Goal: Task Accomplishment & Management: Use online tool/utility

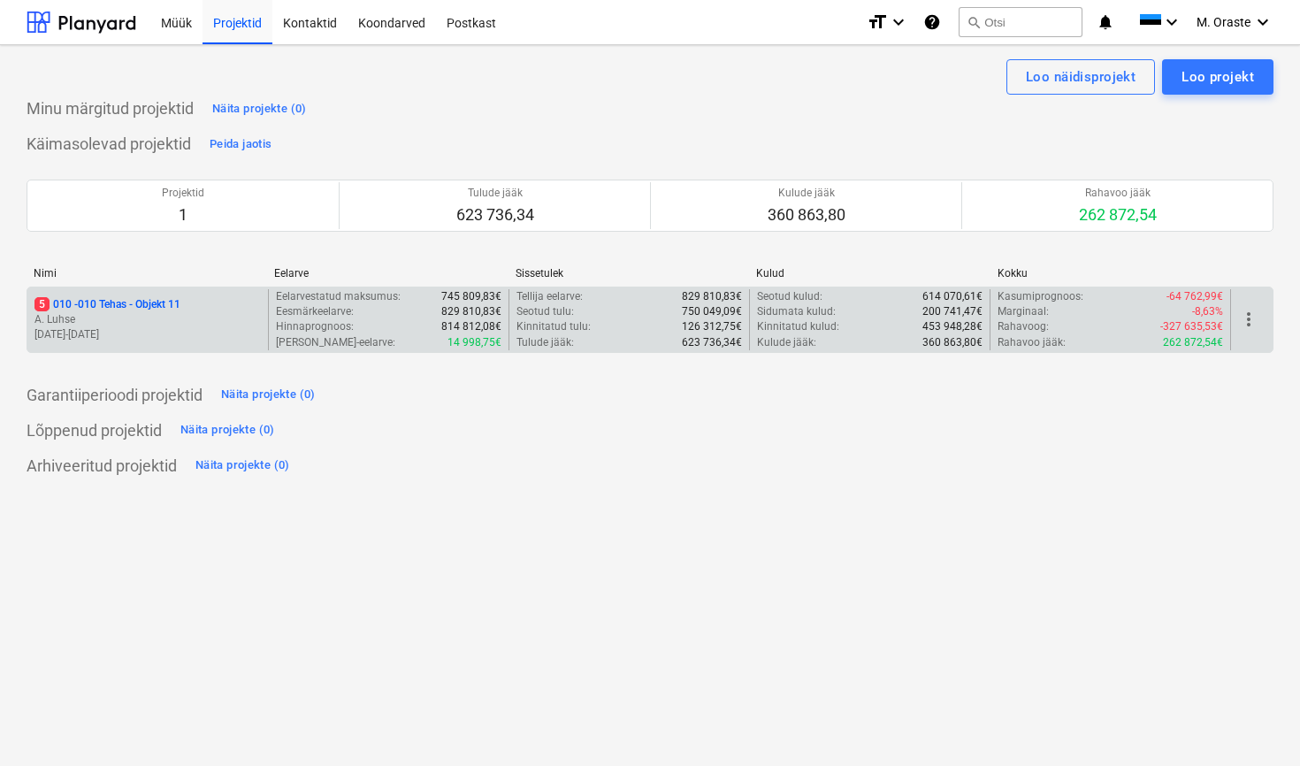
click at [135, 284] on div "Nimi Eelarve Sissetulek Kulud Kokku" at bounding box center [650, 276] width 1247 height 19
click at [154, 305] on p "5 010 - 010 Tehas - Objekt 11" at bounding box center [108, 304] width 146 height 15
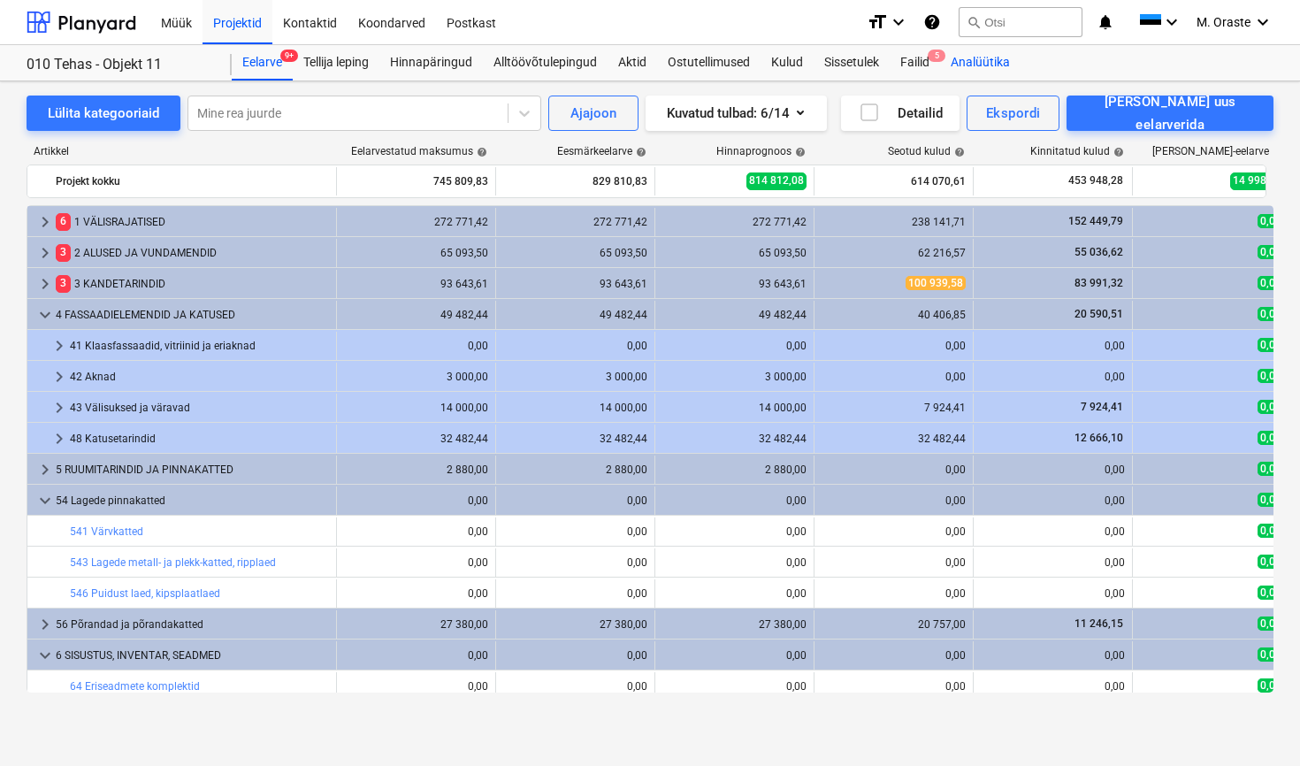
click at [949, 66] on div "Analüütika" at bounding box center [980, 62] width 81 height 35
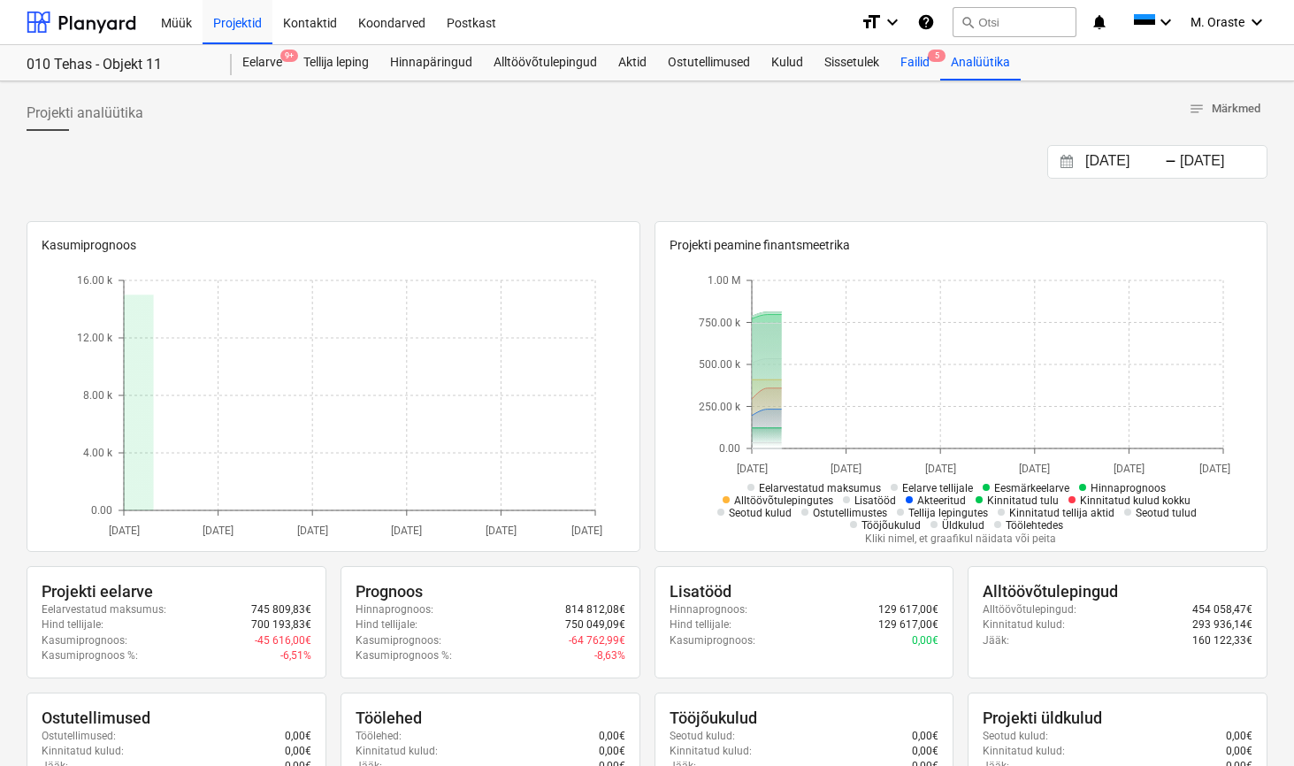
click at [898, 59] on div "Failid 5" at bounding box center [915, 62] width 50 height 35
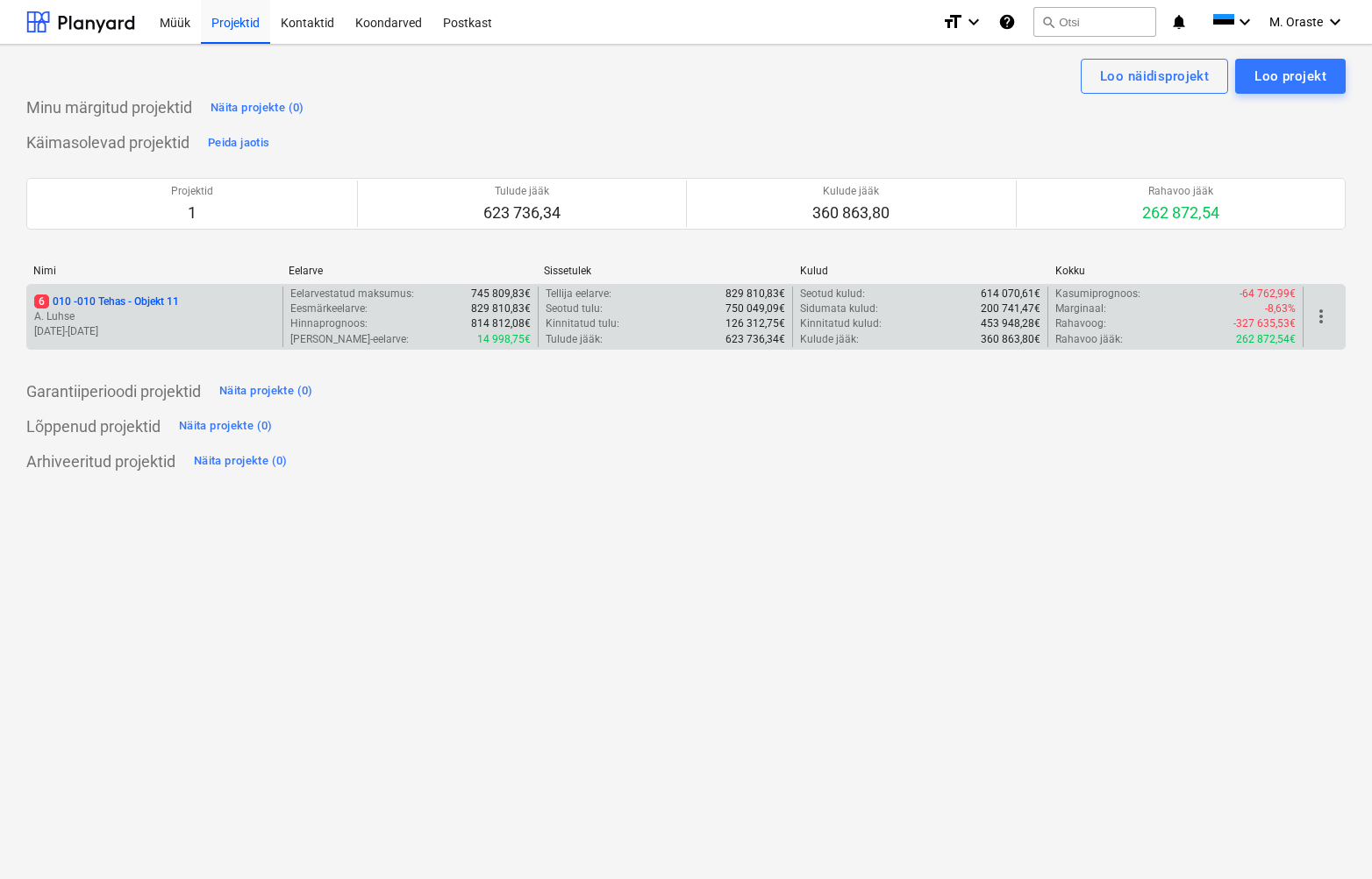
click at [147, 299] on p "6 010 - 010 Tehas - Objekt 11" at bounding box center [107, 301] width 145 height 15
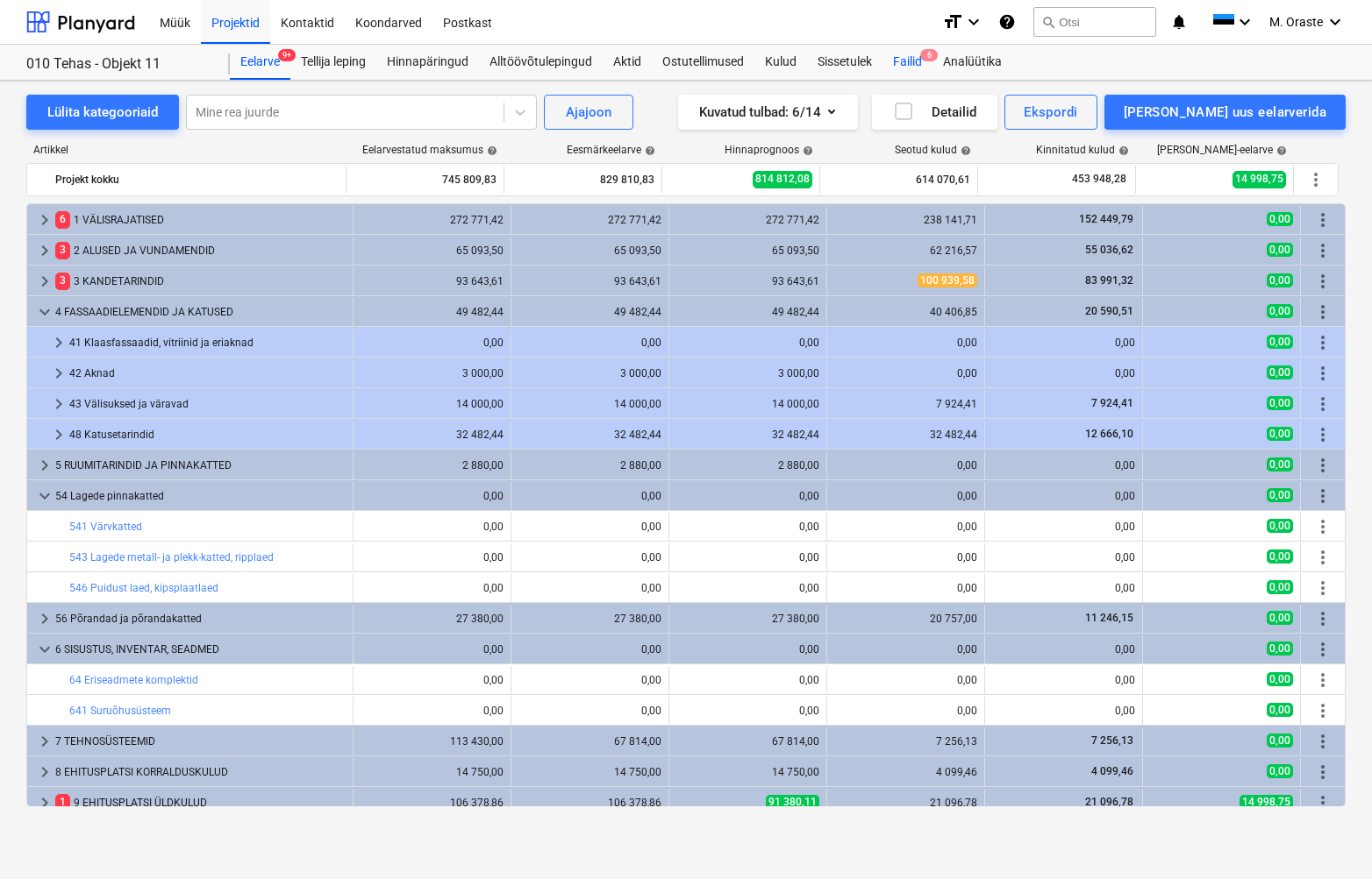
click at [903, 63] on div "Failid 6" at bounding box center [907, 61] width 50 height 35
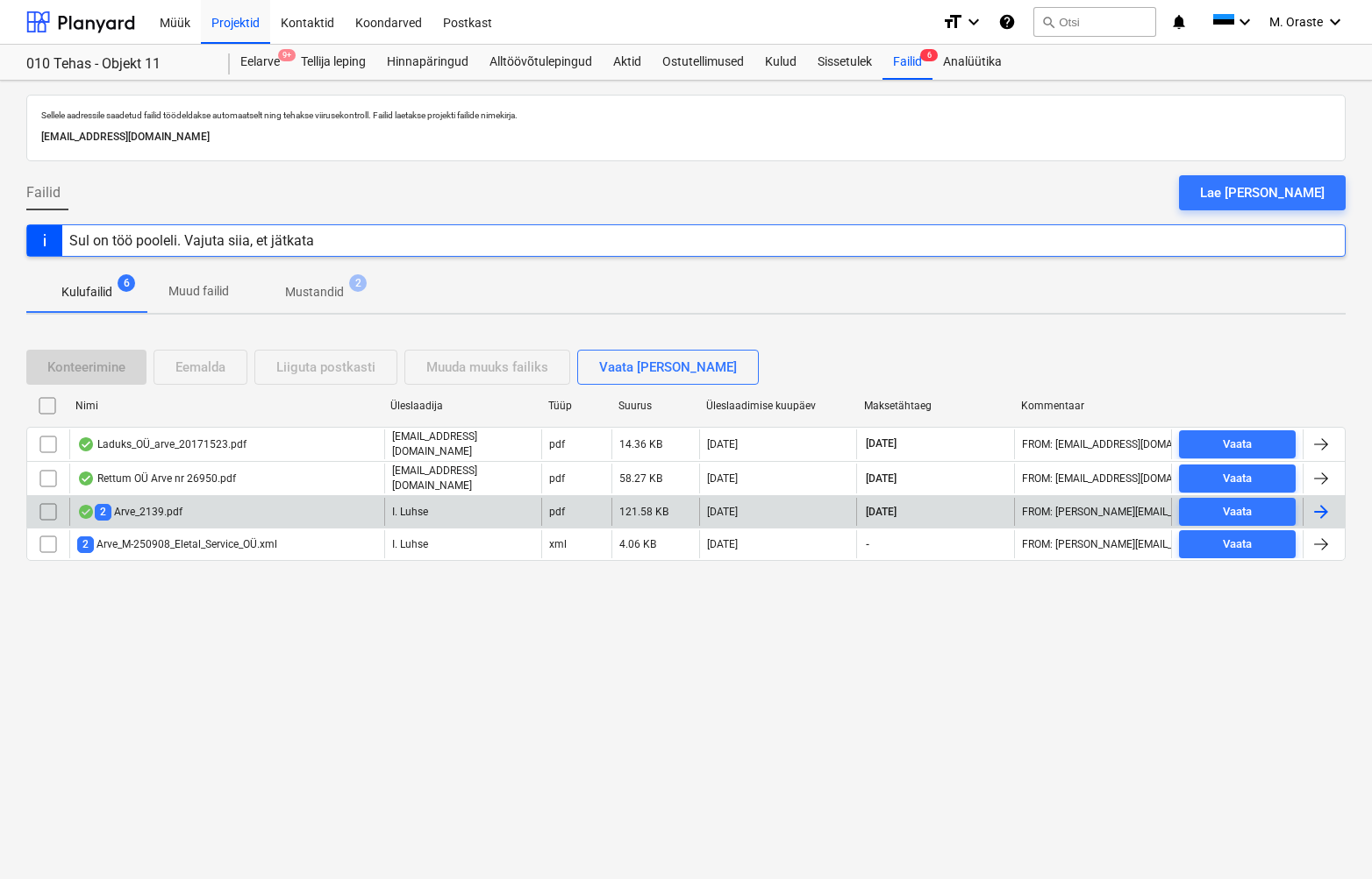
click at [160, 505] on div "2 Arve_2139.pdf" at bounding box center [130, 512] width 105 height 17
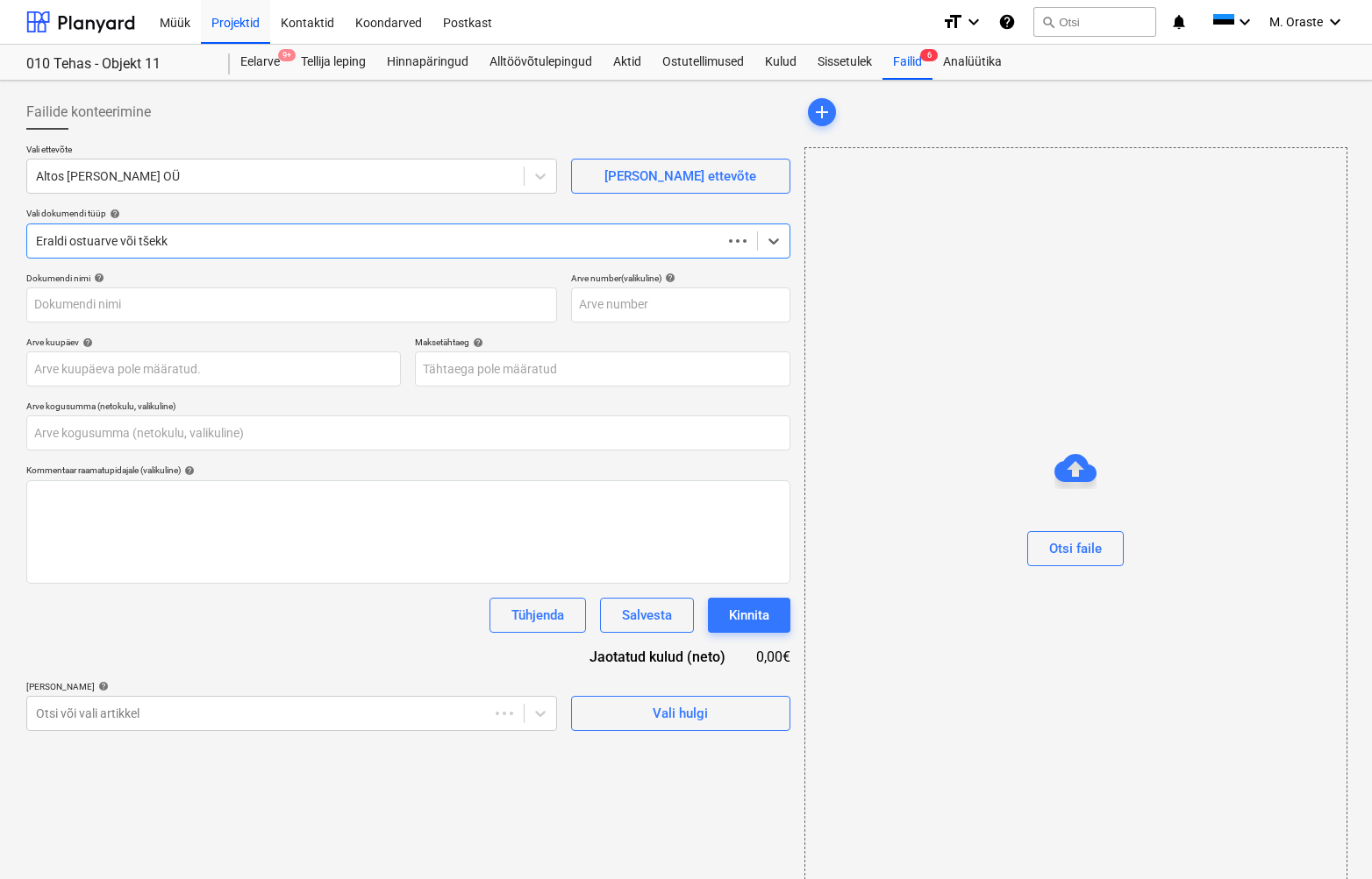
type input "0,00"
type input "2139"
type input "[DATE]"
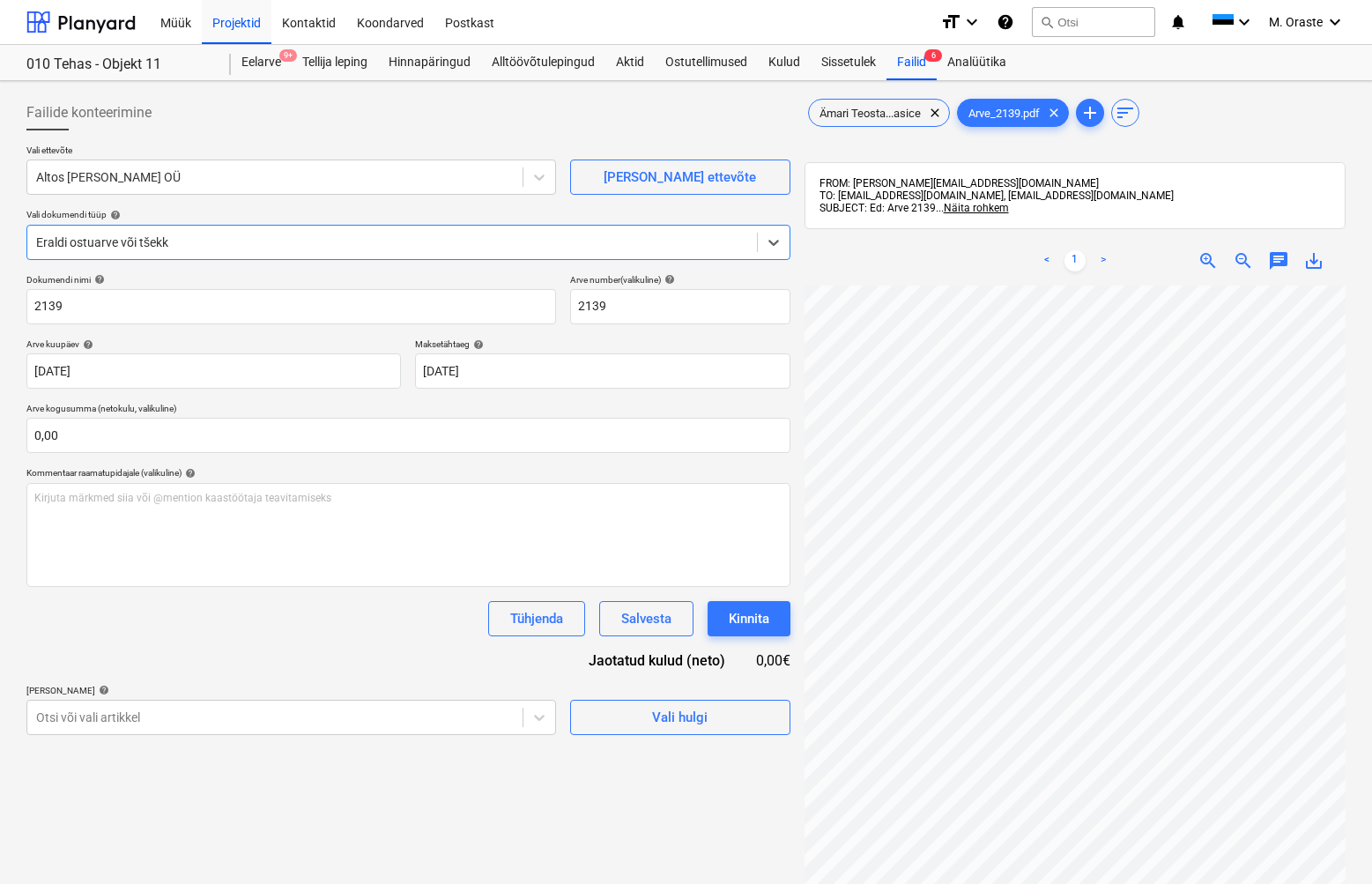
click at [1098, 261] on link ">" at bounding box center [1103, 260] width 21 height 21
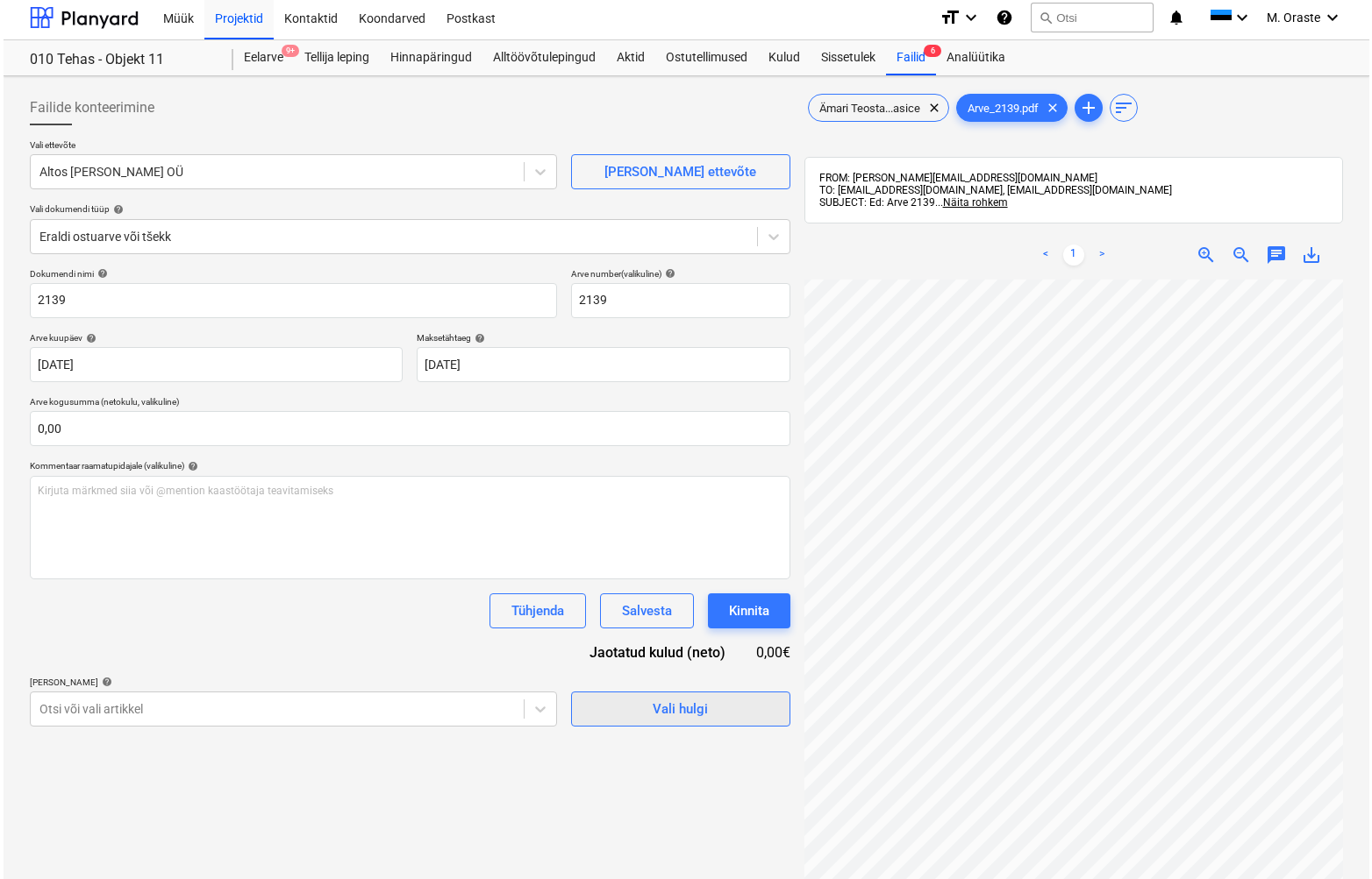
scroll to position [117, 0]
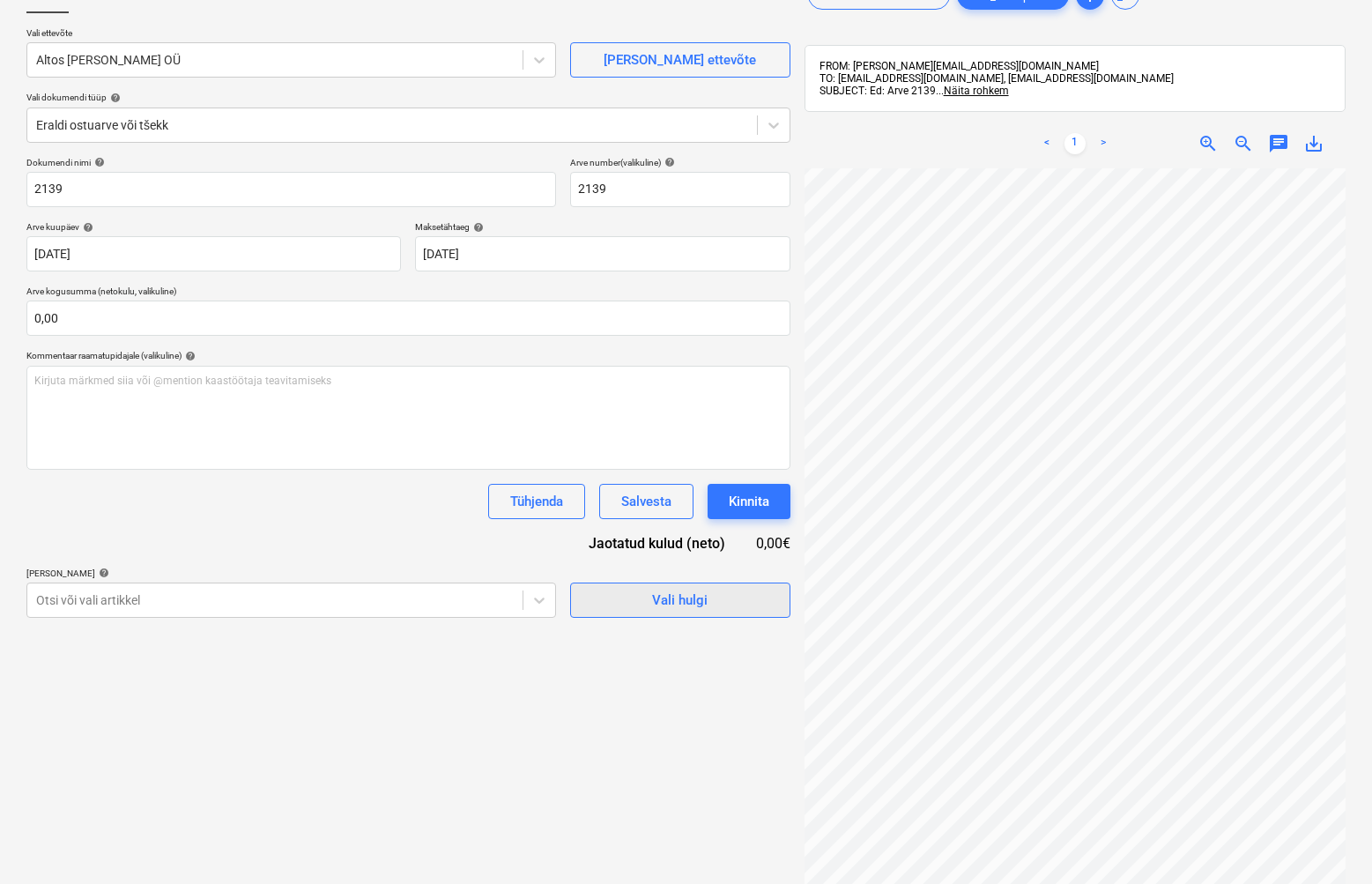
click at [689, 615] on button "Vali hulgi" at bounding box center [680, 600] width 220 height 35
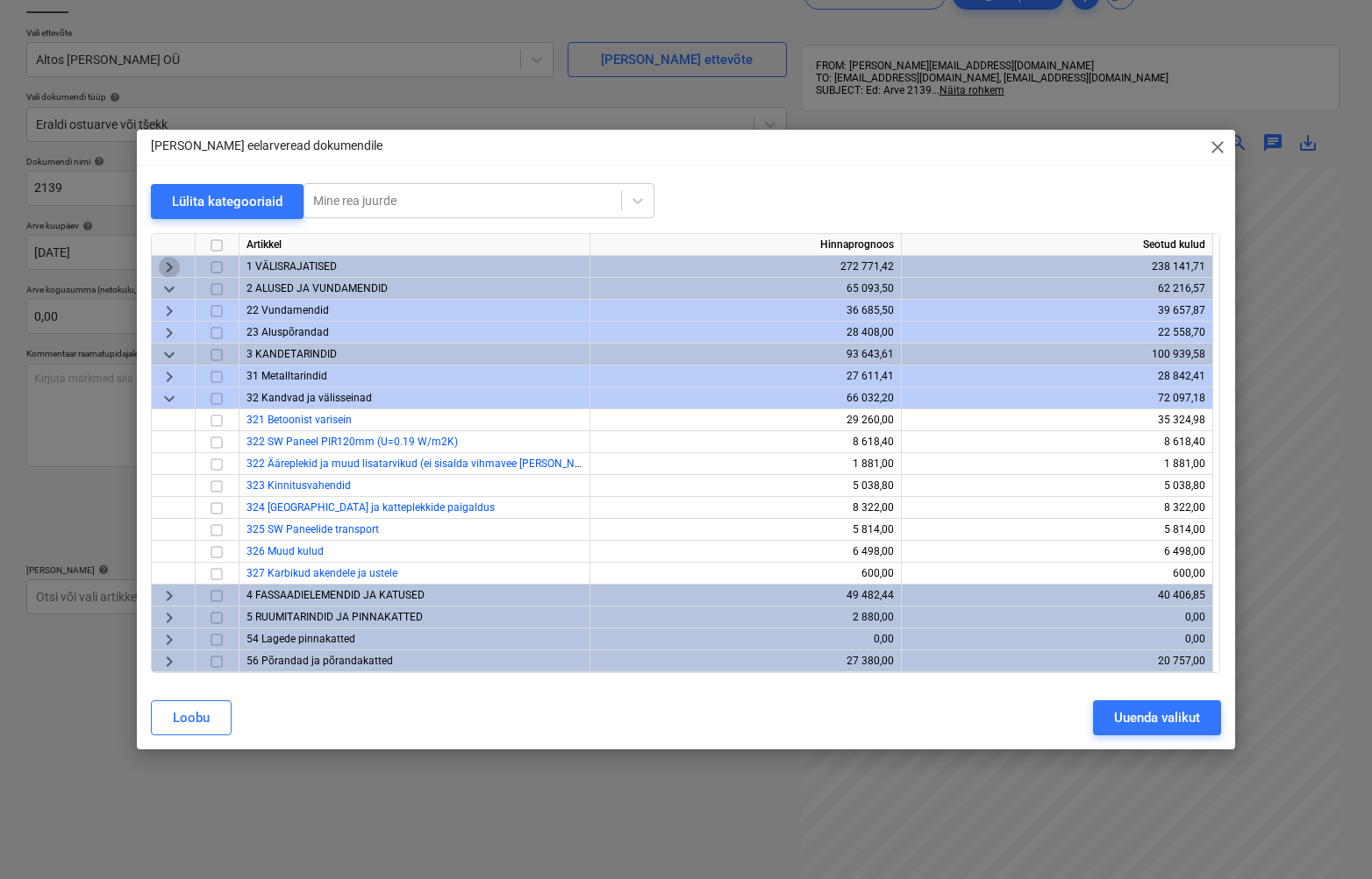
click at [165, 266] on span "keyboard_arrow_right" at bounding box center [169, 266] width 21 height 21
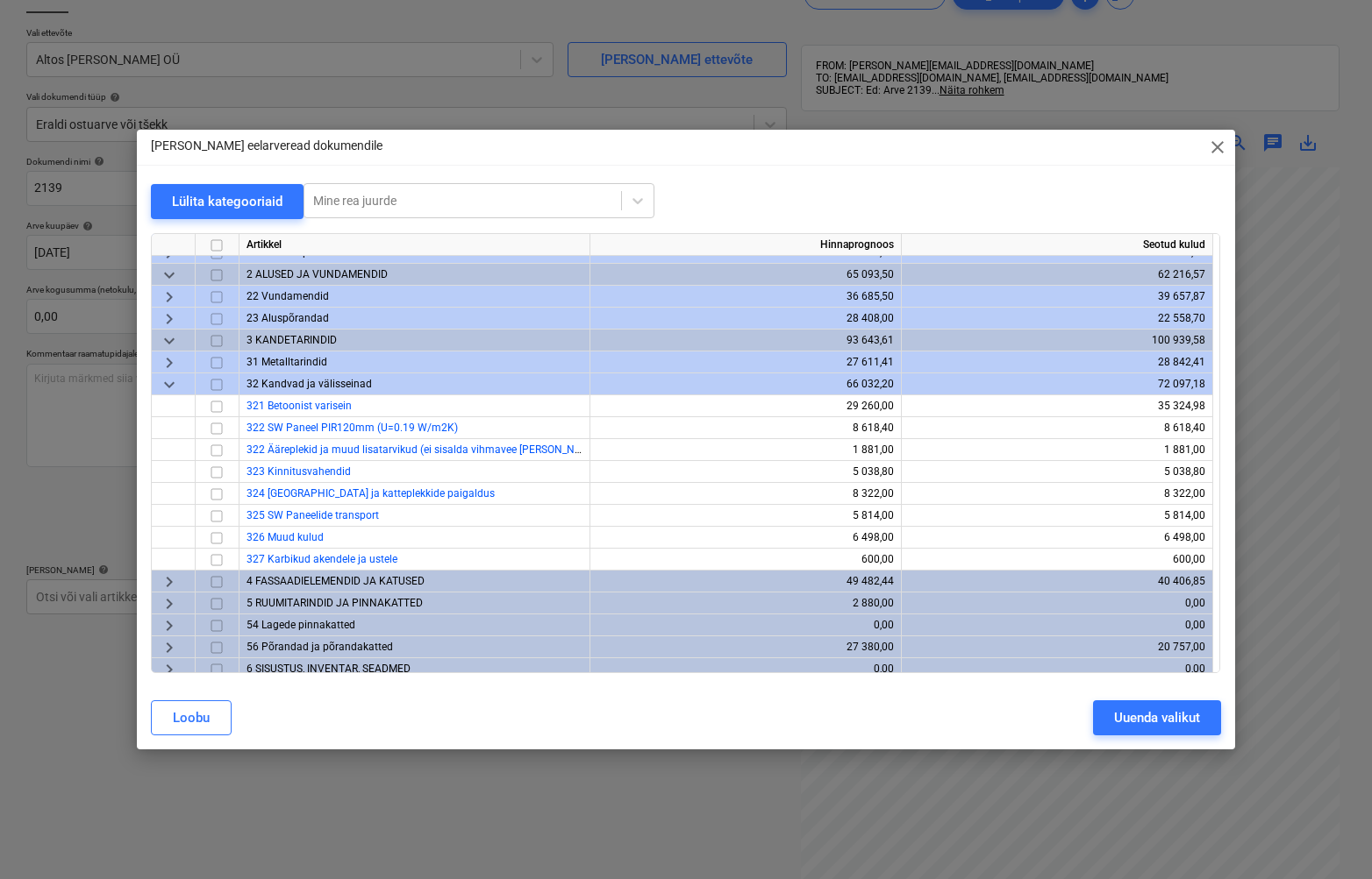
scroll to position [0, 0]
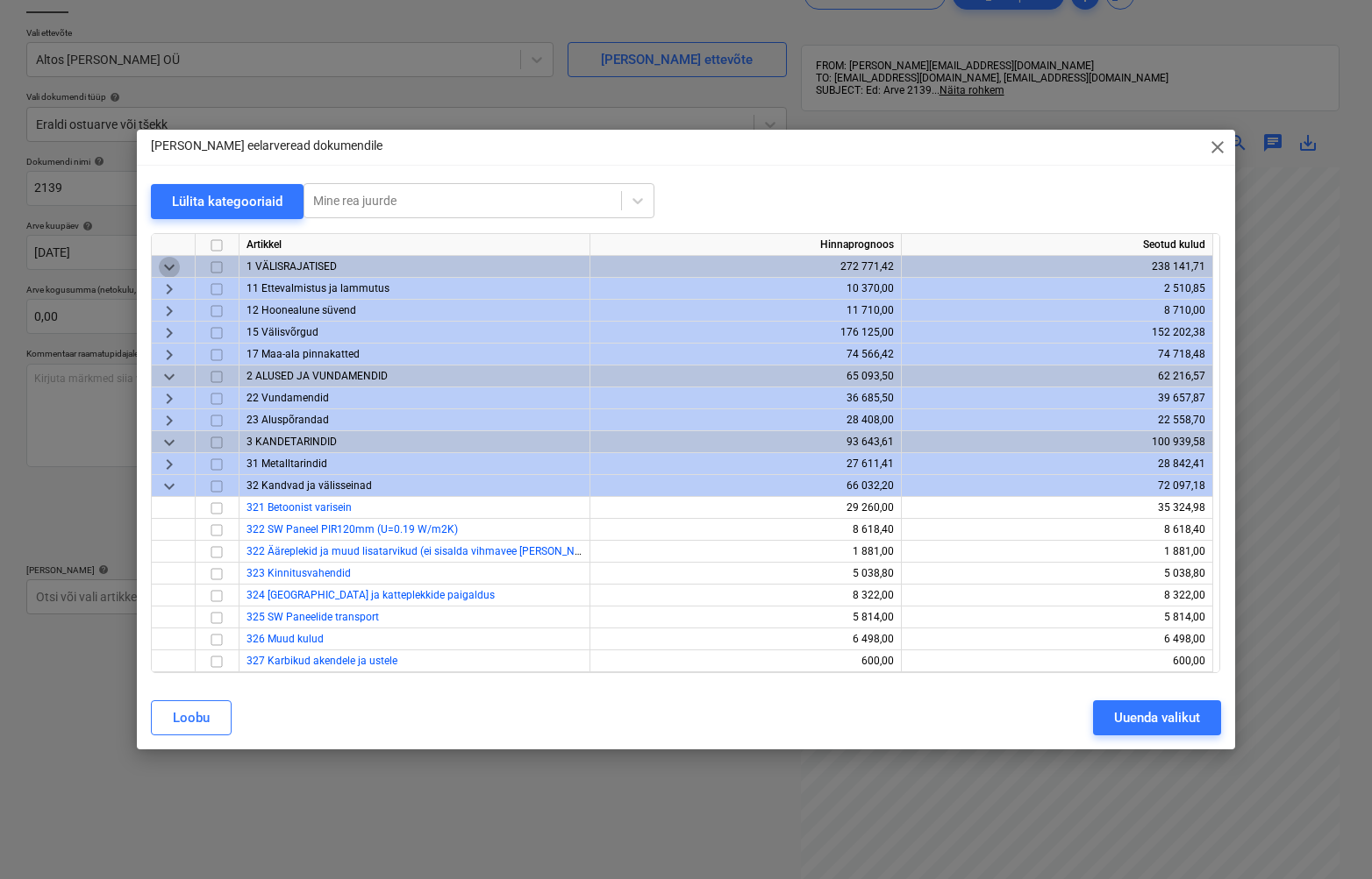
click at [170, 269] on span "keyboard_arrow_down" at bounding box center [169, 266] width 21 height 21
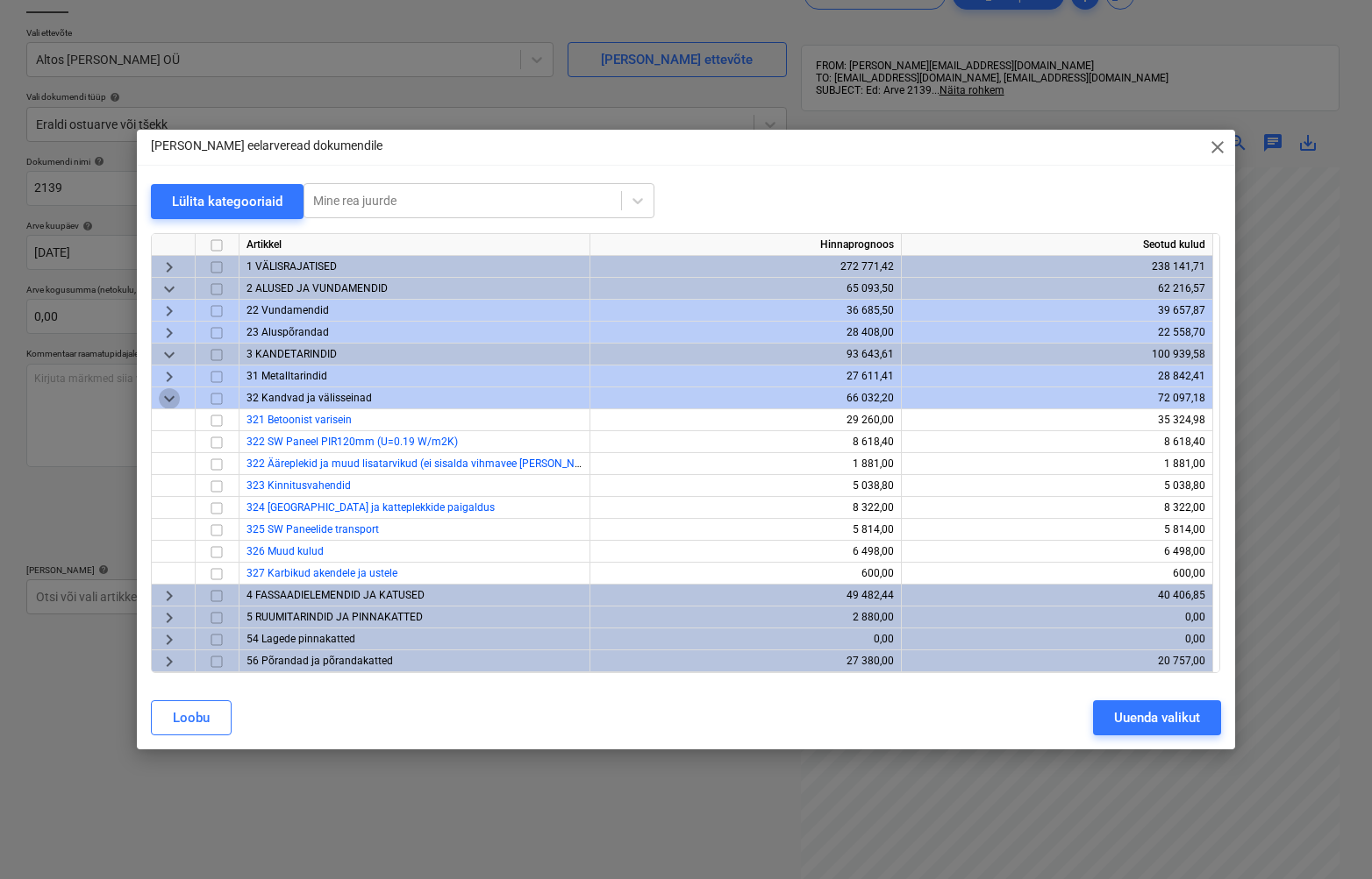
click at [167, 403] on span "keyboard_arrow_down" at bounding box center [169, 397] width 21 height 21
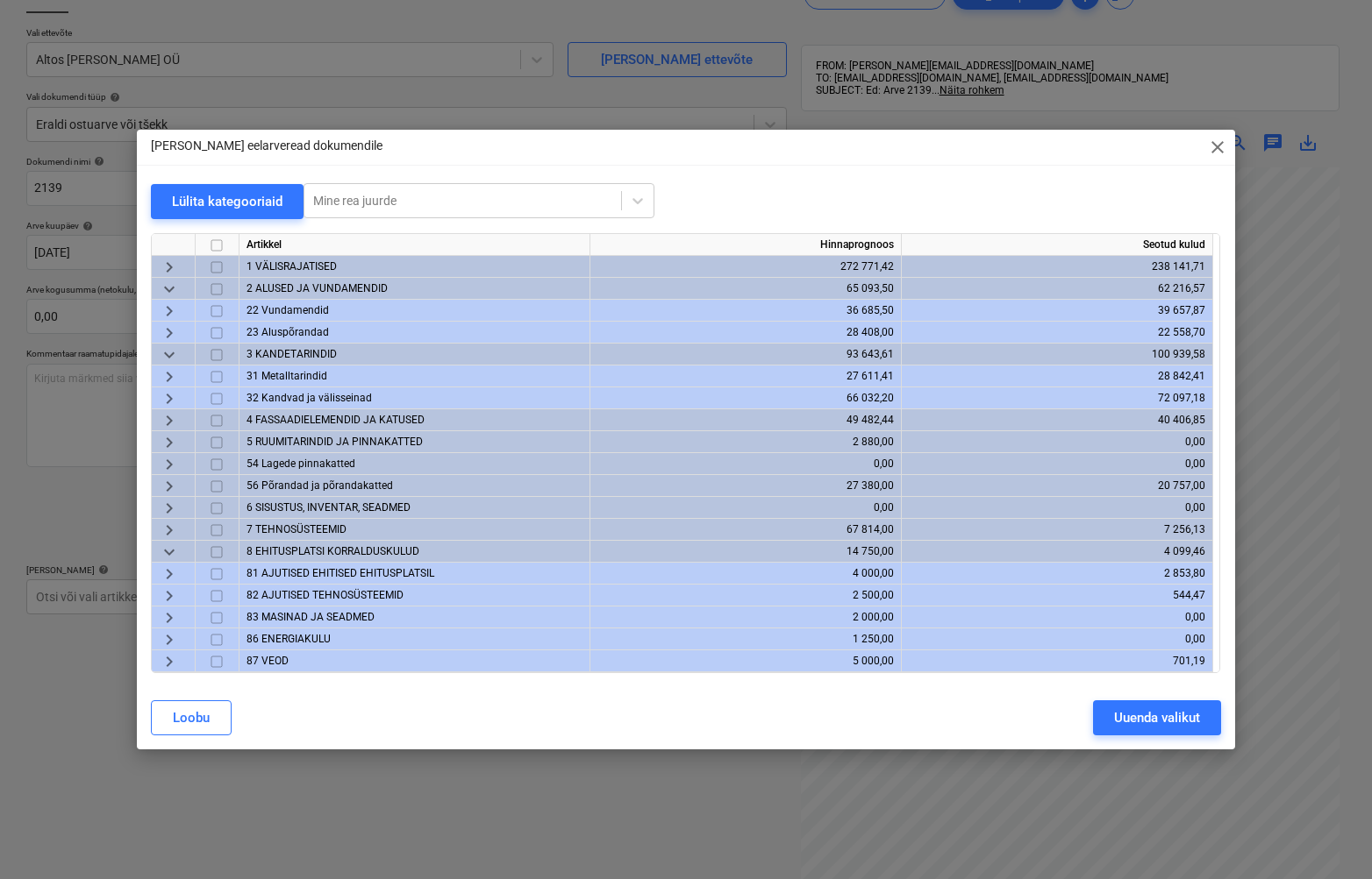
scroll to position [263, 0]
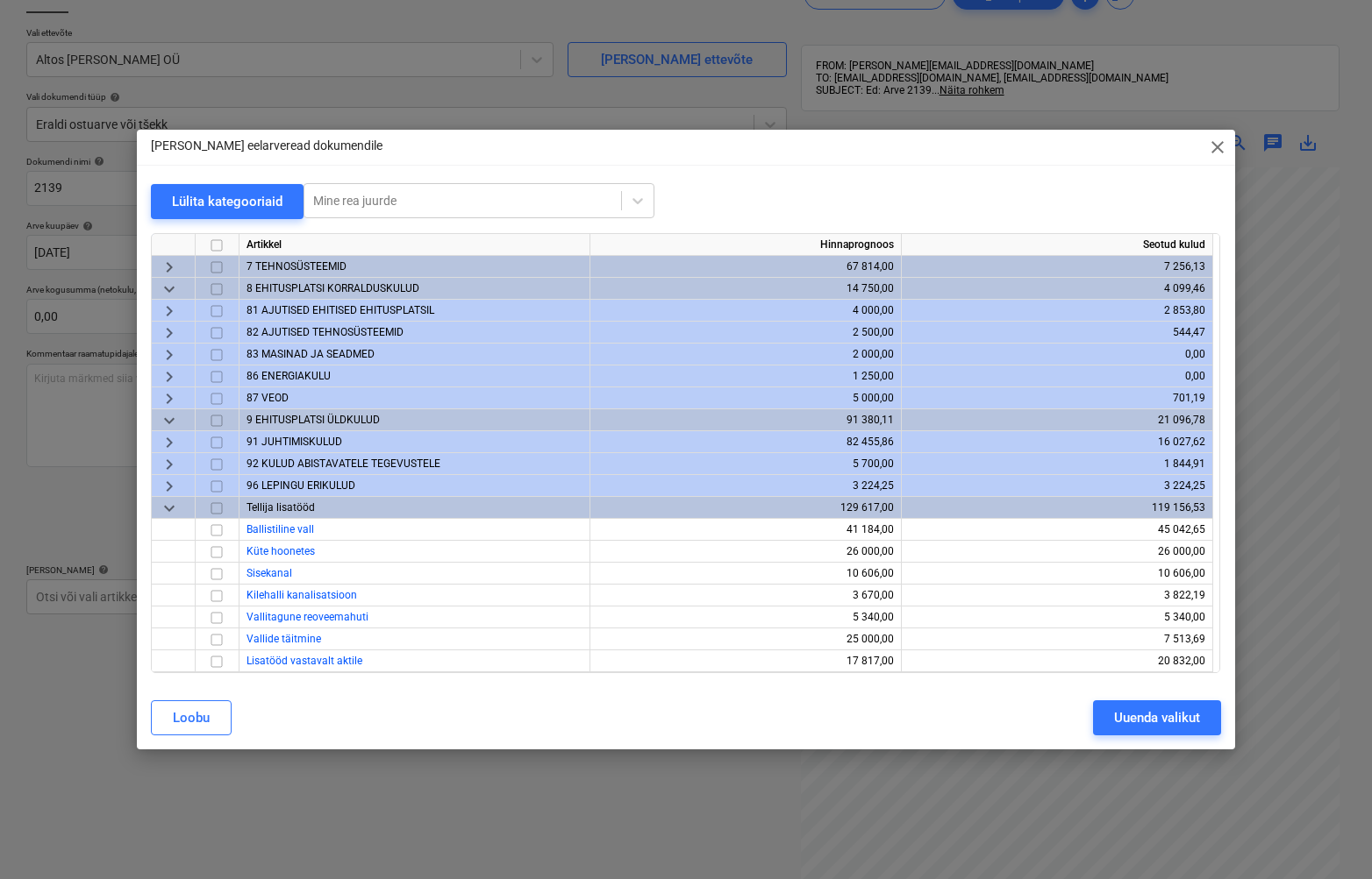
click at [167, 506] on span "keyboard_arrow_down" at bounding box center [169, 507] width 21 height 21
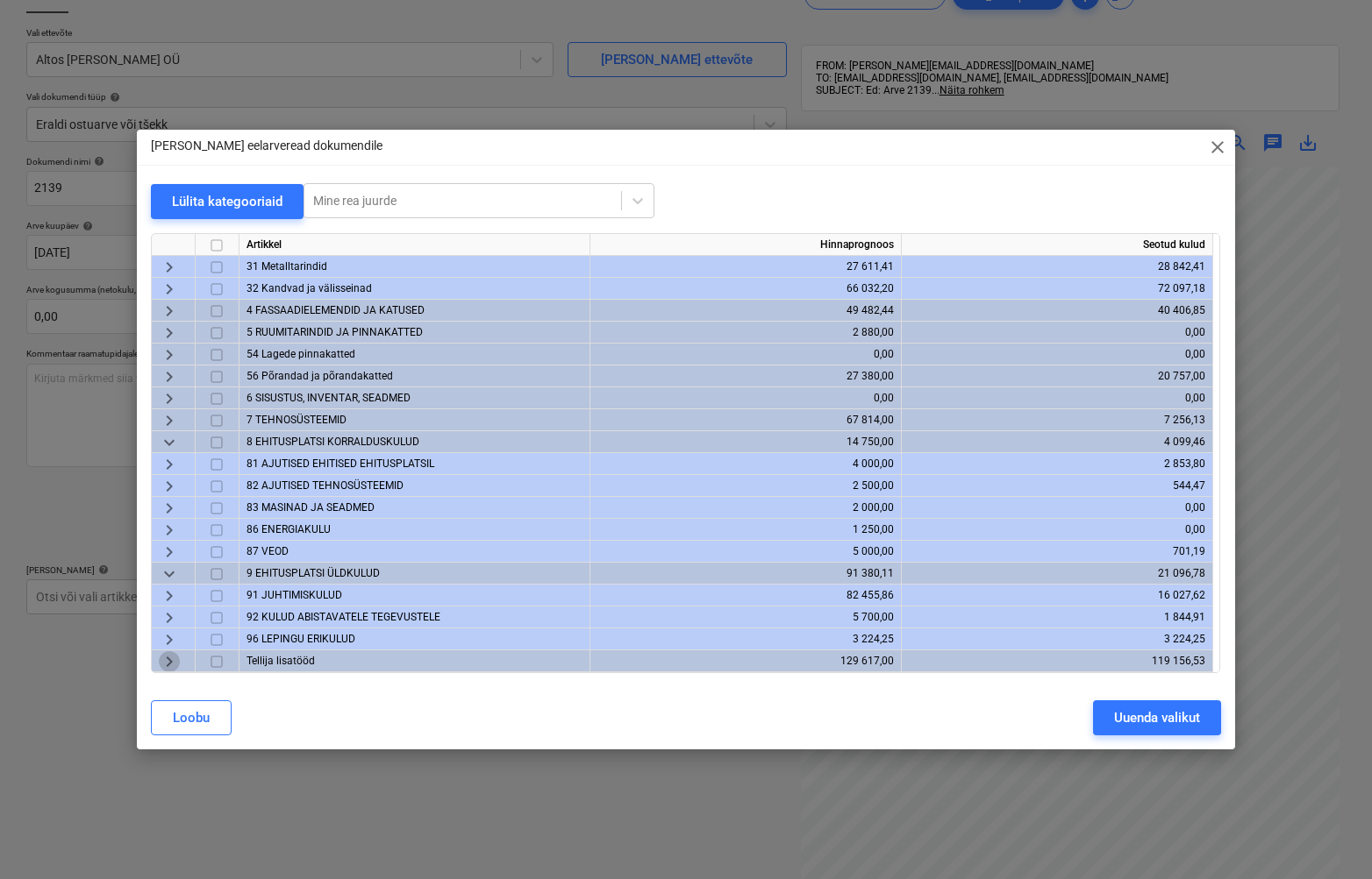
click at [170, 663] on span "keyboard_arrow_right" at bounding box center [169, 660] width 21 height 21
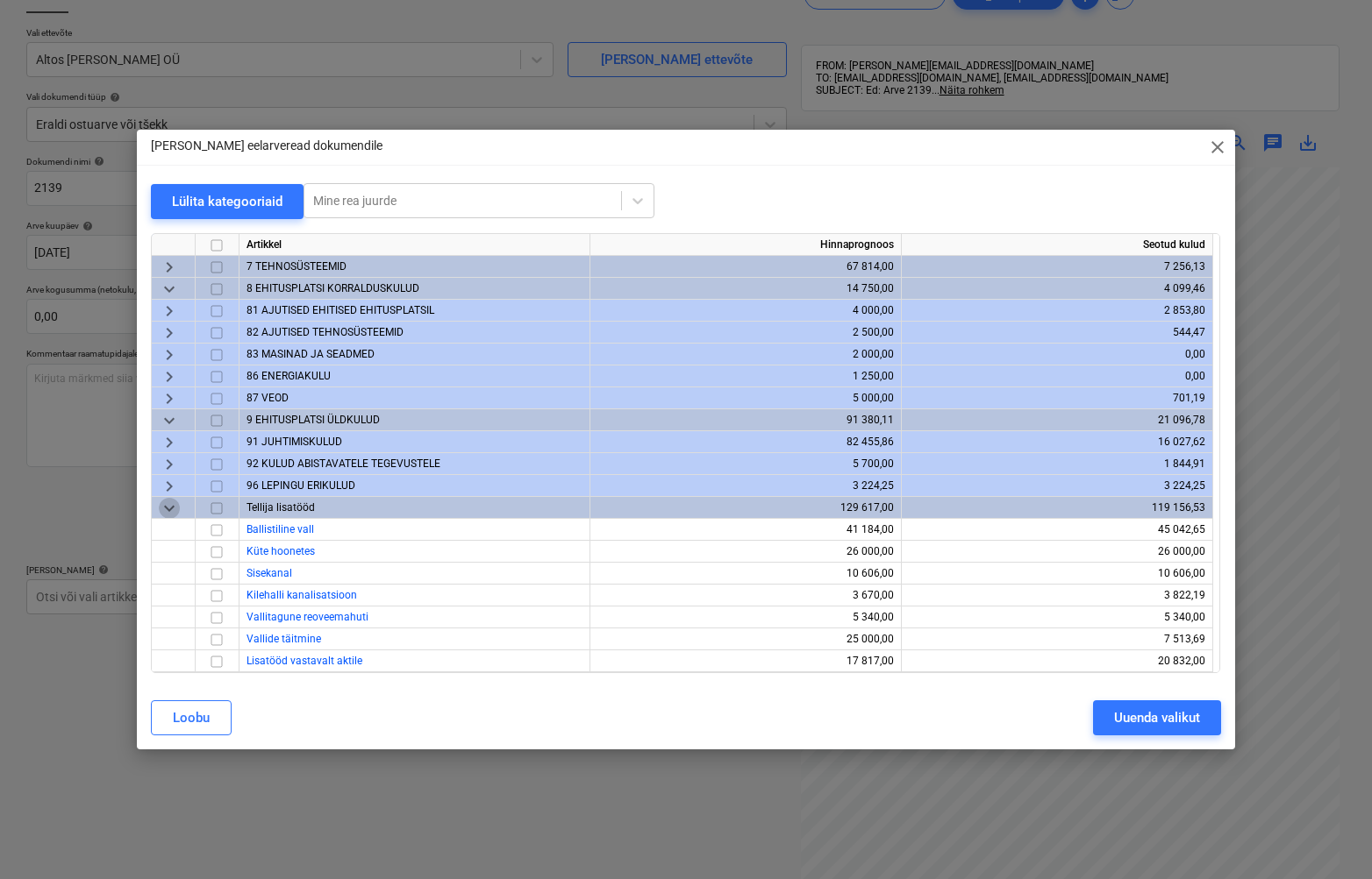
click at [170, 506] on span "keyboard_arrow_down" at bounding box center [169, 507] width 21 height 21
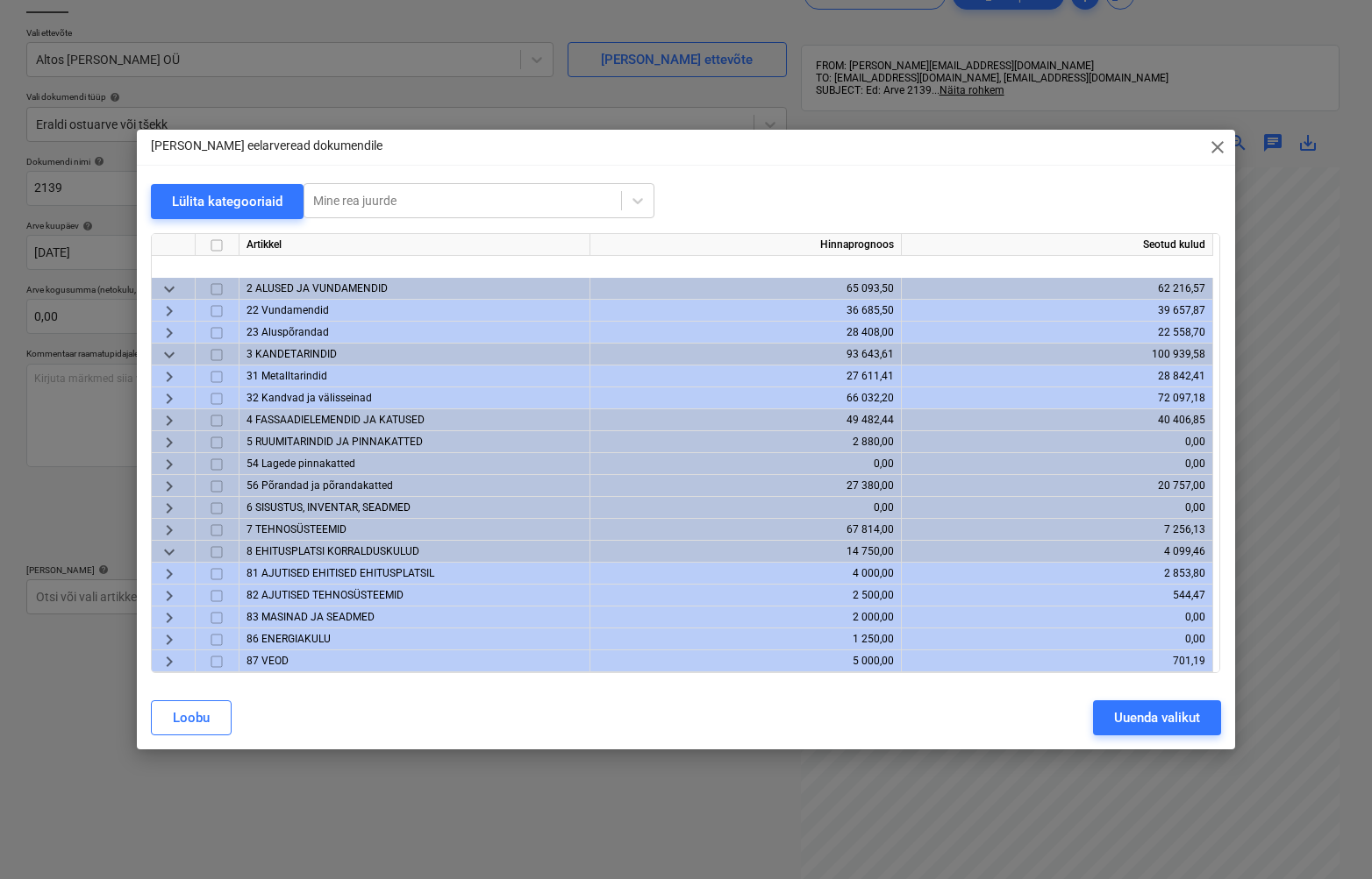
scroll to position [110, 0]
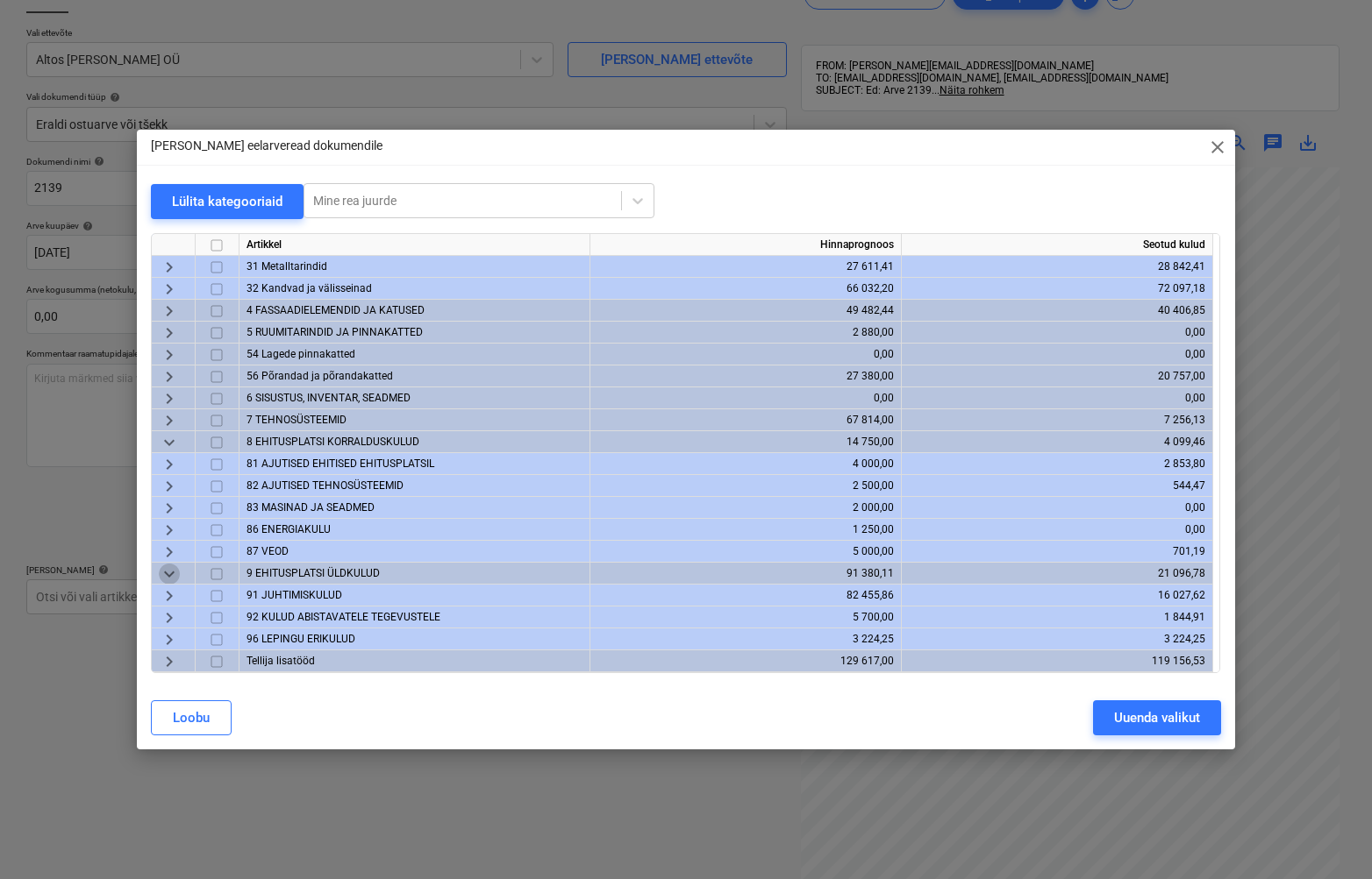
click at [164, 574] on span "keyboard_arrow_down" at bounding box center [169, 573] width 21 height 21
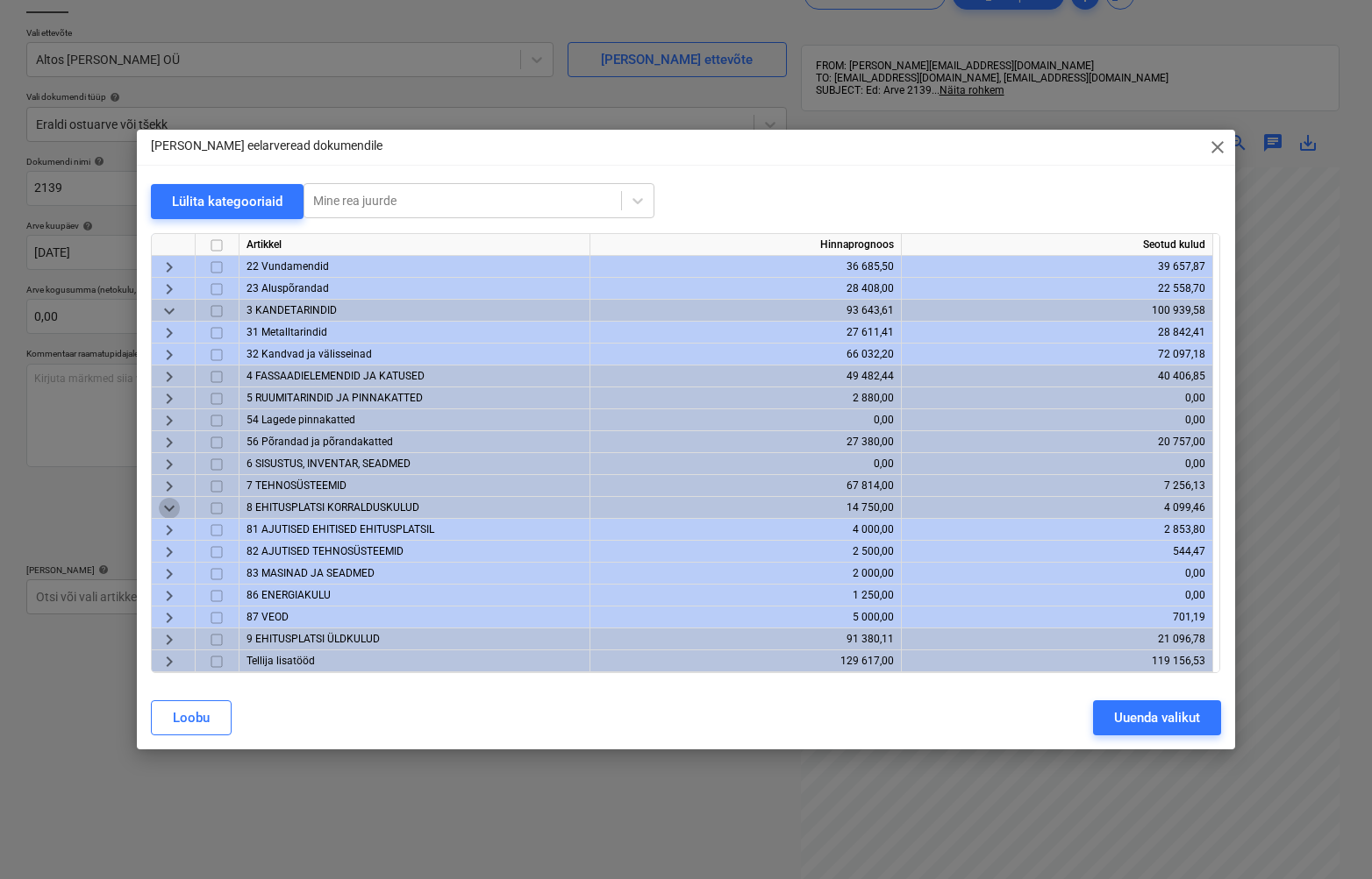
click at [167, 502] on span "keyboard_arrow_down" at bounding box center [169, 507] width 21 height 21
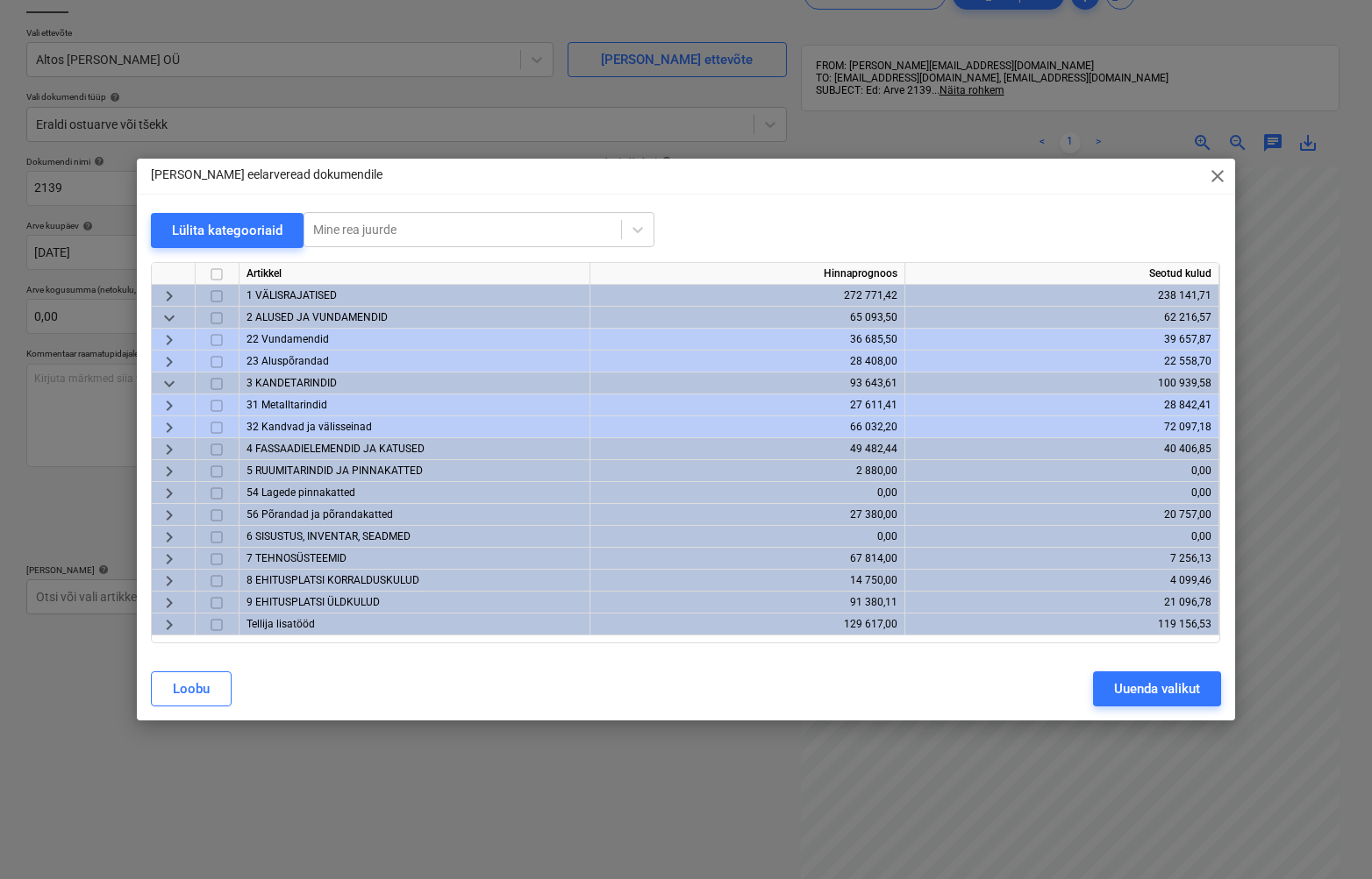
click at [170, 384] on span "keyboard_arrow_down" at bounding box center [169, 384] width 21 height 21
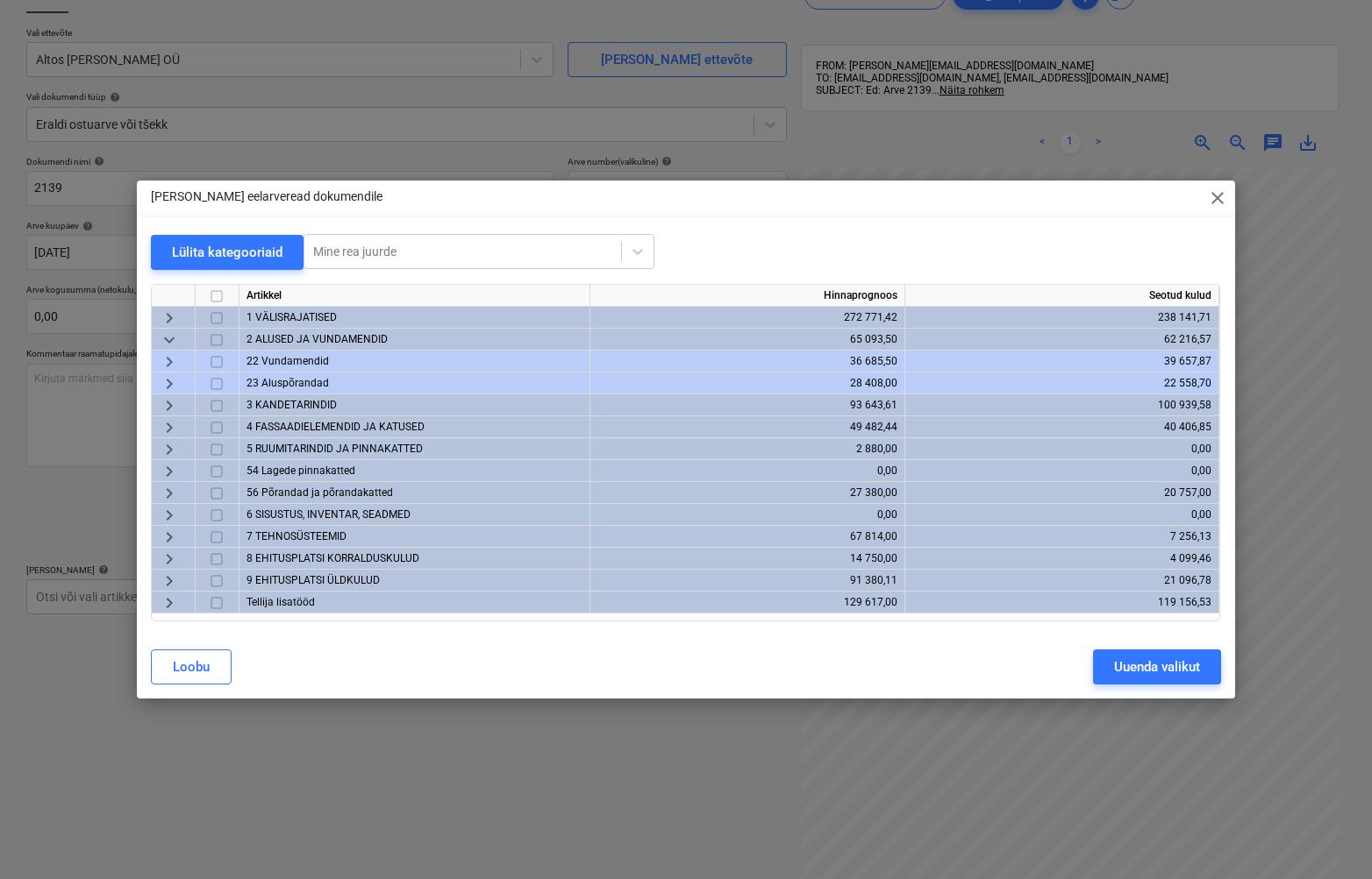
click at [311, 341] on span "2 ALUSED JA VUNDAMENDID" at bounding box center [317, 339] width 141 height 12
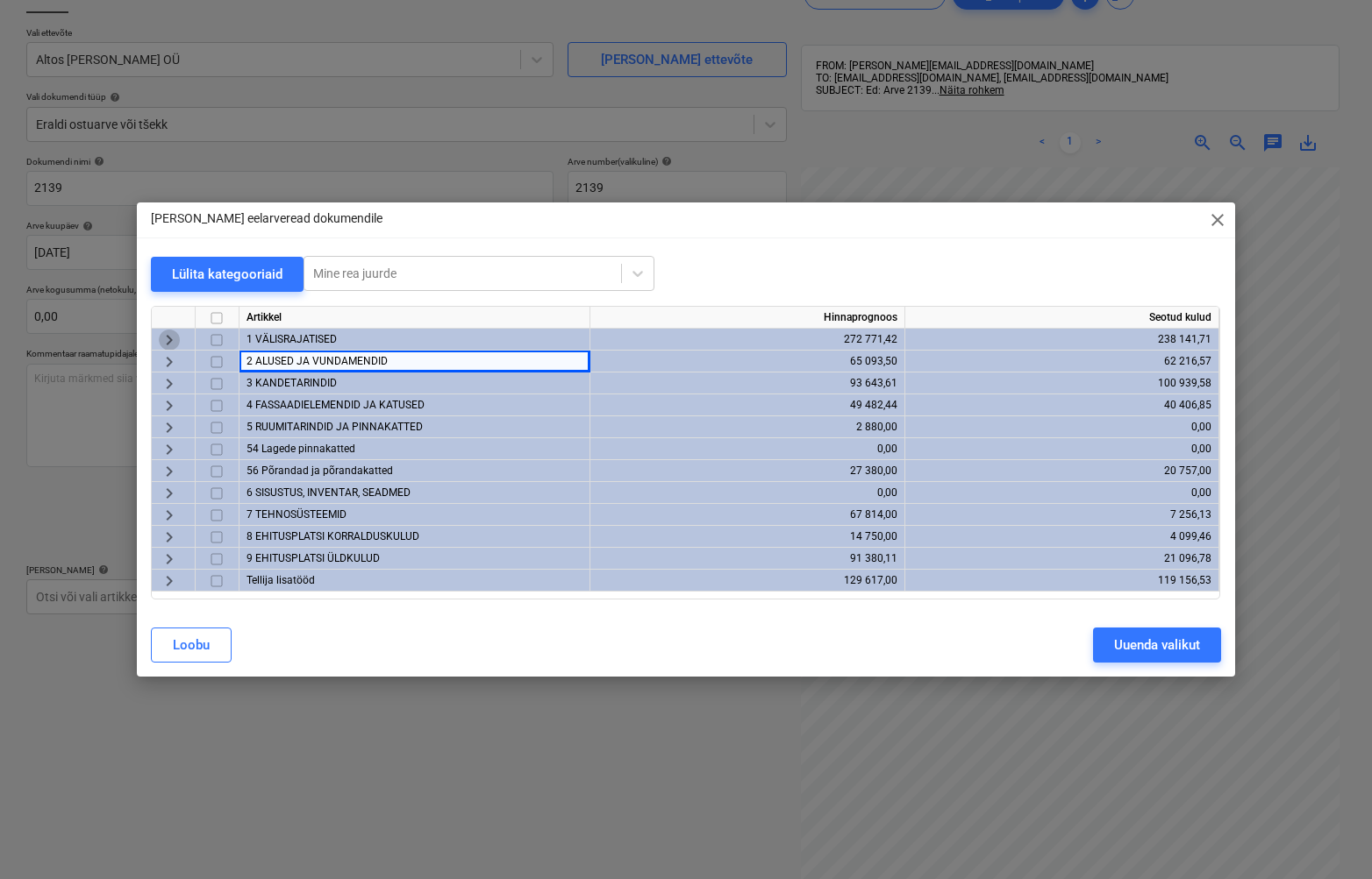
click at [169, 340] on span "keyboard_arrow_right" at bounding box center [169, 340] width 21 height 21
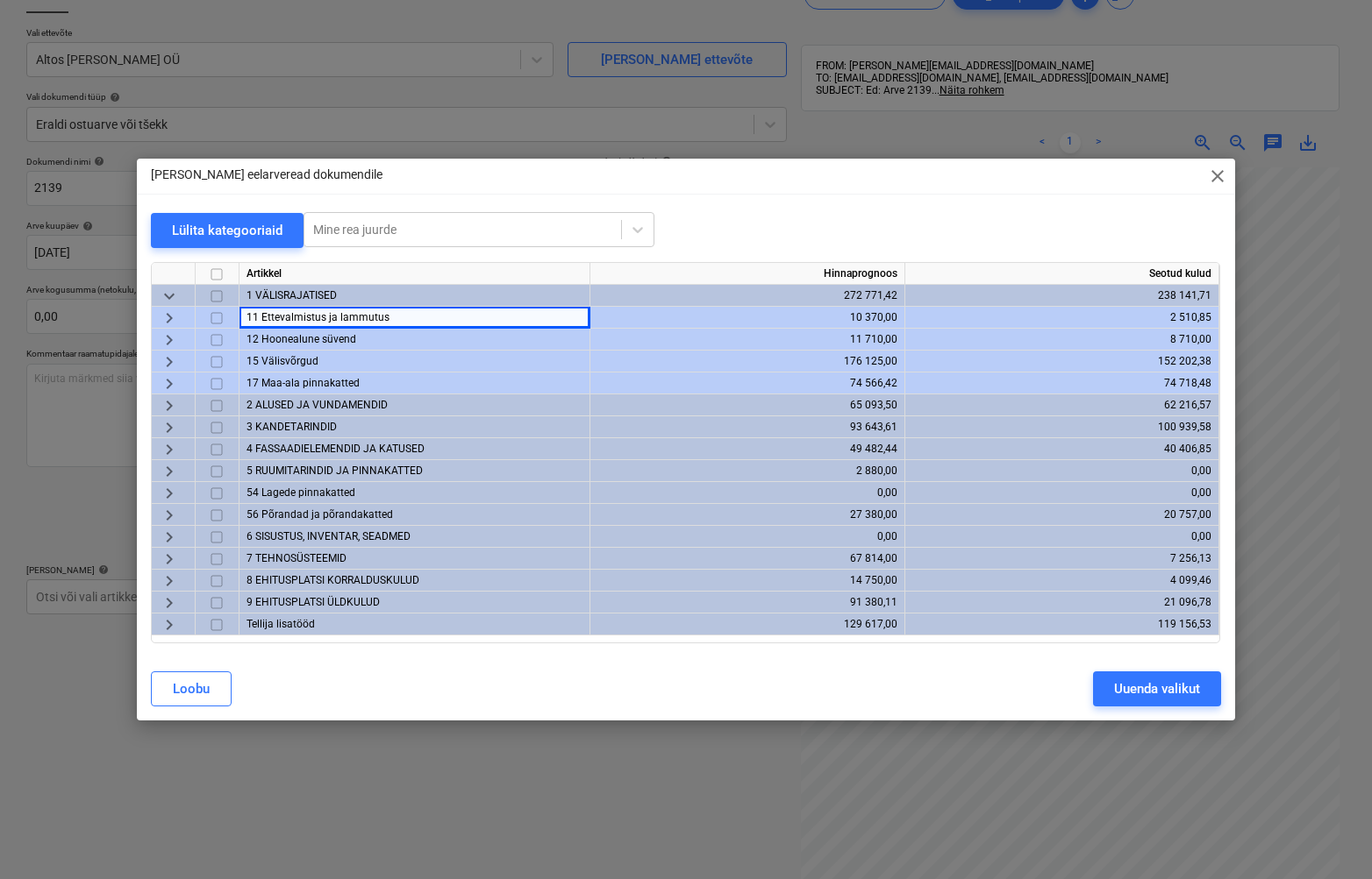
click at [494, 278] on div "Artikkel" at bounding box center [415, 274] width 351 height 22
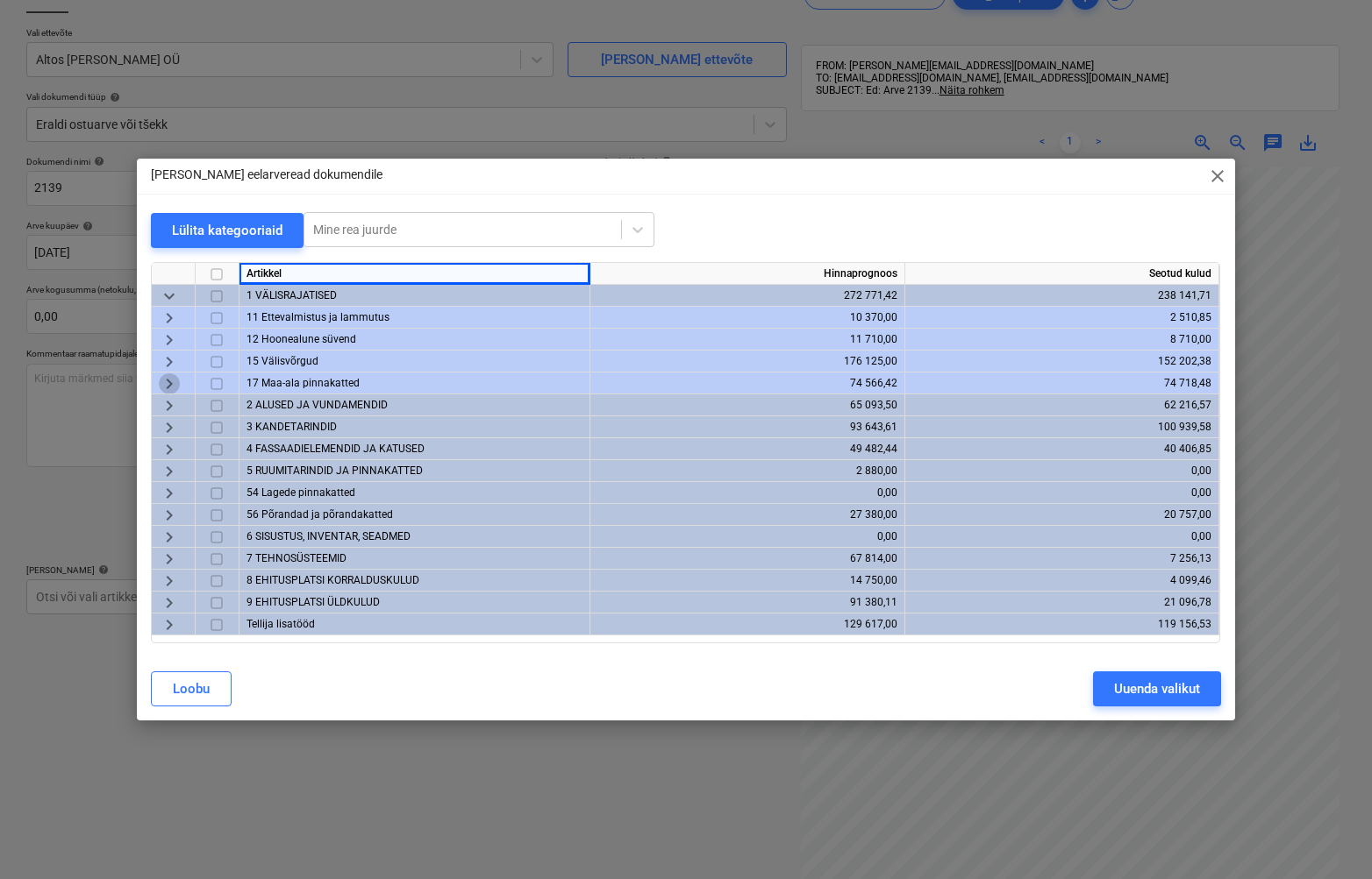
click at [173, 385] on span "keyboard_arrow_right" at bounding box center [169, 384] width 21 height 21
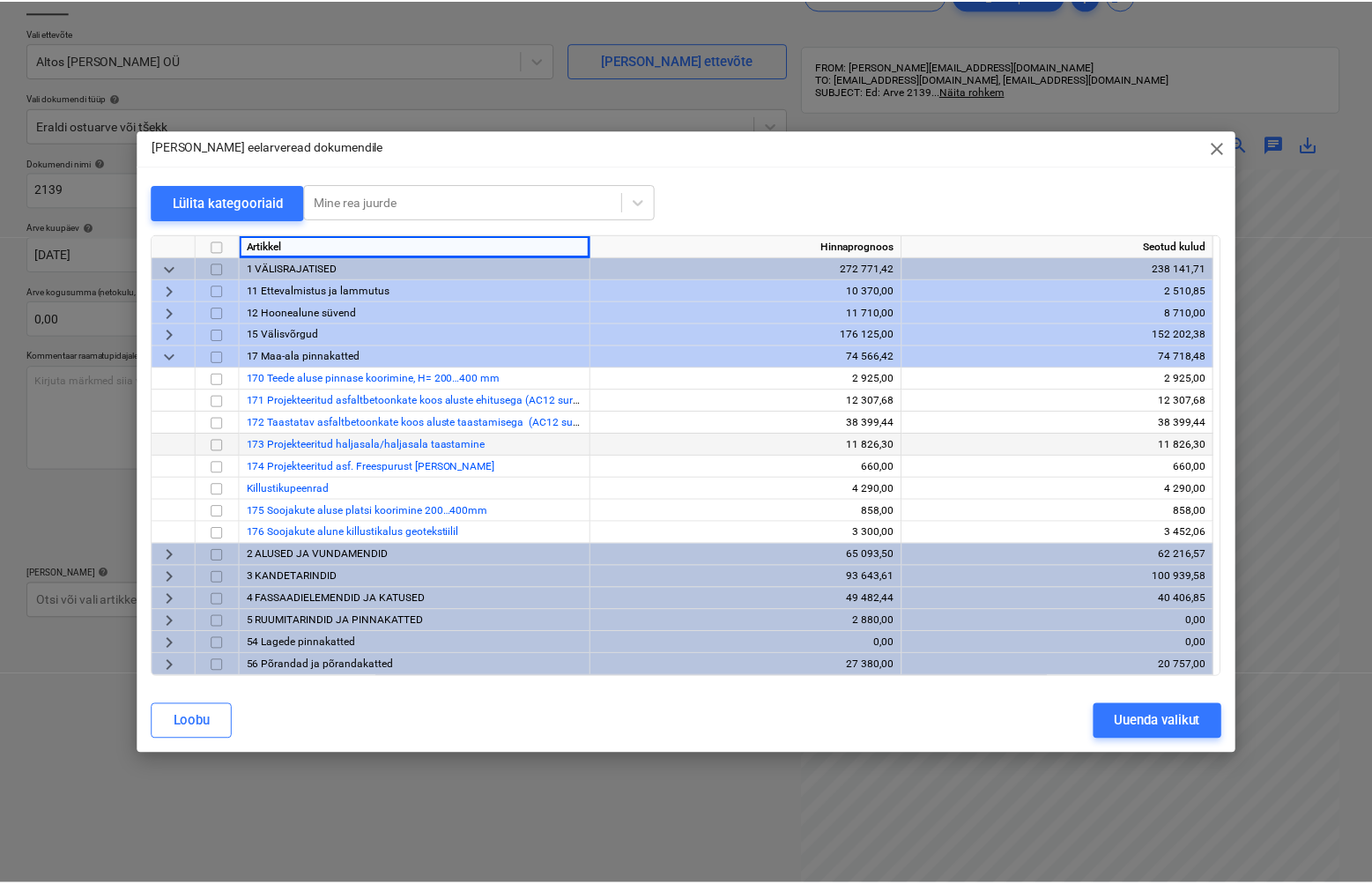
scroll to position [12, 0]
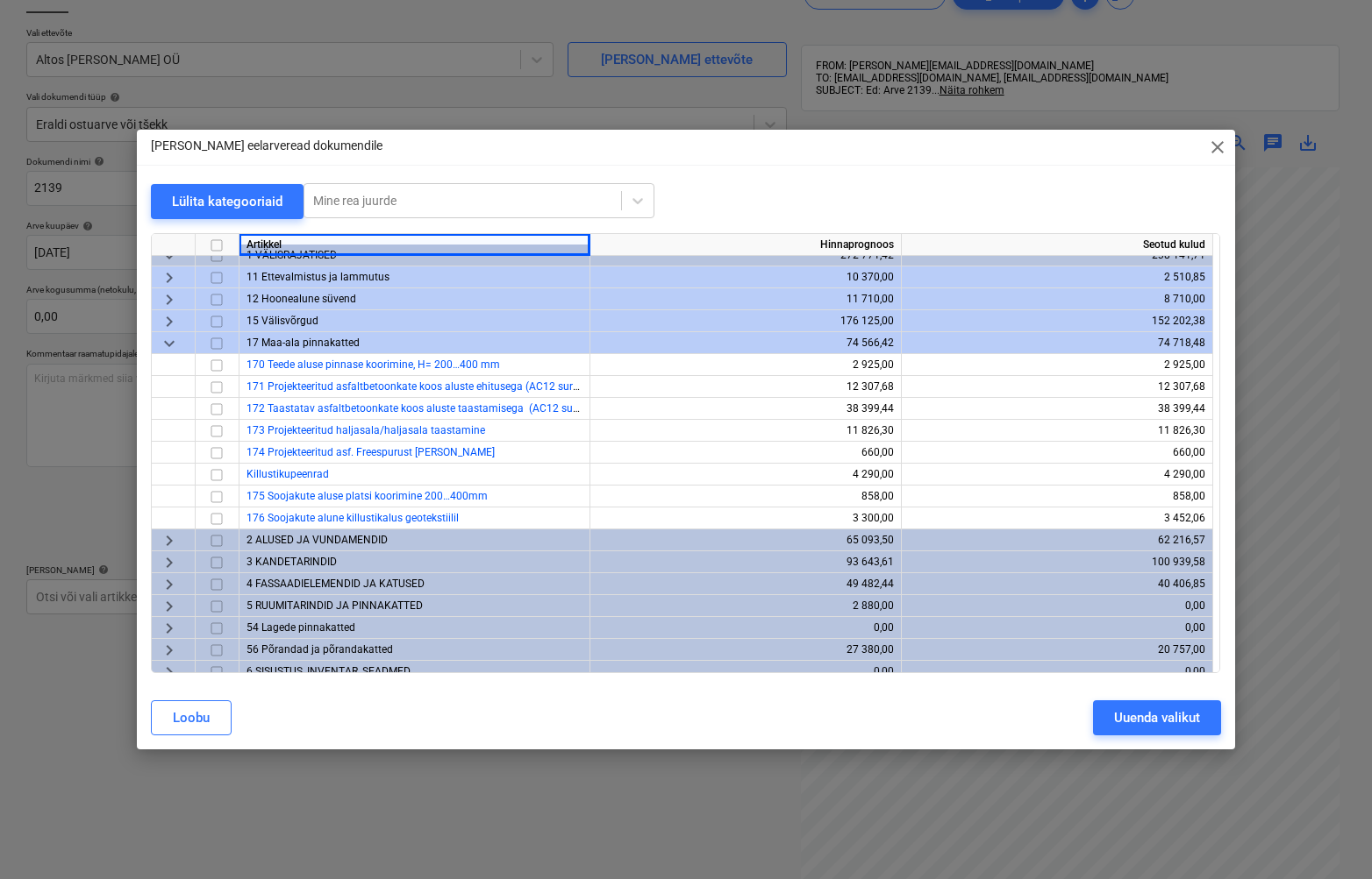
click at [221, 343] on input "checkbox" at bounding box center [216, 342] width 21 height 21
click at [1192, 716] on div "Uuenda valikut" at bounding box center [1156, 717] width 86 height 23
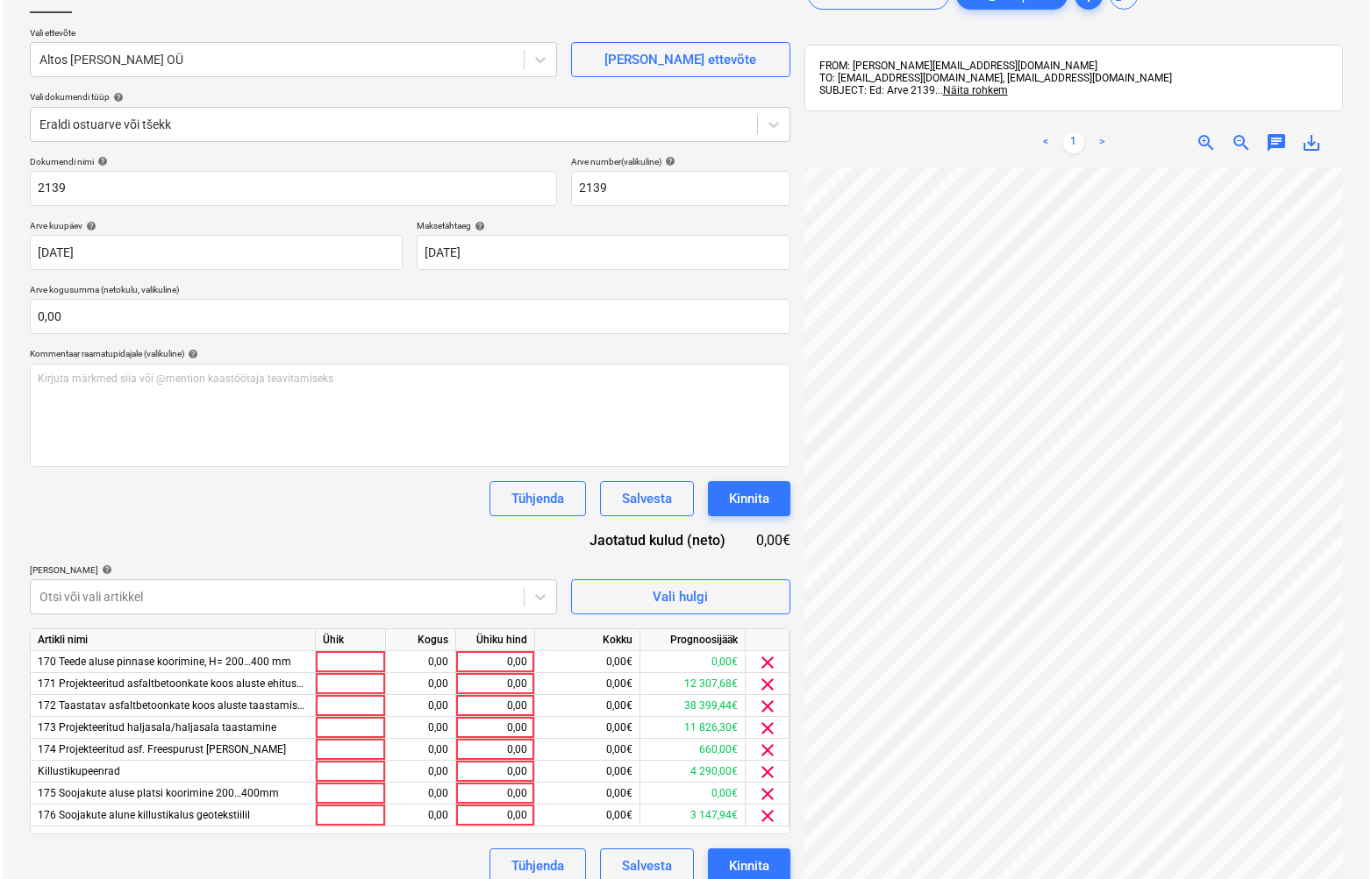
scroll to position [249, 0]
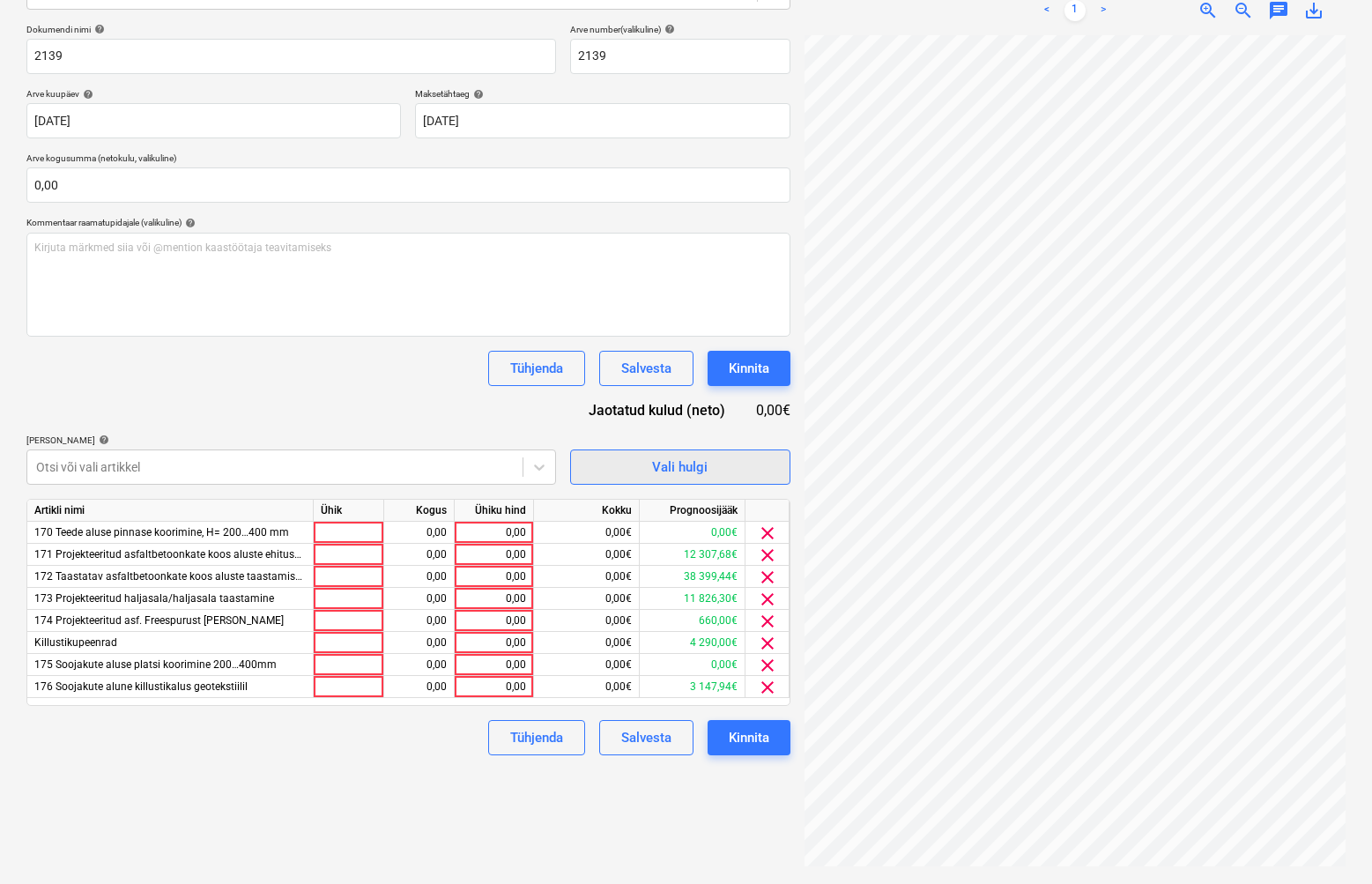
click at [735, 473] on span "Vali hulgi" at bounding box center [680, 466] width 176 height 23
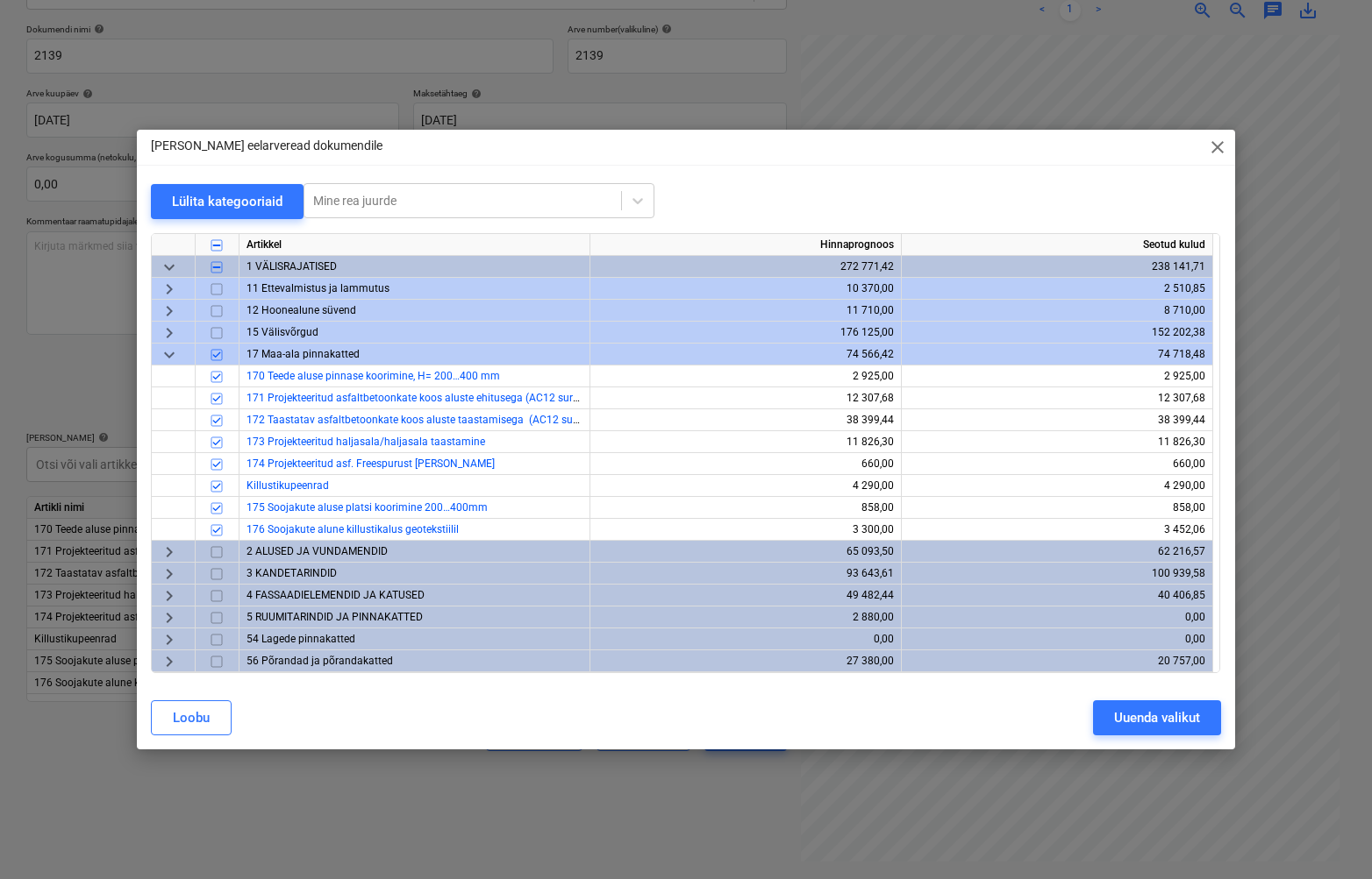
click at [172, 331] on span "keyboard_arrow_right" at bounding box center [169, 332] width 21 height 21
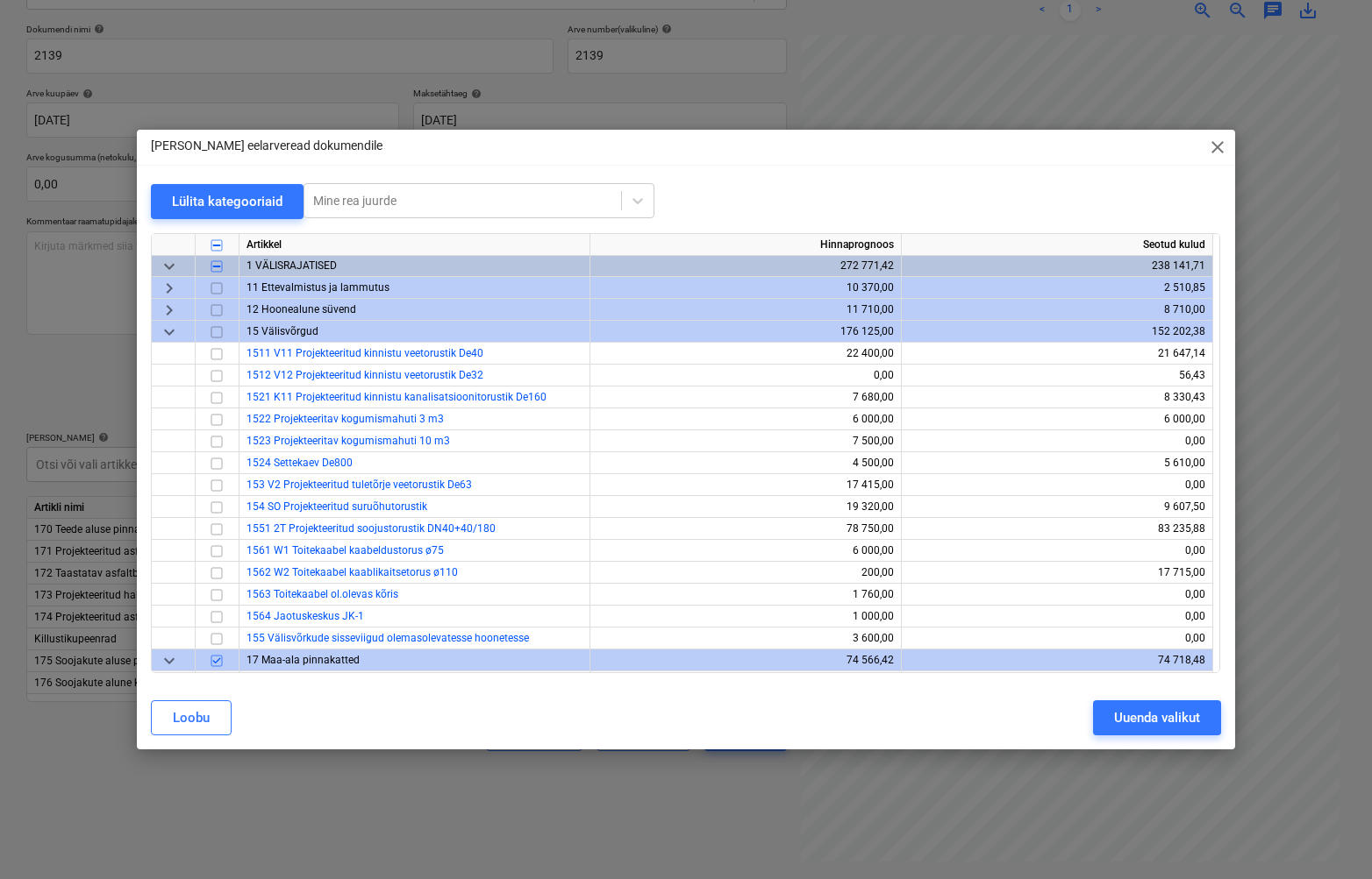
scroll to position [0, 0]
click at [172, 310] on span "keyboard_arrow_right" at bounding box center [169, 310] width 21 height 21
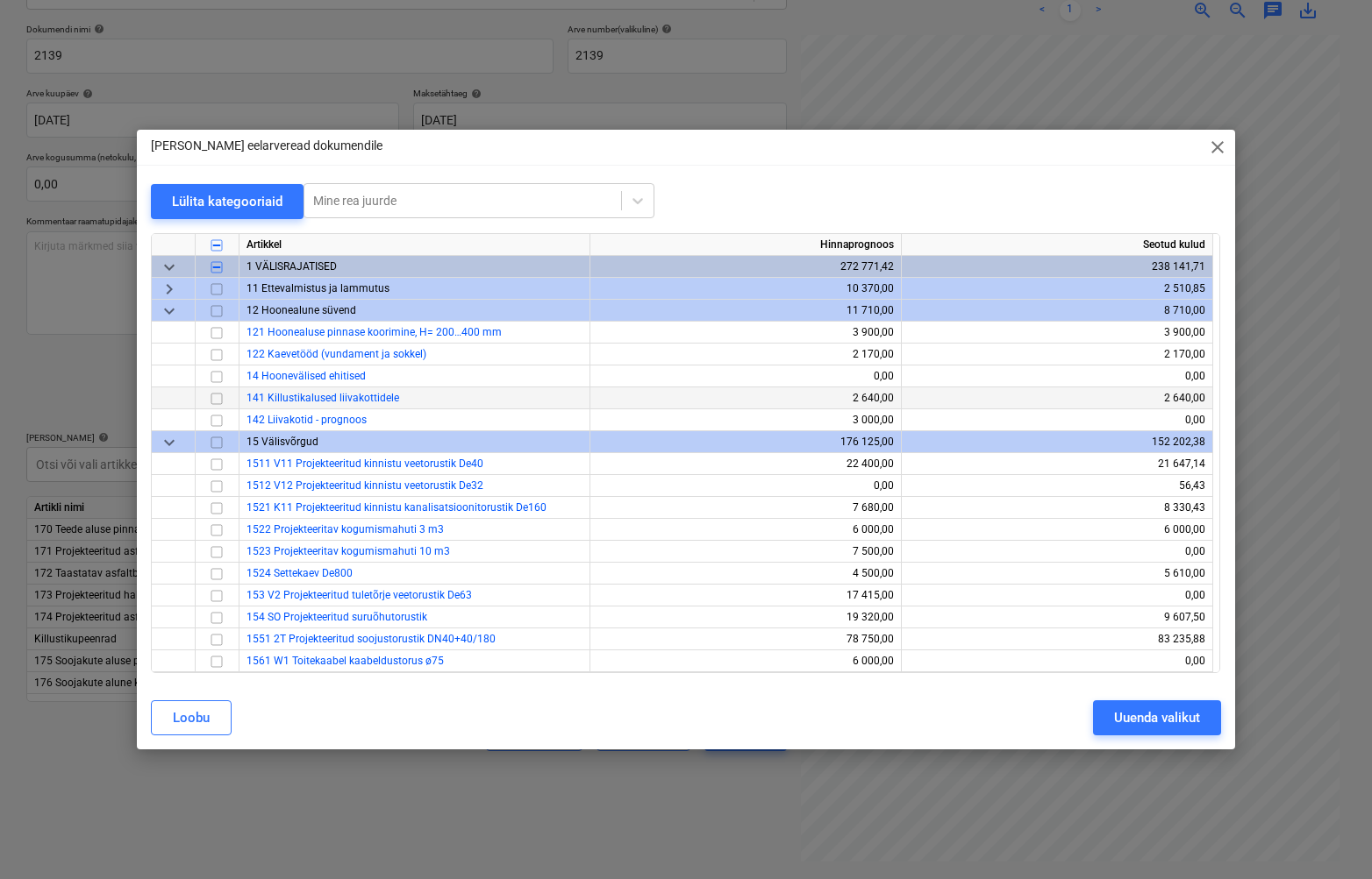
click at [218, 398] on input "checkbox" at bounding box center [216, 397] width 21 height 21
click at [1190, 725] on div "Uuenda valikut" at bounding box center [1156, 717] width 86 height 23
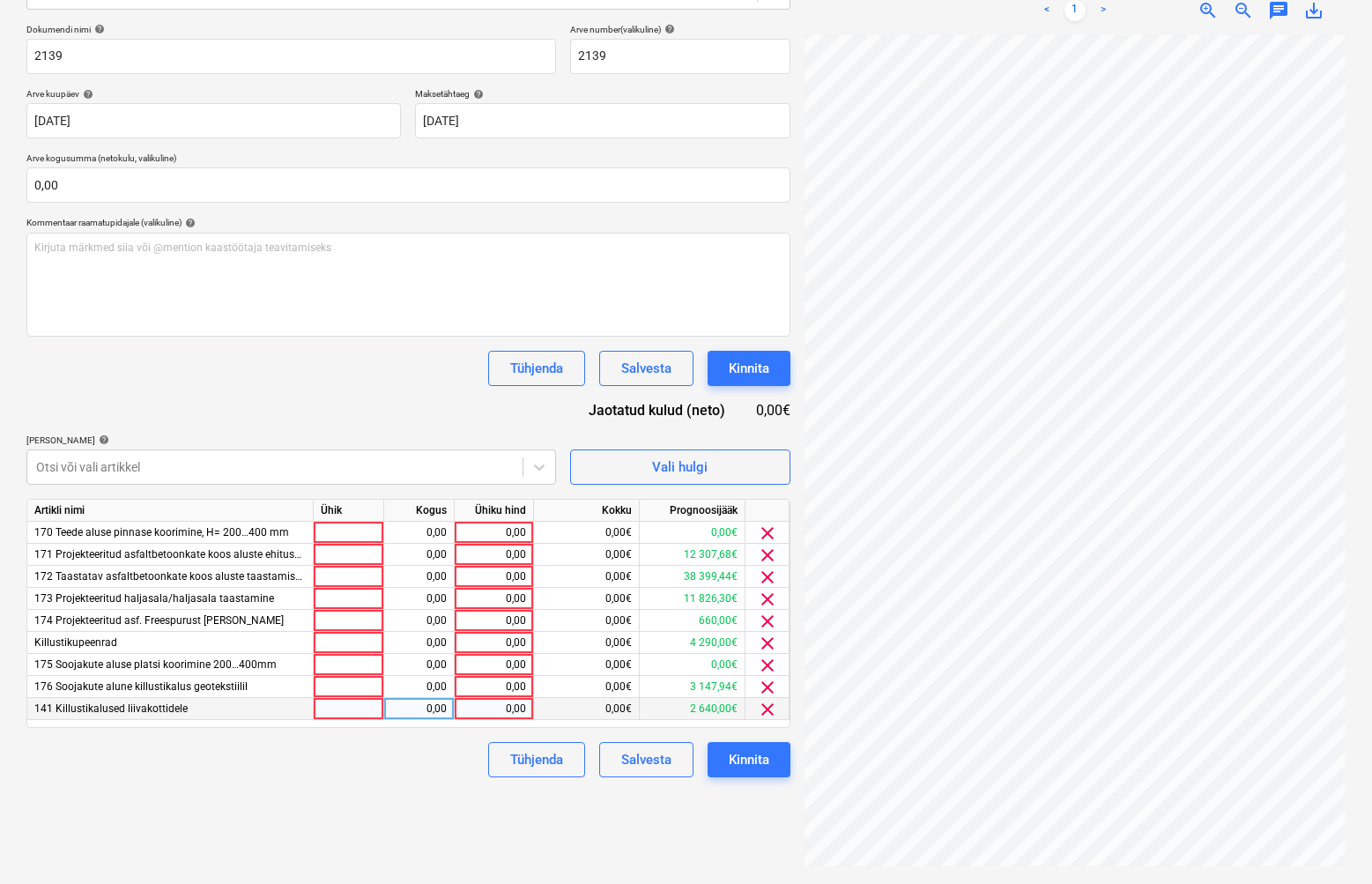
click at [356, 704] on div at bounding box center [349, 710] width 71 height 22
type input "kmpl"
click at [481, 712] on div "0,00" at bounding box center [494, 710] width 65 height 22
click at [475, 710] on input at bounding box center [493, 709] width 79 height 21
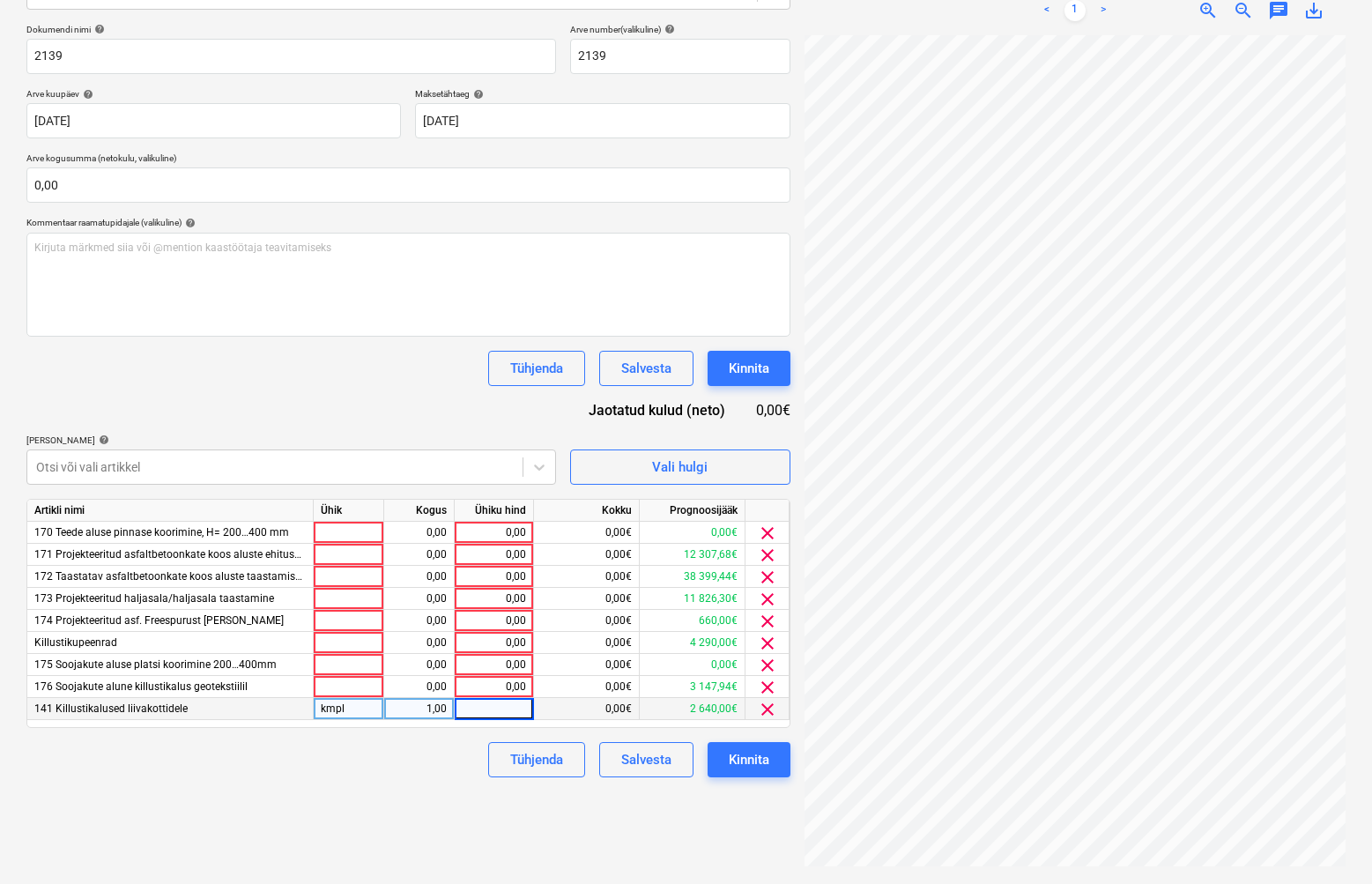
paste input "15856,2"
type input "15856,2"
click at [454, 755] on div "Tühjenda Salvesta Kinnita" at bounding box center [409, 759] width 764 height 35
click at [204, 534] on span "170 Teede aluse pinnase koorimine, H= 200…400 mm" at bounding box center [162, 532] width 255 height 12
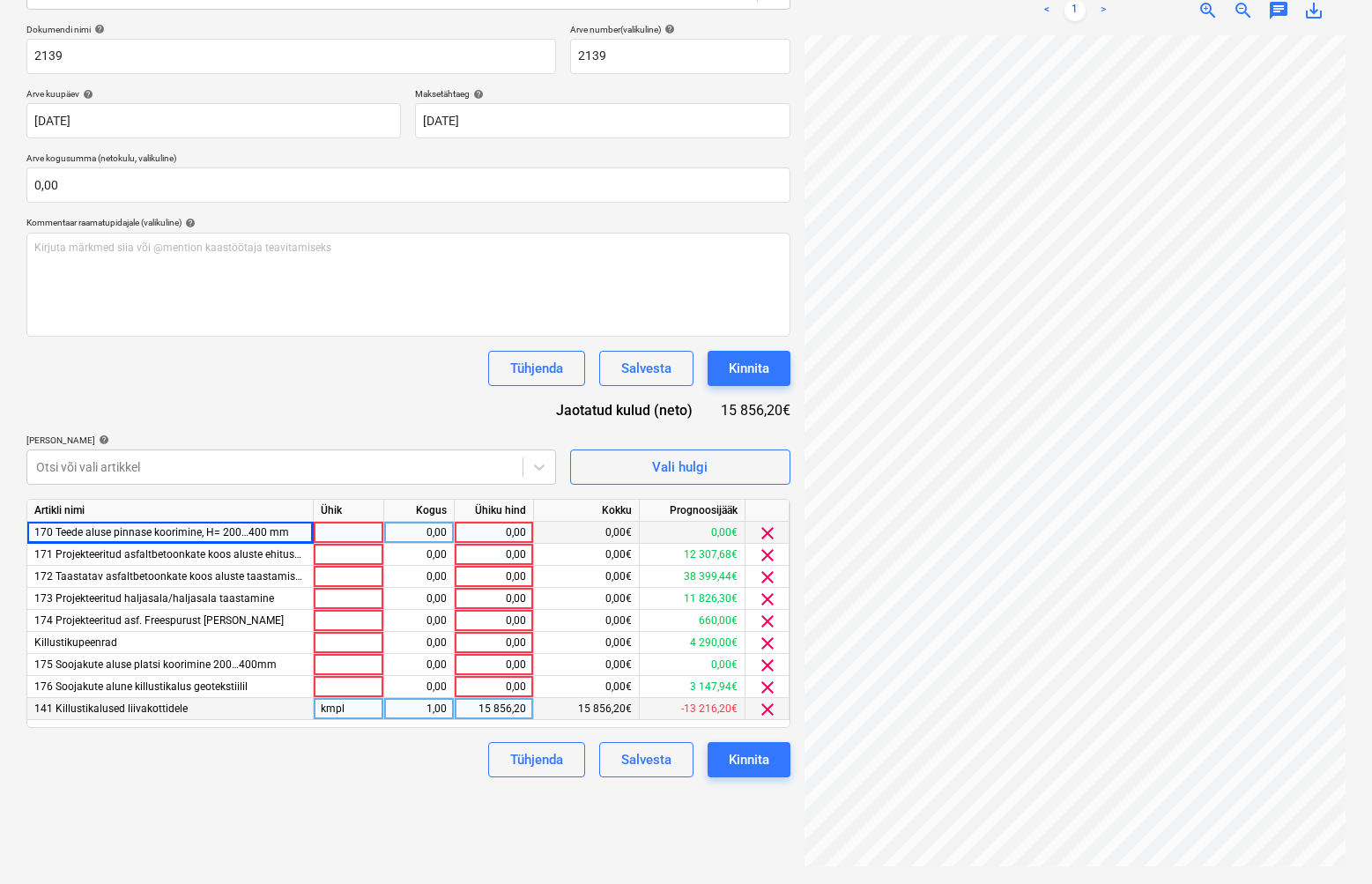
click at [517, 530] on div "0,00" at bounding box center [494, 533] width 65 height 22
click at [357, 534] on div at bounding box center [349, 533] width 71 height 22
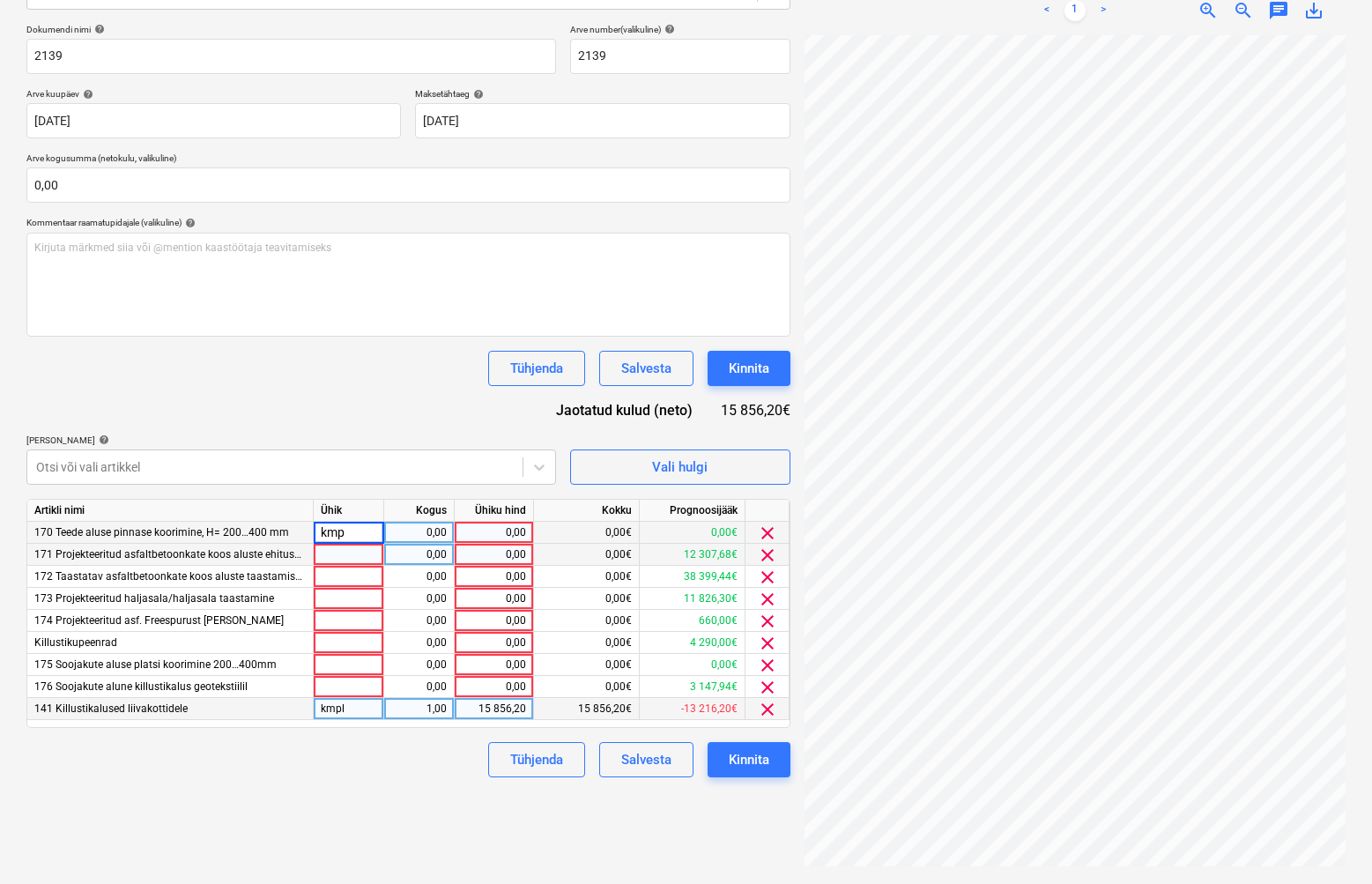
type input "kmpl"
click at [407, 536] on div "0,00" at bounding box center [419, 533] width 56 height 22
type input "1"
click at [511, 531] on div "0,00" at bounding box center [494, 533] width 65 height 22
click at [203, 558] on span "171 Projekteeritud asfaltbetoonkate koos aluste ehitusega (AC12 surf 70/100 (10…" at bounding box center [265, 554] width 460 height 12
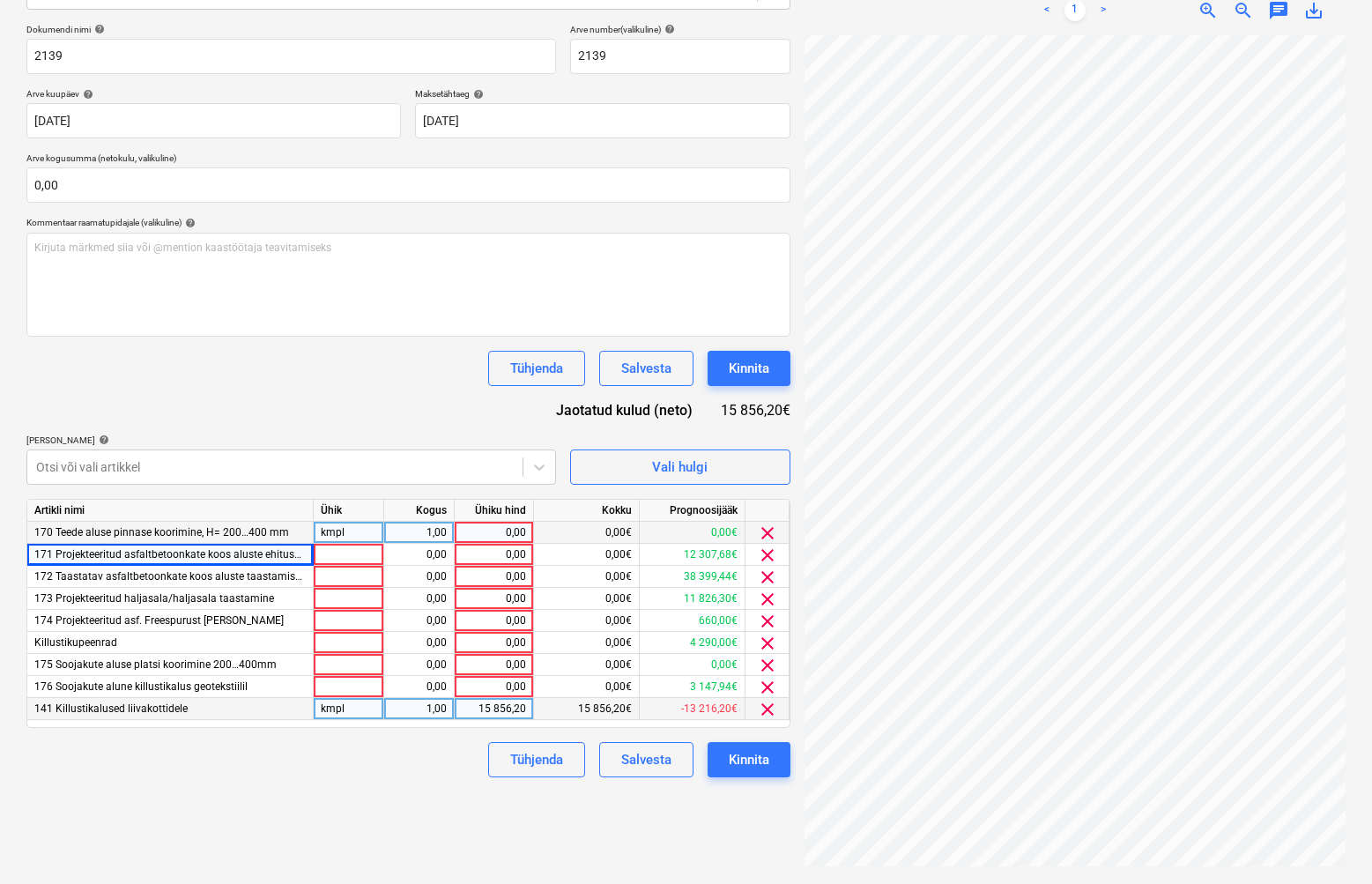
click at [485, 531] on div "0,00" at bounding box center [494, 533] width 65 height 22
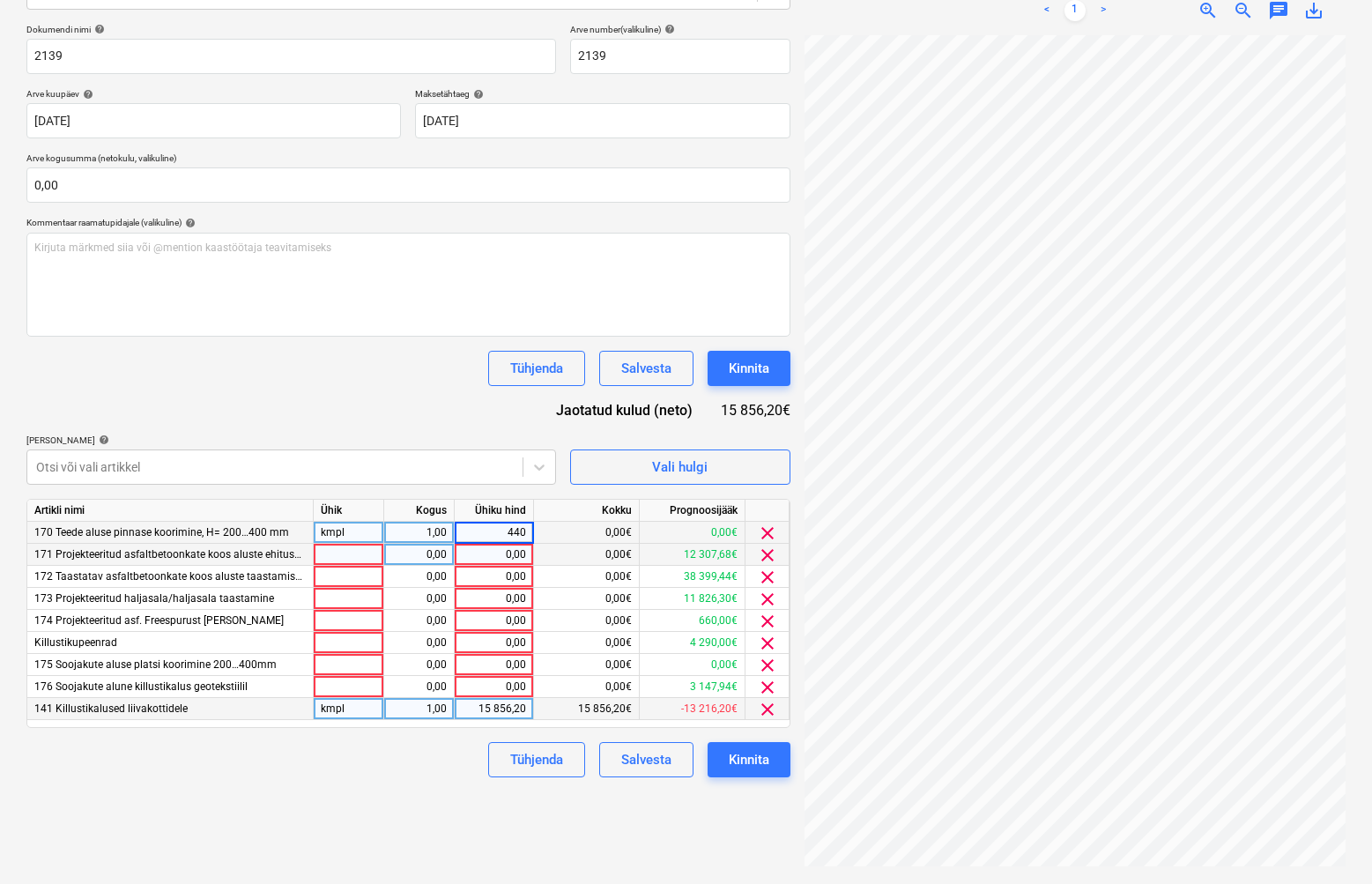
type input "4400"
click at [399, 797] on div "Failide konteerimine Vali ettevõte Altos [PERSON_NAME] OÜ [PERSON_NAME] uus ett…" at bounding box center [408, 357] width 778 height 1039
click at [400, 798] on div "Failide konteerimine Vali ettevõte Altos [PERSON_NAME] OÜ [PERSON_NAME] uus ett…" at bounding box center [408, 357] width 778 height 1039
click at [351, 551] on div at bounding box center [349, 555] width 71 height 22
type input "m"
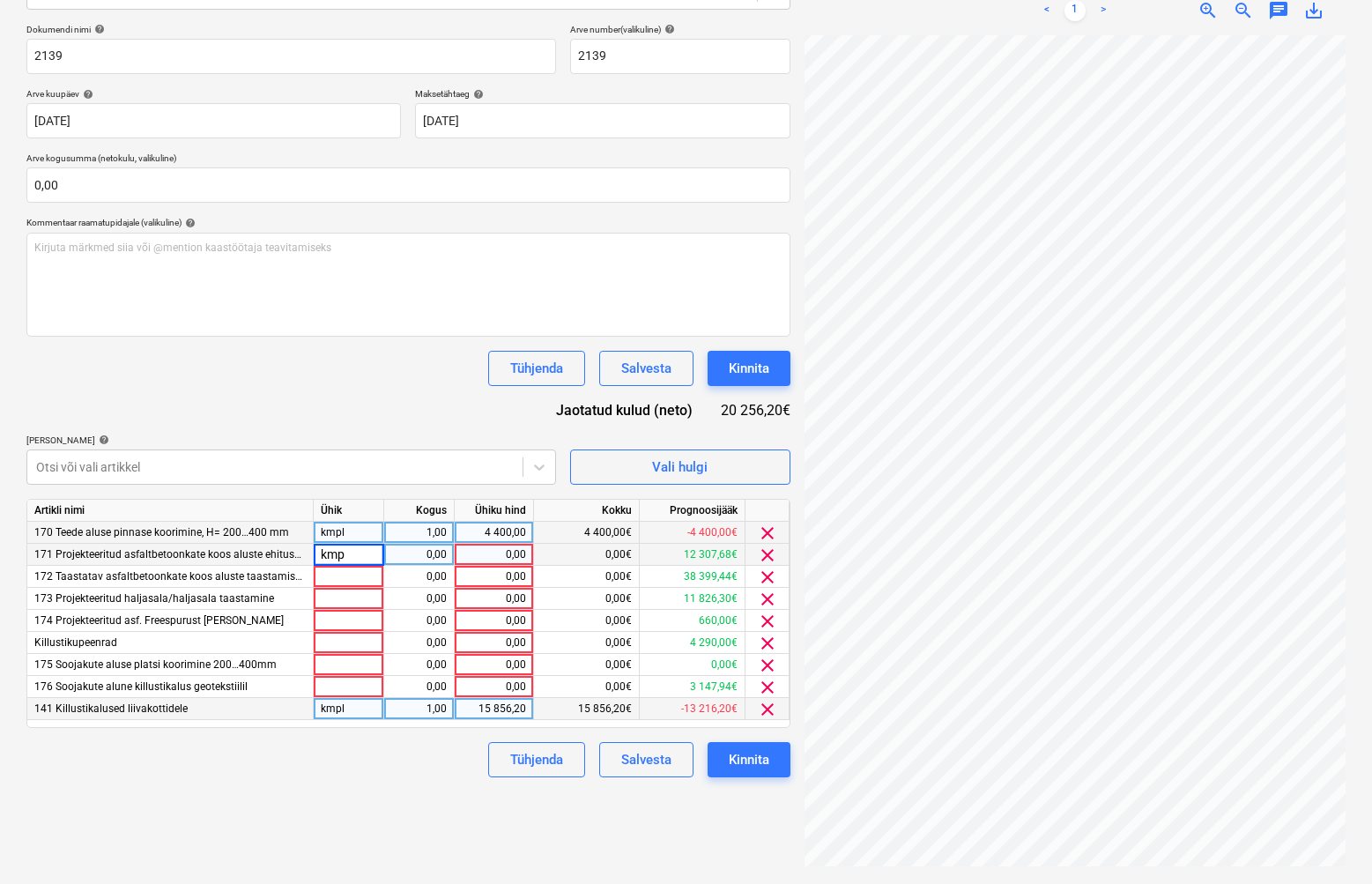
type input "kmpl"
click at [432, 773] on div "Tühjenda Salvesta Kinnita" at bounding box center [409, 759] width 764 height 35
click at [338, 598] on div at bounding box center [349, 599] width 71 height 22
type input "m"
type input "kmpl"
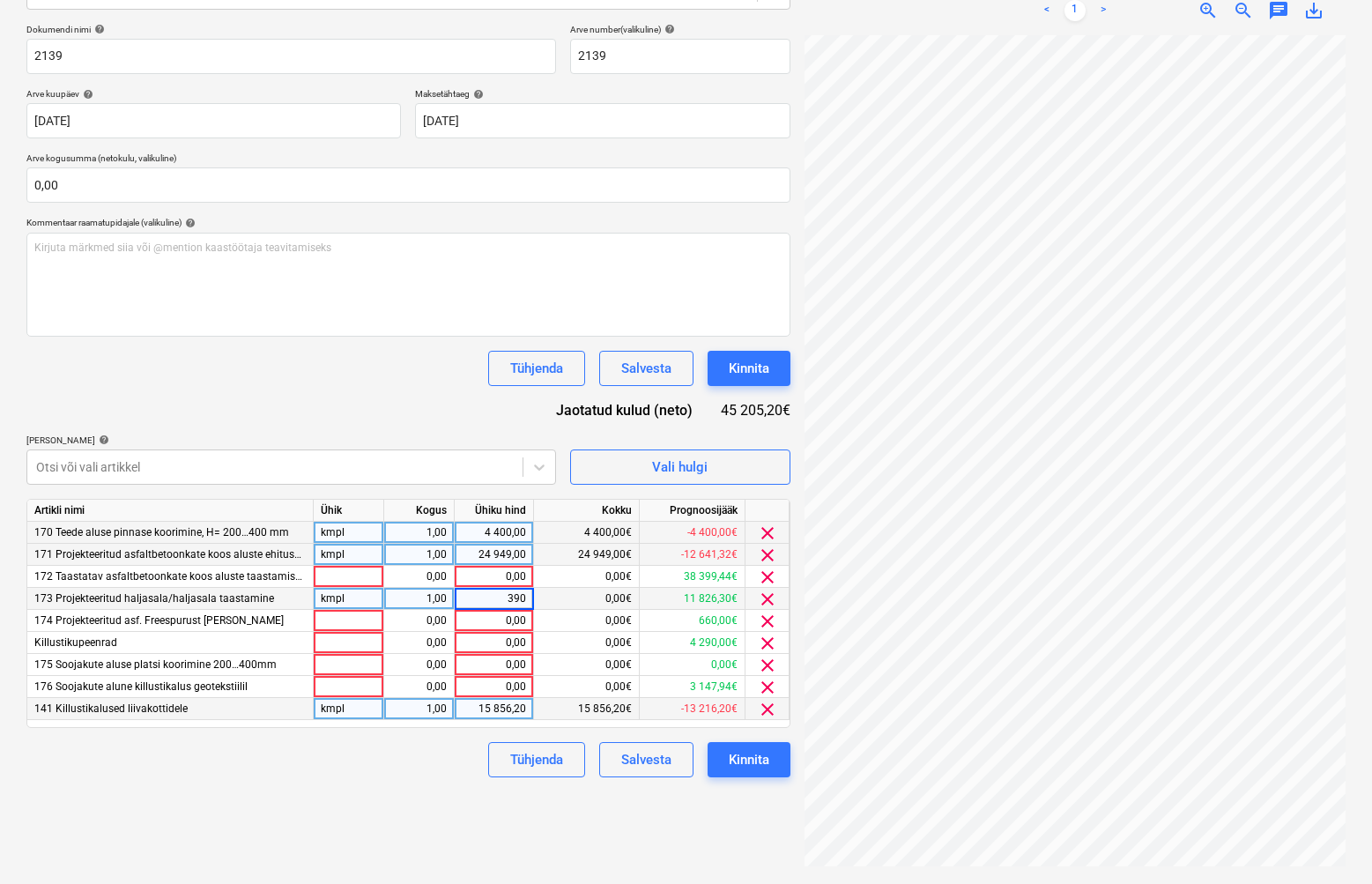
type input "3900"
click at [278, 780] on div "Failide konteerimine Vali ettevõte Altos [PERSON_NAME] OÜ [PERSON_NAME] uus ett…" at bounding box center [408, 357] width 778 height 1039
click at [410, 754] on div "Tühjenda Salvesta Kinnita" at bounding box center [409, 759] width 764 height 35
click at [362, 641] on div at bounding box center [349, 643] width 71 height 22
type input "kmpl"
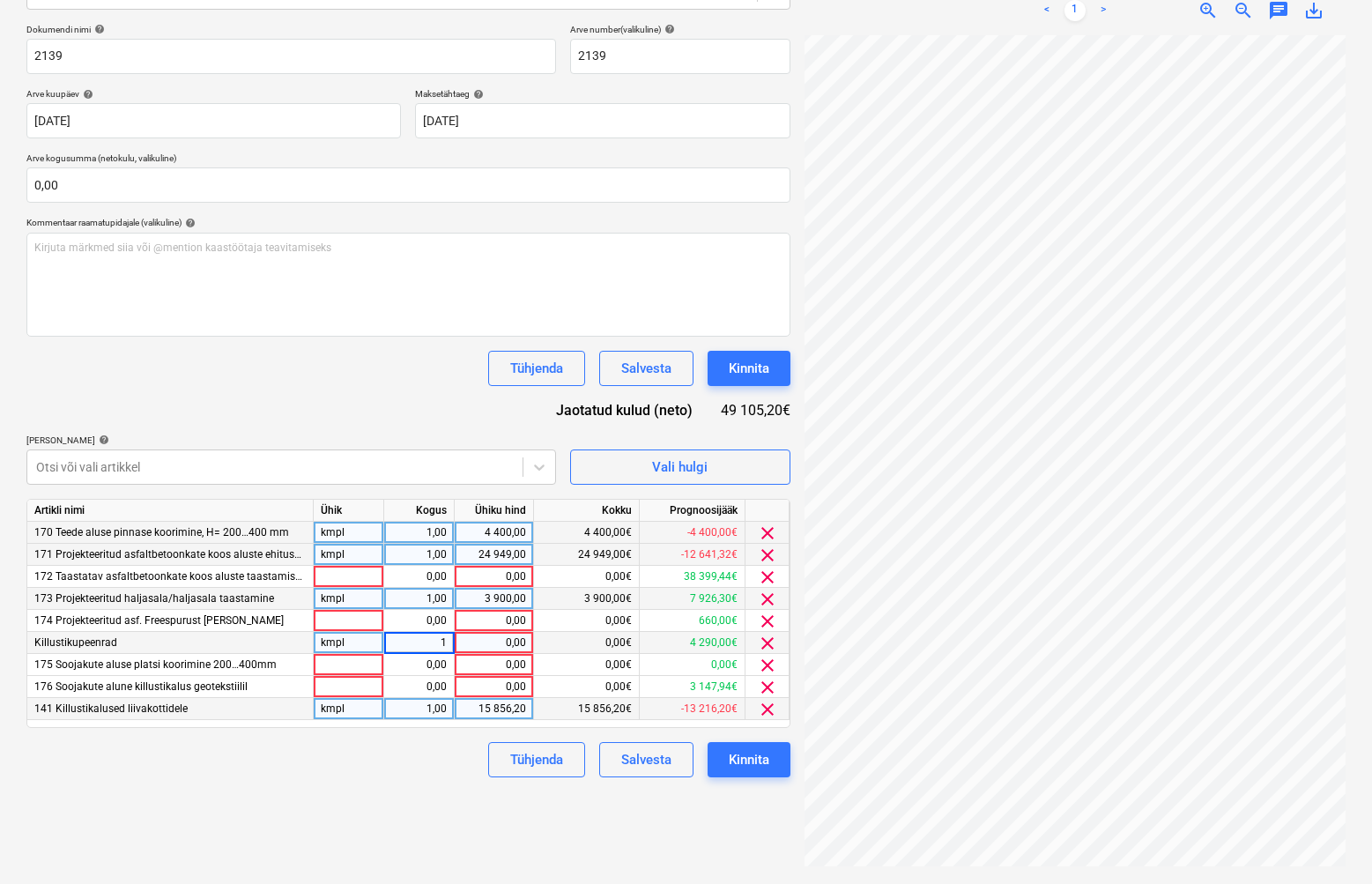
click at [469, 648] on div "0,00" at bounding box center [494, 643] width 65 height 22
type input "450"
click at [469, 777] on div "Failide konteerimine Vali ettevõte Altos [PERSON_NAME] OÜ [PERSON_NAME] uus ett…" at bounding box center [408, 357] width 778 height 1039
click at [739, 752] on div "Kinnita" at bounding box center [749, 759] width 41 height 23
click at [427, 767] on div "Tühjenda Salvesta Kinnita" at bounding box center [409, 759] width 764 height 35
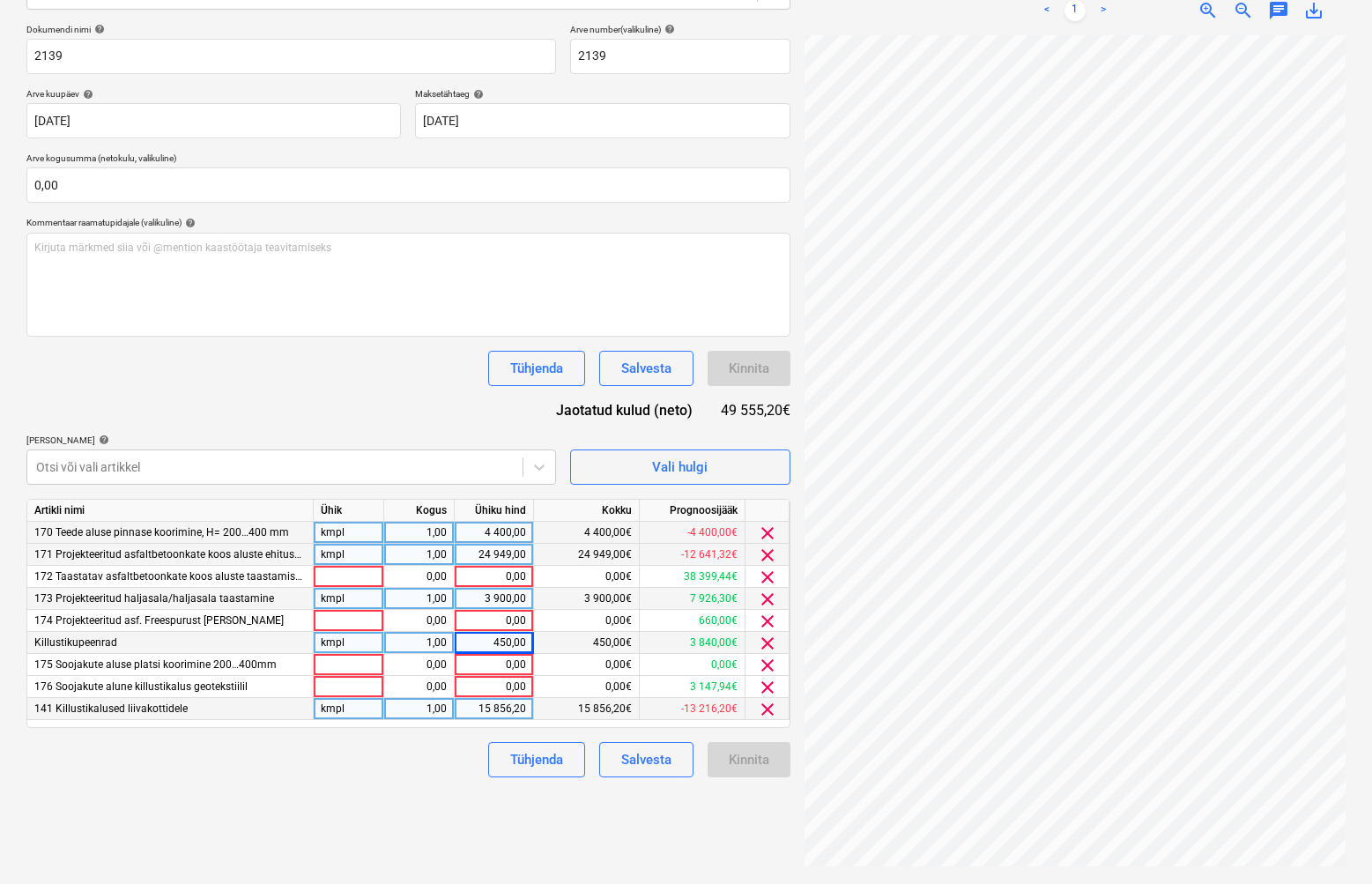
click at [422, 768] on div "Tühjenda Salvesta Kinnita" at bounding box center [409, 759] width 764 height 35
click at [348, 570] on div at bounding box center [349, 577] width 71 height 22
click at [348, 576] on input at bounding box center [349, 576] width 70 height 21
click at [348, 575] on input at bounding box center [349, 576] width 70 height 21
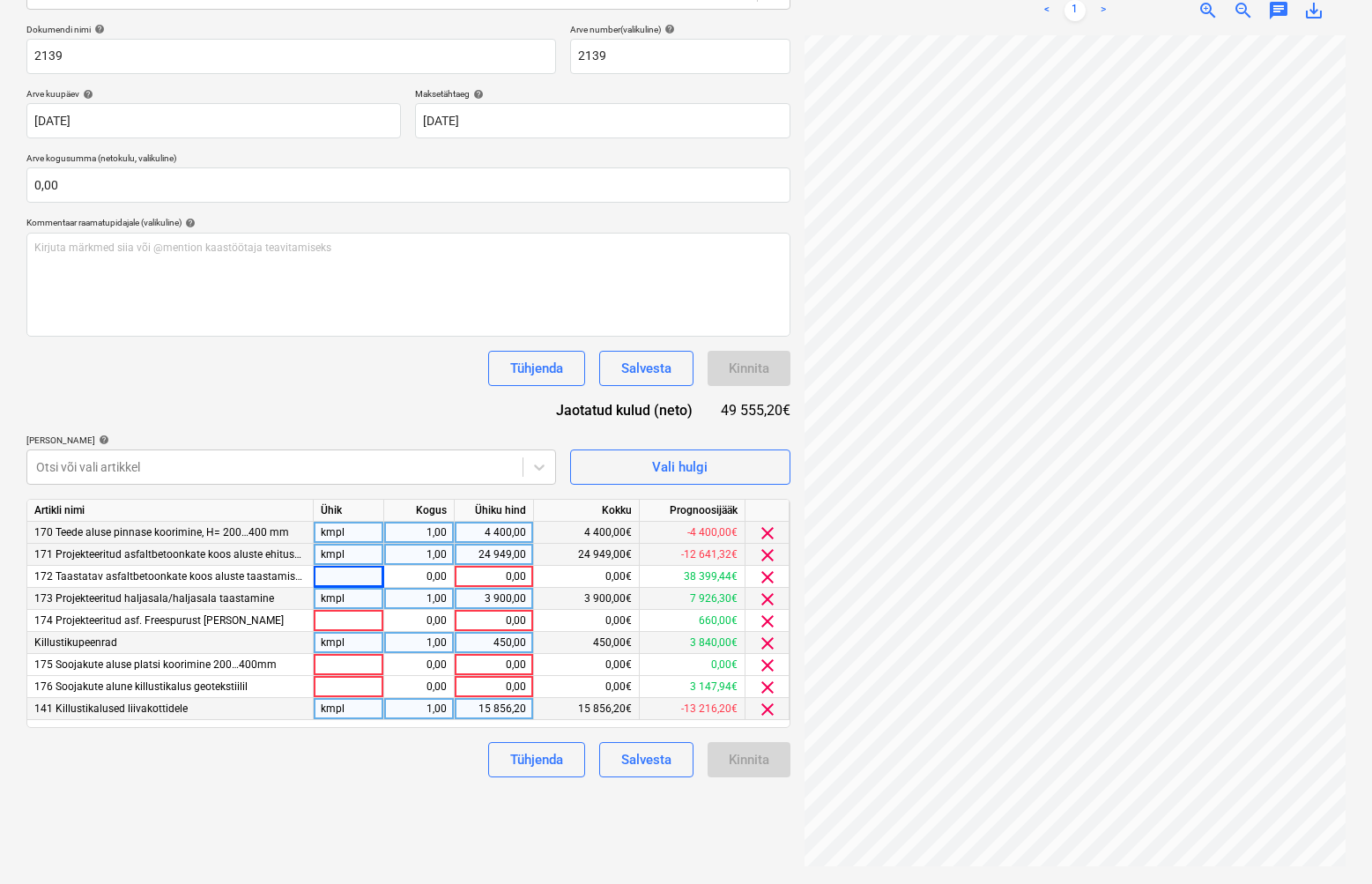
click at [744, 765] on div "Kinnita" at bounding box center [748, 759] width 83 height 35
click at [363, 580] on div at bounding box center [349, 577] width 71 height 22
type input "kmpl"
click at [445, 581] on div "0,00" at bounding box center [419, 577] width 56 height 22
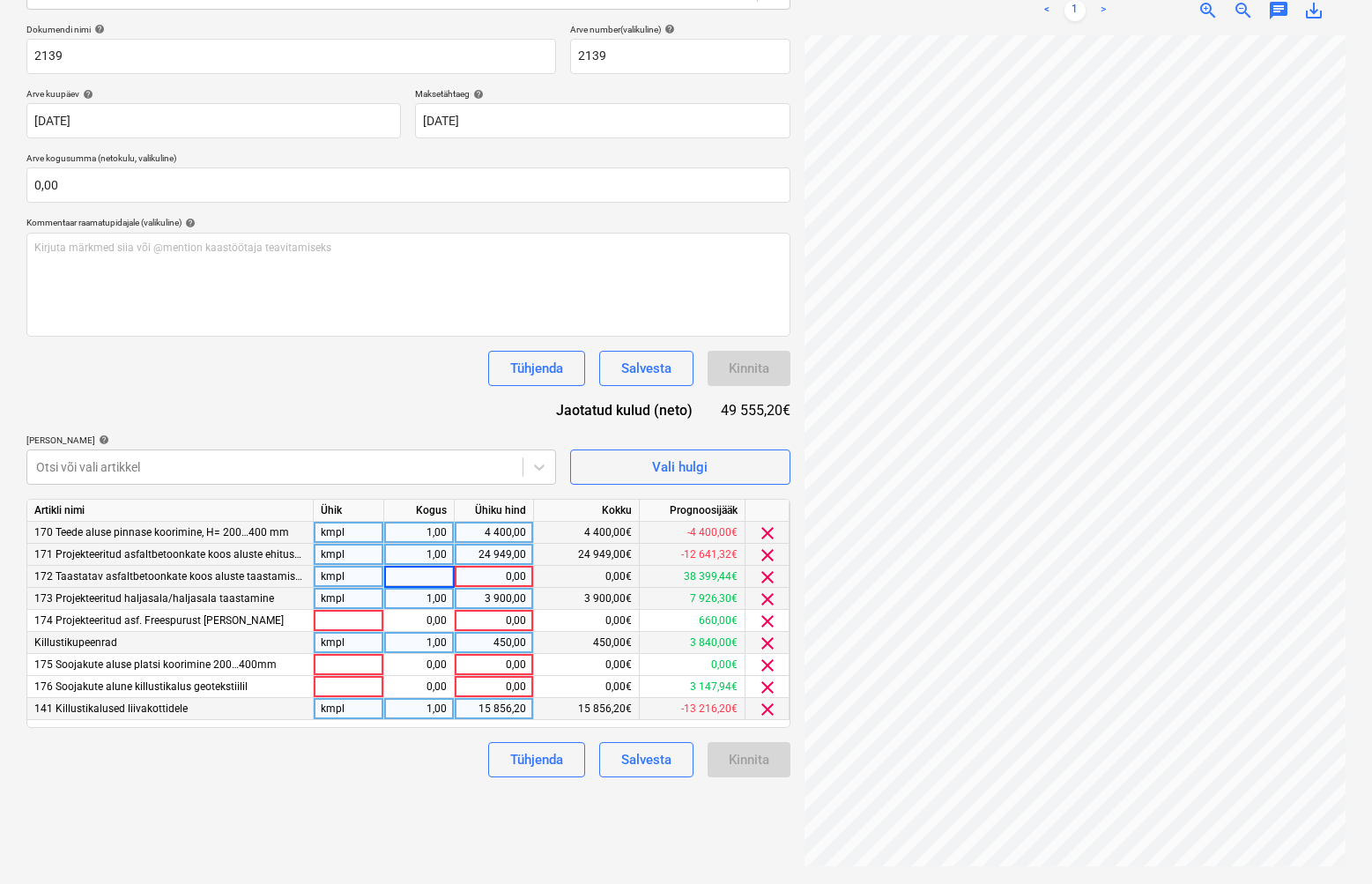
type input "1"
click at [497, 578] on div "0,00" at bounding box center [494, 577] width 65 height 22
click at [313, 854] on div "Failide konteerimine Vali ettevõte Altos [PERSON_NAME] OÜ [PERSON_NAME] uus ett…" at bounding box center [408, 357] width 778 height 1039
click at [350, 623] on div at bounding box center [349, 621] width 71 height 22
type input "kmpl"
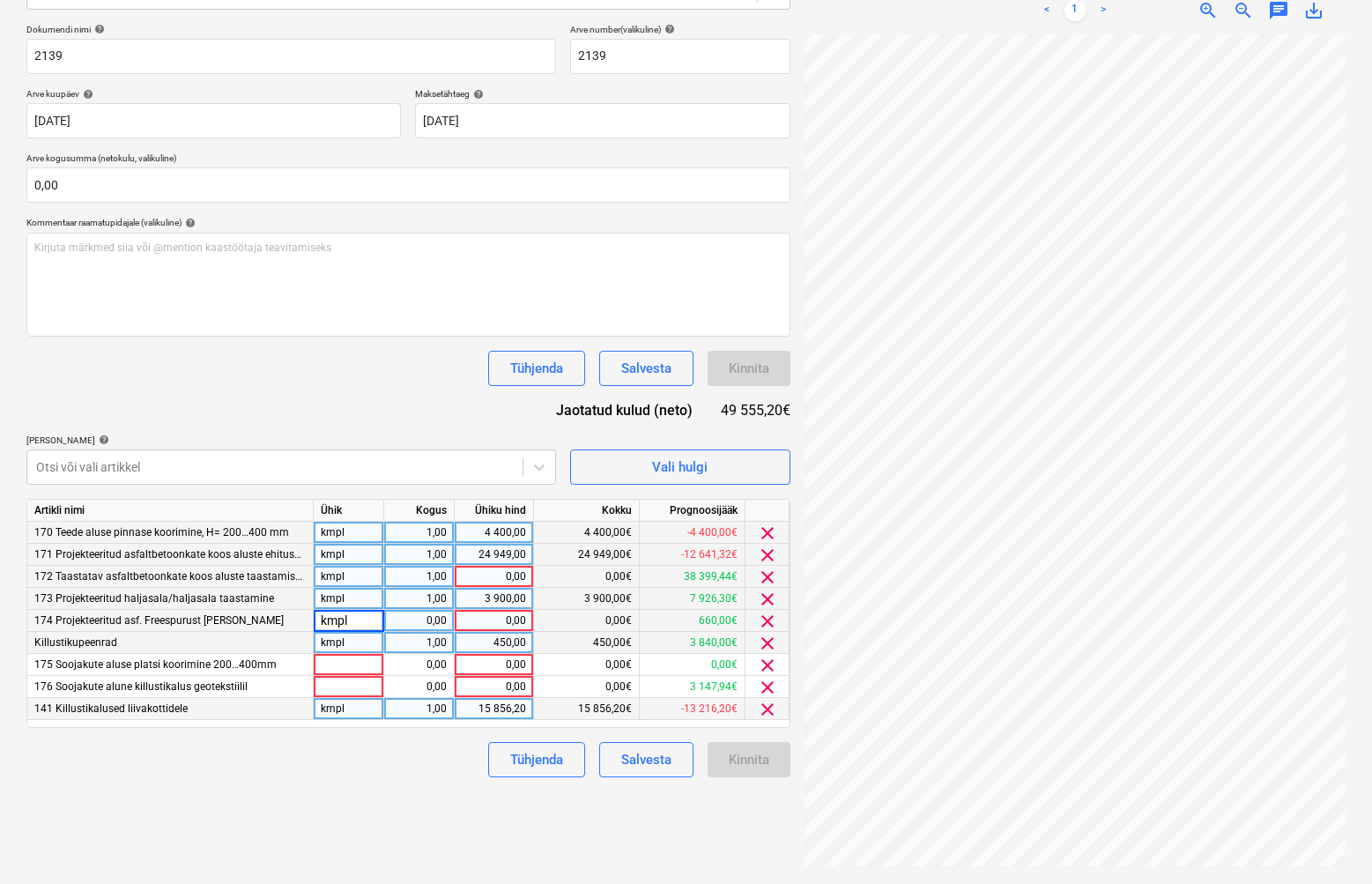
click at [418, 615] on div "0,00" at bounding box center [419, 621] width 56 height 22
type input "1"
click at [480, 616] on div "0,00" at bounding box center [494, 621] width 65 height 22
click at [344, 754] on div "Tühjenda Salvesta Kinnita" at bounding box center [409, 759] width 764 height 35
click at [508, 569] on div "0,00" at bounding box center [494, 577] width 65 height 22
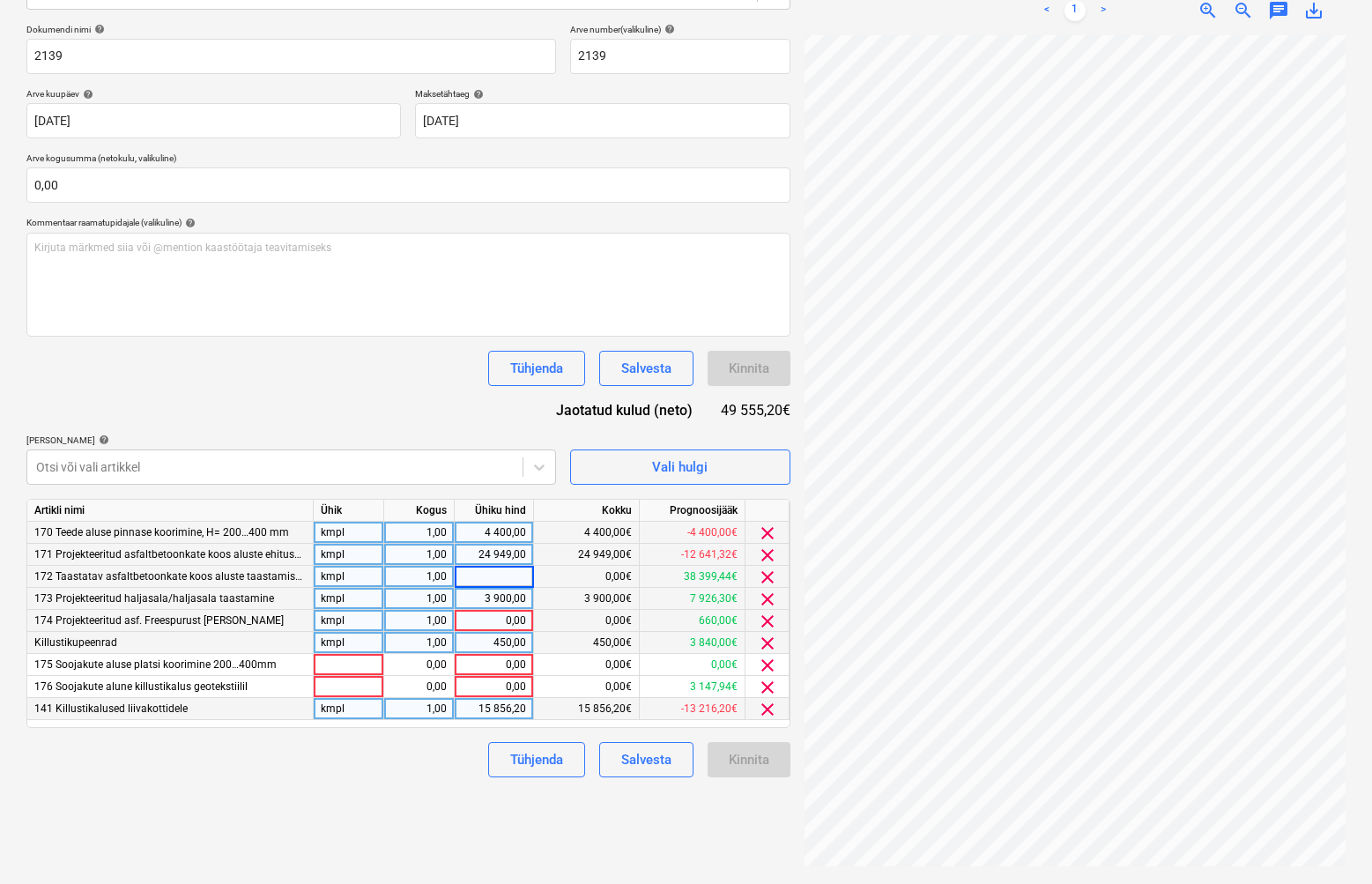
type input "0"
click at [426, 833] on div "Failide konteerimine Vali ettevõte Altos [PERSON_NAME] OÜ [PERSON_NAME] uus ett…" at bounding box center [408, 357] width 778 height 1039
click at [515, 612] on div "0,00" at bounding box center [494, 621] width 65 height 22
type input "0"
click at [385, 810] on div "Failide konteerimine Vali ettevõte Altos [PERSON_NAME] OÜ [PERSON_NAME] uus ett…" at bounding box center [408, 357] width 778 height 1039
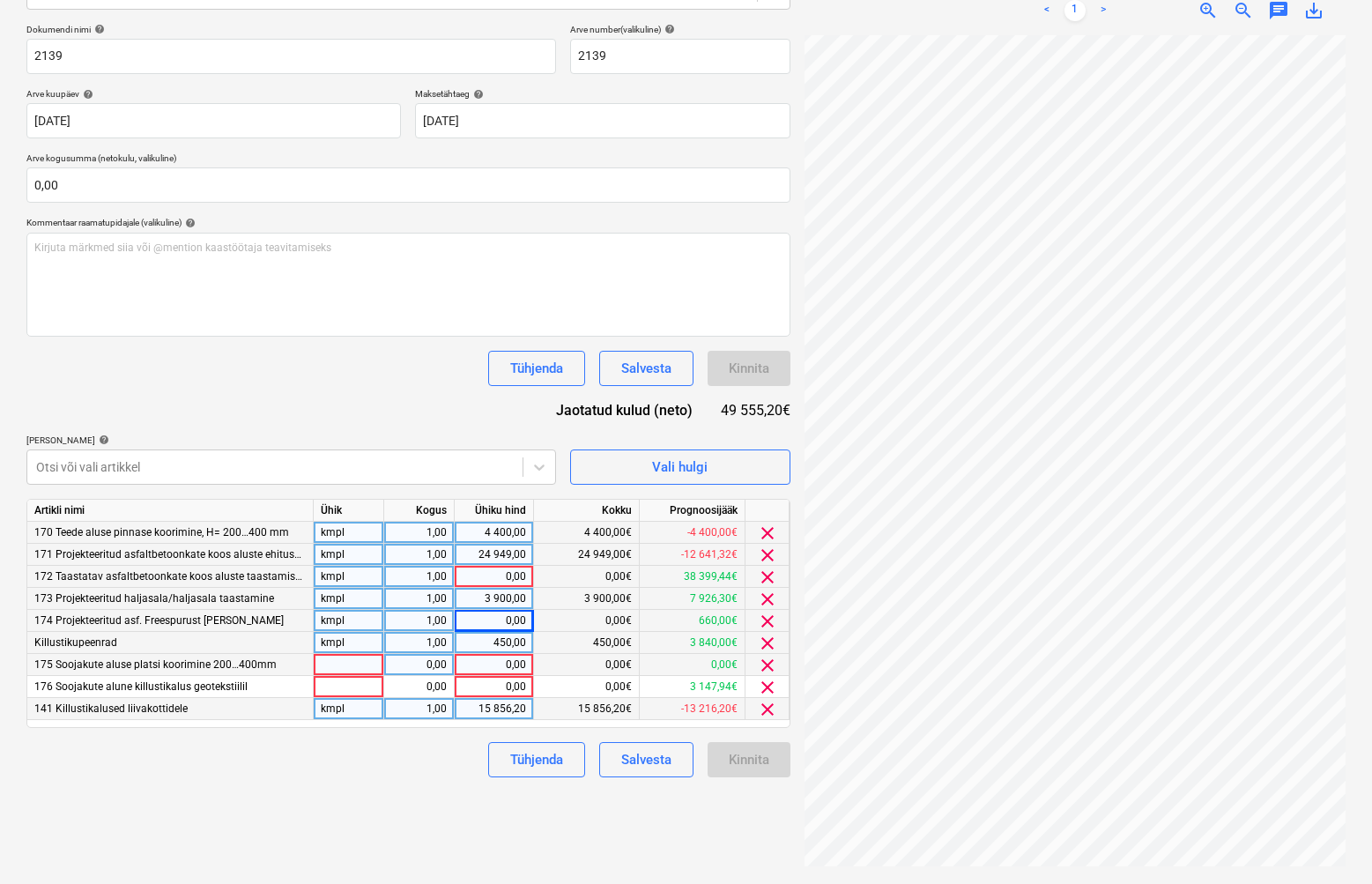
click at [383, 661] on div at bounding box center [349, 665] width 71 height 22
type input "kmpl"
click at [404, 785] on div "Failide konteerimine Vali ettevõte Altos [PERSON_NAME] OÜ [PERSON_NAME] uus ett…" at bounding box center [408, 357] width 778 height 1039
click at [390, 807] on div "Failide konteerimine Vali ettevõte Altos [PERSON_NAME] OÜ [PERSON_NAME] uus ett…" at bounding box center [408, 357] width 778 height 1039
click at [421, 661] on div "0,00" at bounding box center [419, 665] width 56 height 22
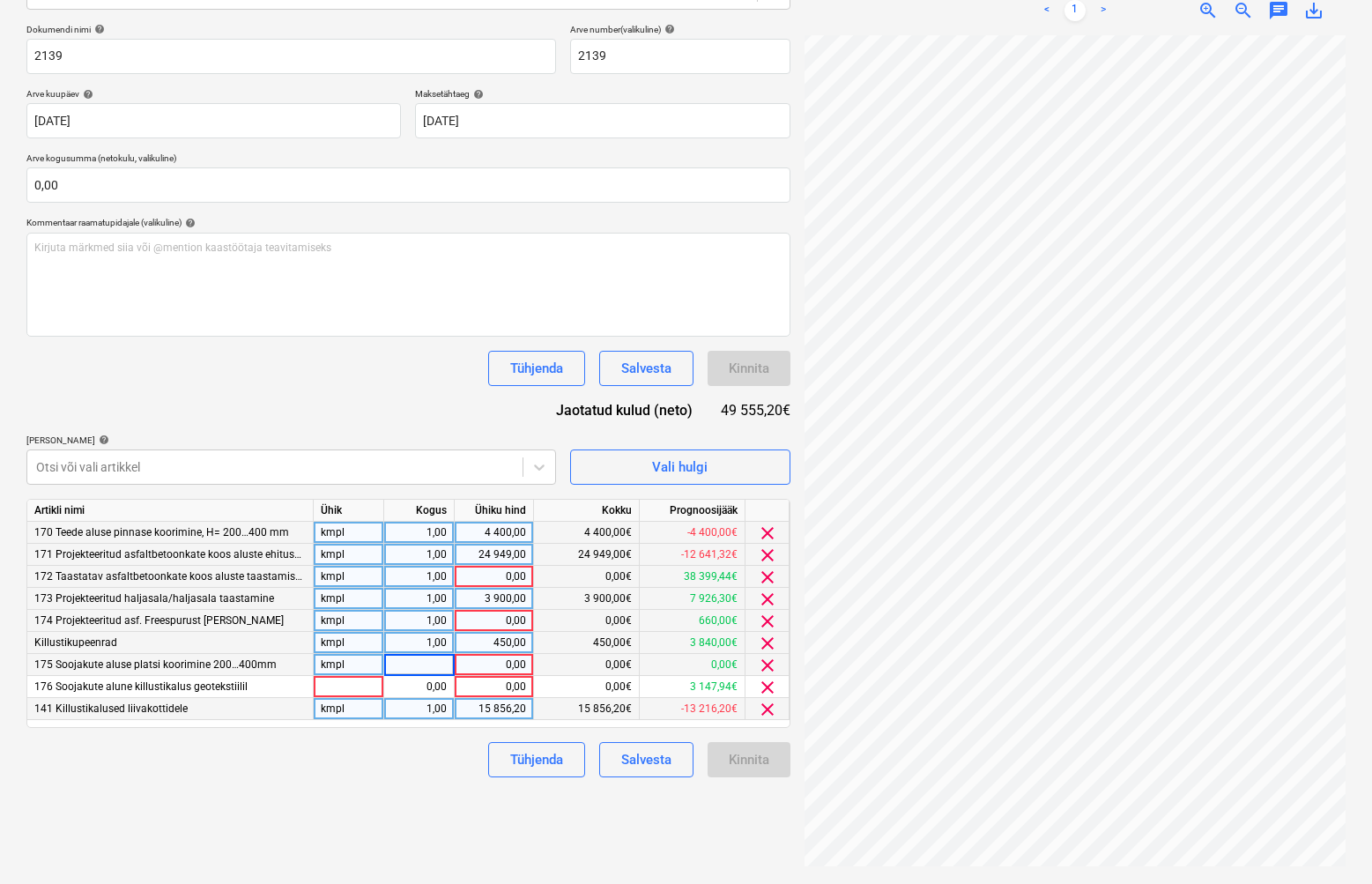
type input "1"
click at [407, 754] on div "Tühjenda Salvesta Kinnita" at bounding box center [409, 759] width 764 height 35
click at [523, 656] on div "0,00" at bounding box center [494, 665] width 65 height 22
type input "0"
click at [285, 808] on div "Failide konteerimine Vali ettevõte Altos [PERSON_NAME] OÜ [PERSON_NAME] uus ett…" at bounding box center [408, 357] width 778 height 1039
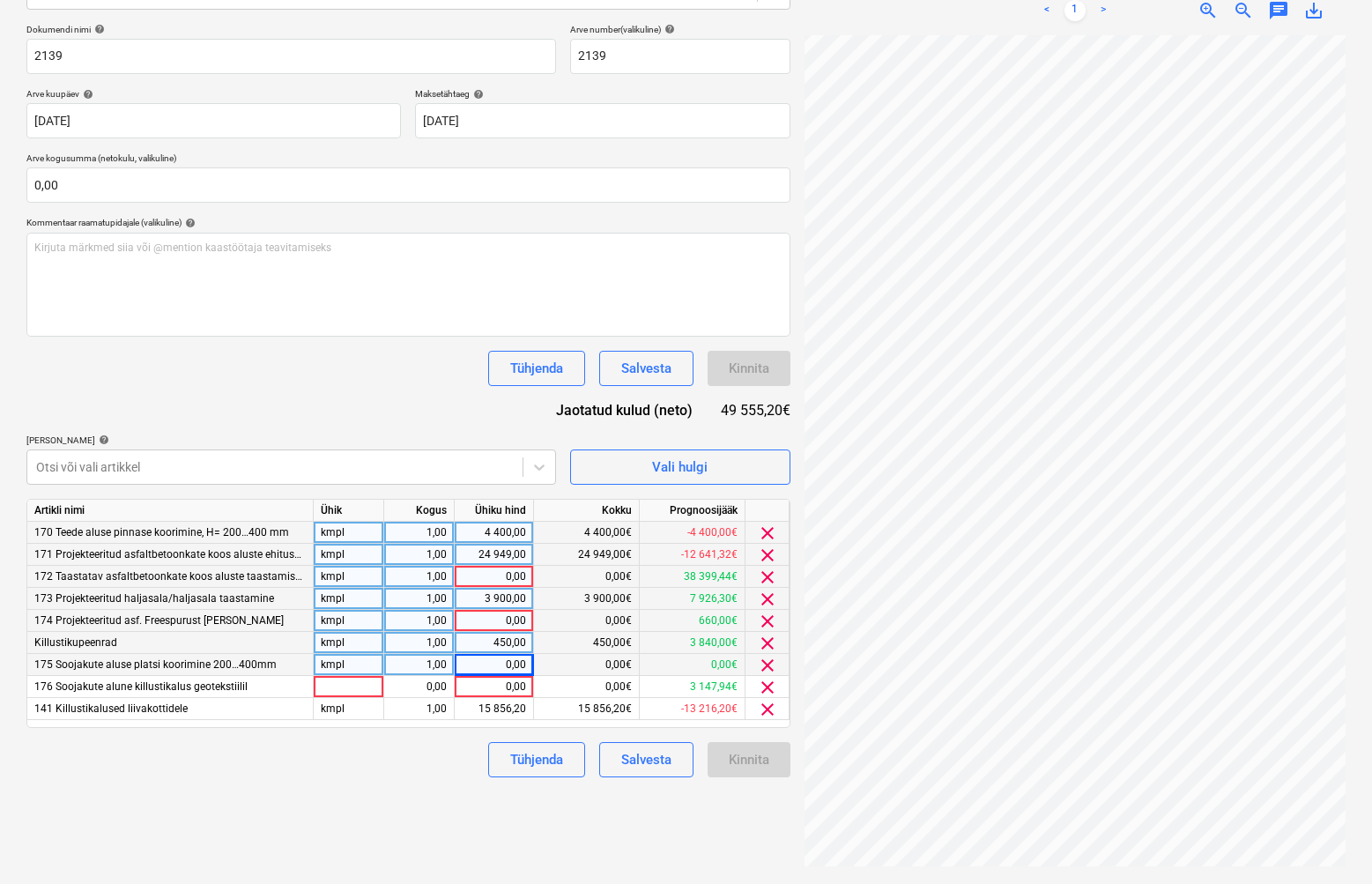
click at [310, 812] on div "Failide konteerimine Vali ettevõte Altos [PERSON_NAME] OÜ [PERSON_NAME] uus ett…" at bounding box center [408, 357] width 778 height 1039
click at [365, 688] on div at bounding box center [349, 688] width 71 height 22
type input "kmpl"
click at [481, 686] on div "0,00" at bounding box center [494, 688] width 65 height 22
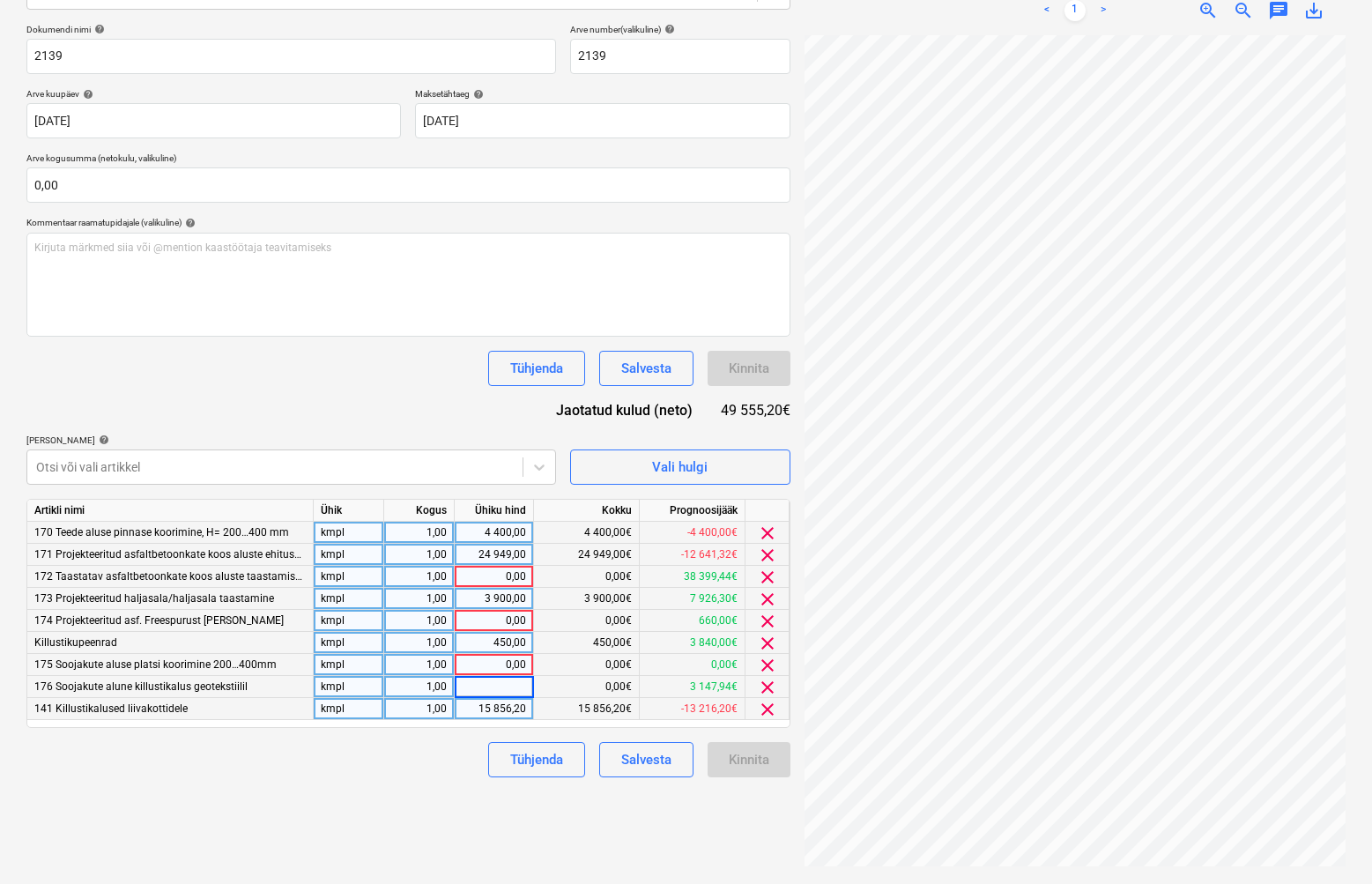
type input "0"
click at [454, 757] on div "Tühjenda Salvesta Kinnita" at bounding box center [409, 759] width 764 height 35
click at [408, 745] on div "Tühjenda Salvesta Kinnita" at bounding box center [409, 759] width 764 height 35
click at [421, 578] on div "1,00" at bounding box center [419, 577] width 56 height 22
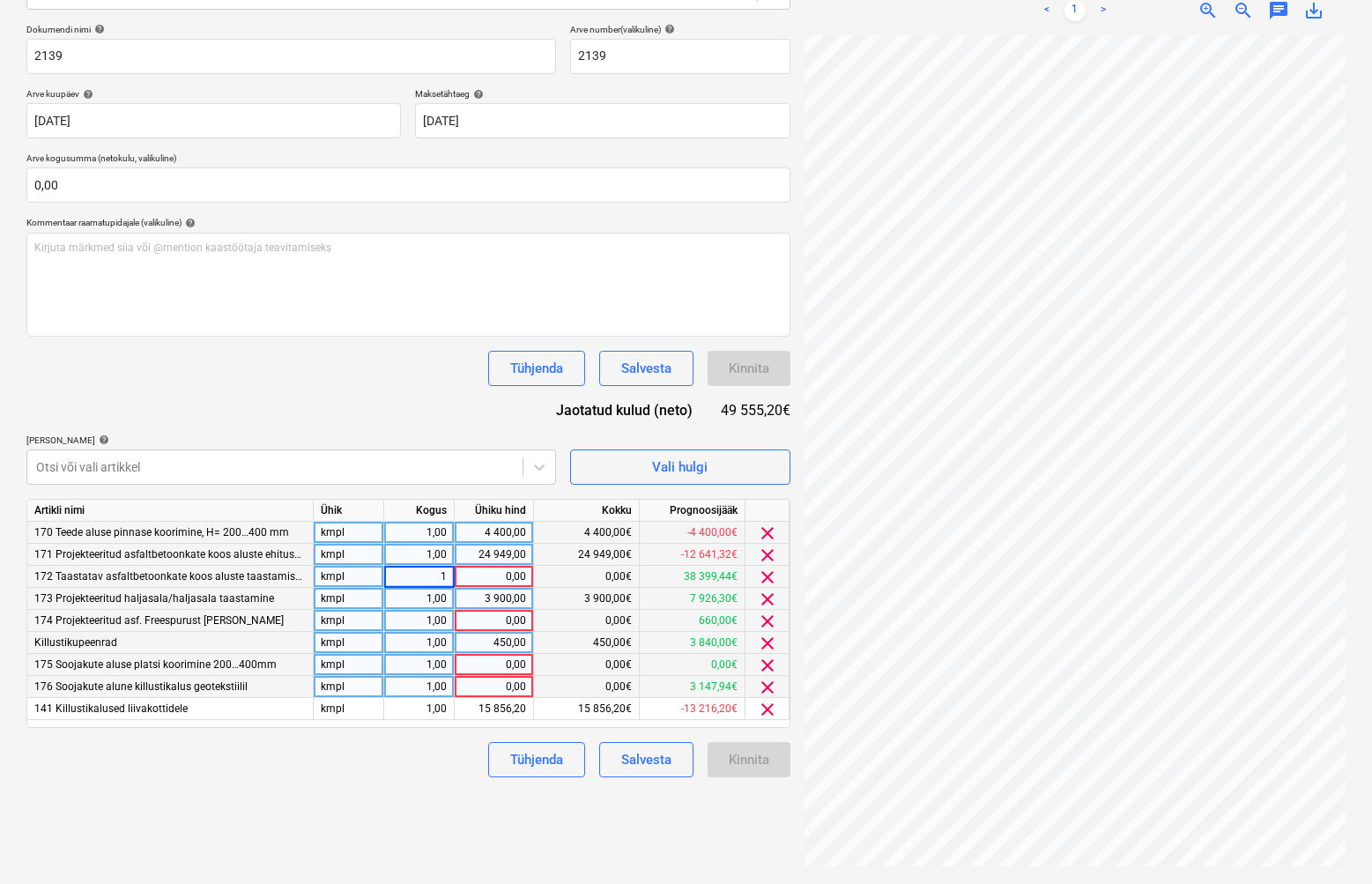
type input "0"
click at [483, 576] on div "0,00" at bounding box center [494, 577] width 65 height 22
type input "0"
click at [409, 778] on div "Failide konteerimine Vali ettevõte Altos [PERSON_NAME] OÜ [PERSON_NAME] uus ett…" at bounding box center [408, 357] width 778 height 1039
click at [768, 576] on span "clear" at bounding box center [767, 577] width 21 height 21
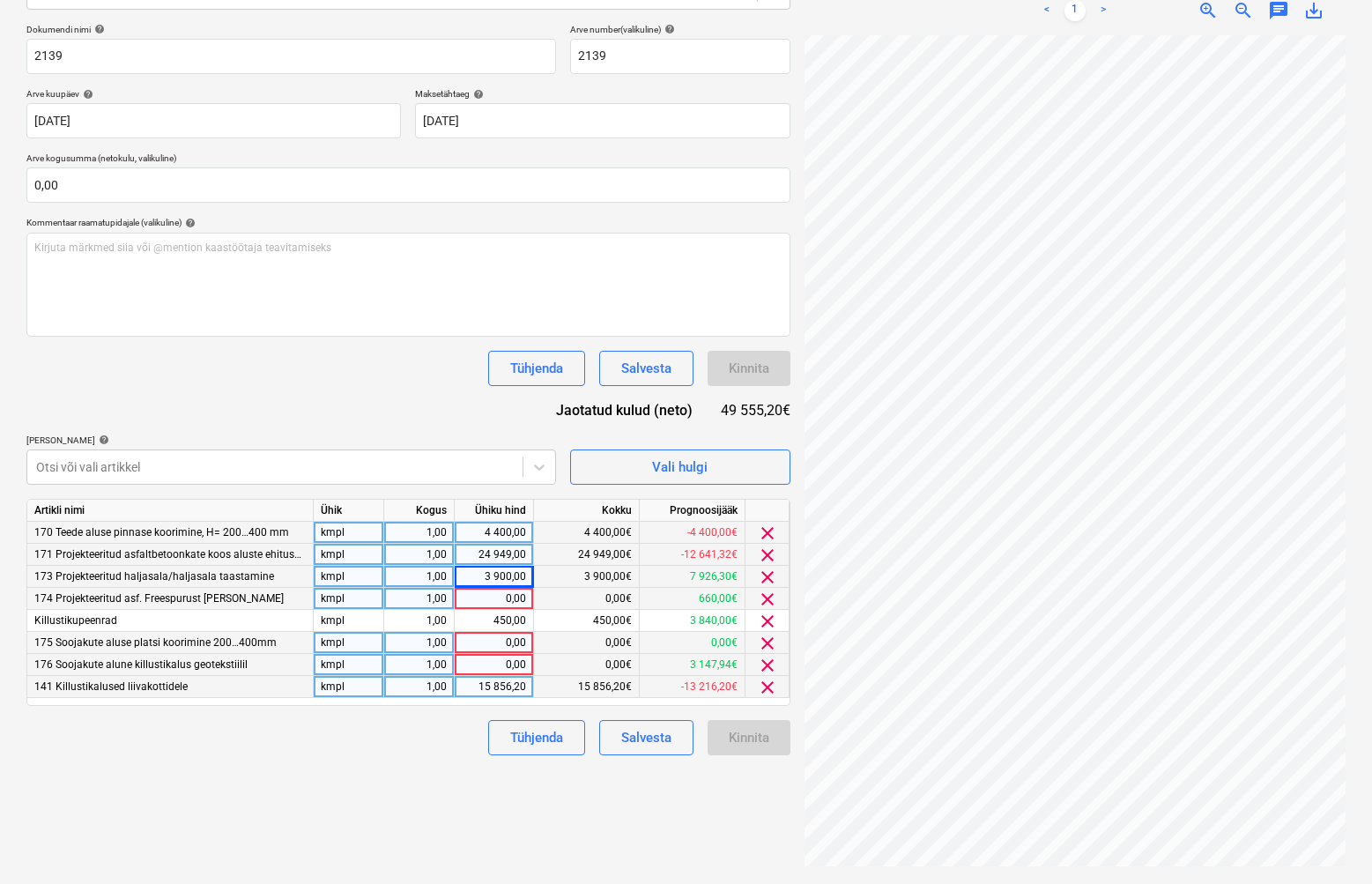
click at [768, 662] on span "clear" at bounding box center [767, 665] width 21 height 21
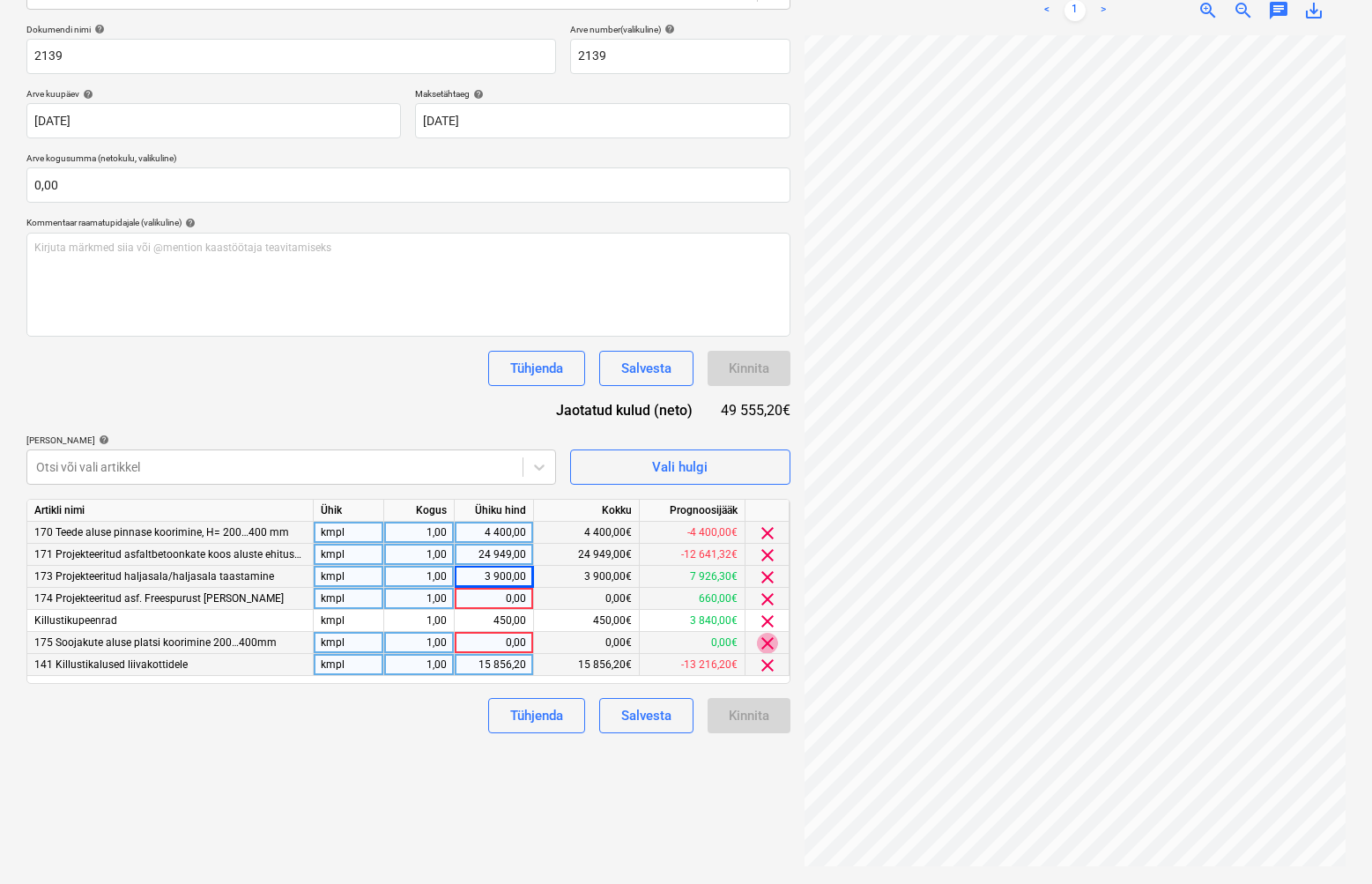
click at [769, 641] on span "clear" at bounding box center [767, 643] width 21 height 21
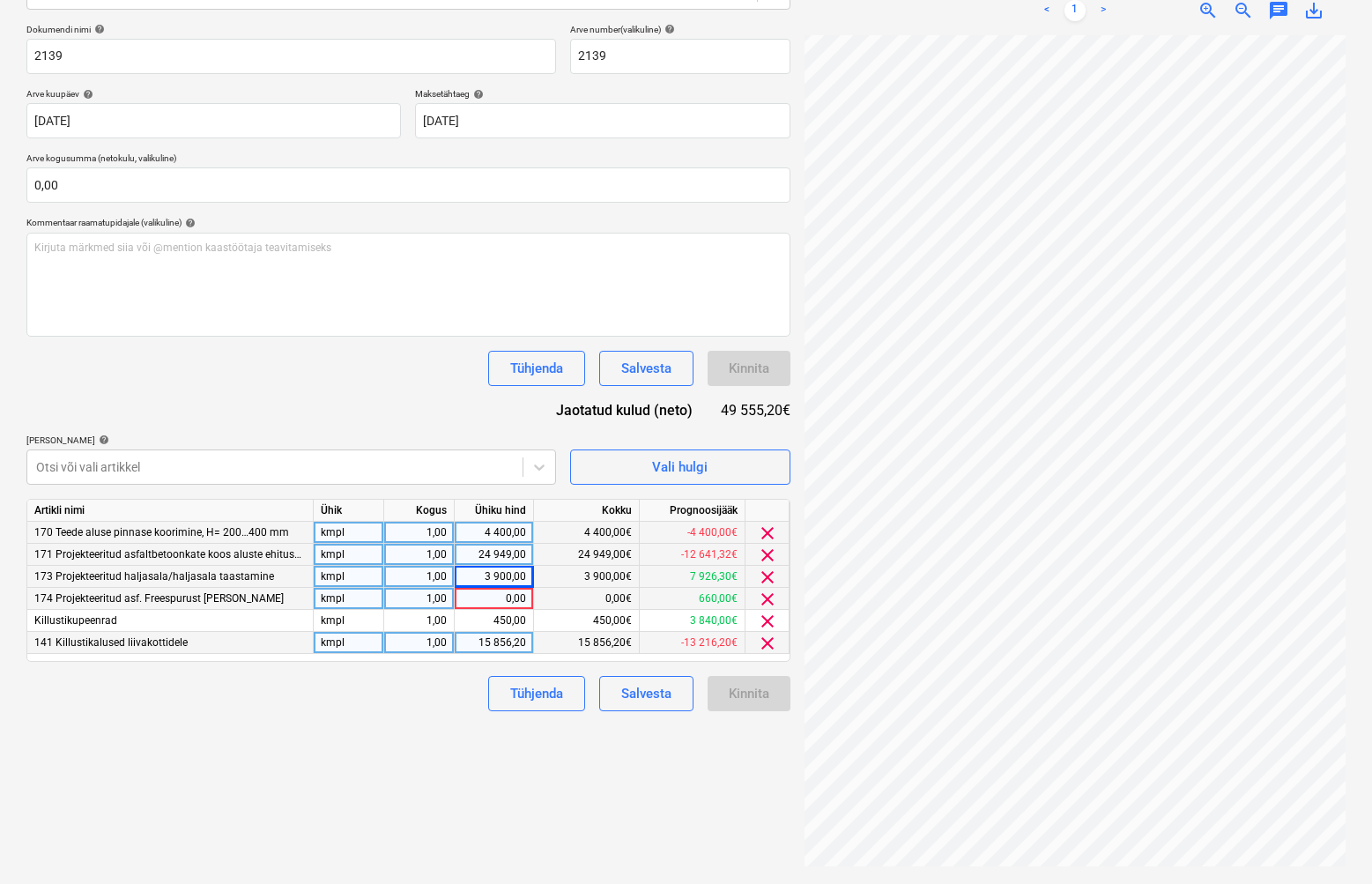
click at [436, 737] on div "Failide konteerimine Vali ettevõte Altos [PERSON_NAME] OÜ [PERSON_NAME] uus ett…" at bounding box center [408, 357] width 778 height 1039
click at [771, 597] on span "clear" at bounding box center [767, 599] width 21 height 21
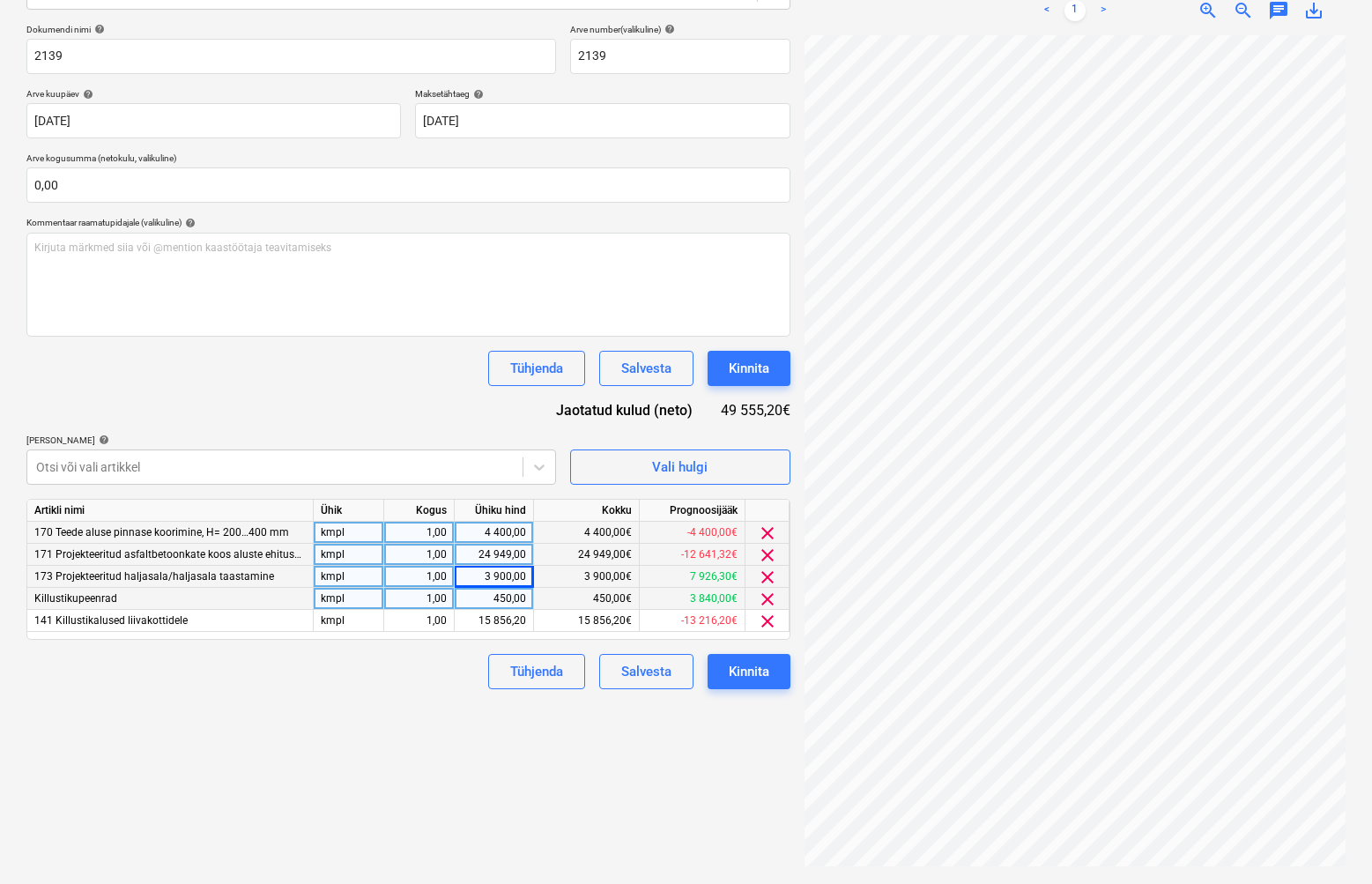
click at [524, 761] on div "Failide konteerimine Vali ettevõte Altos [PERSON_NAME] OÜ [PERSON_NAME] uus ett…" at bounding box center [408, 357] width 778 height 1039
click at [729, 677] on div "Kinnita" at bounding box center [749, 672] width 41 height 23
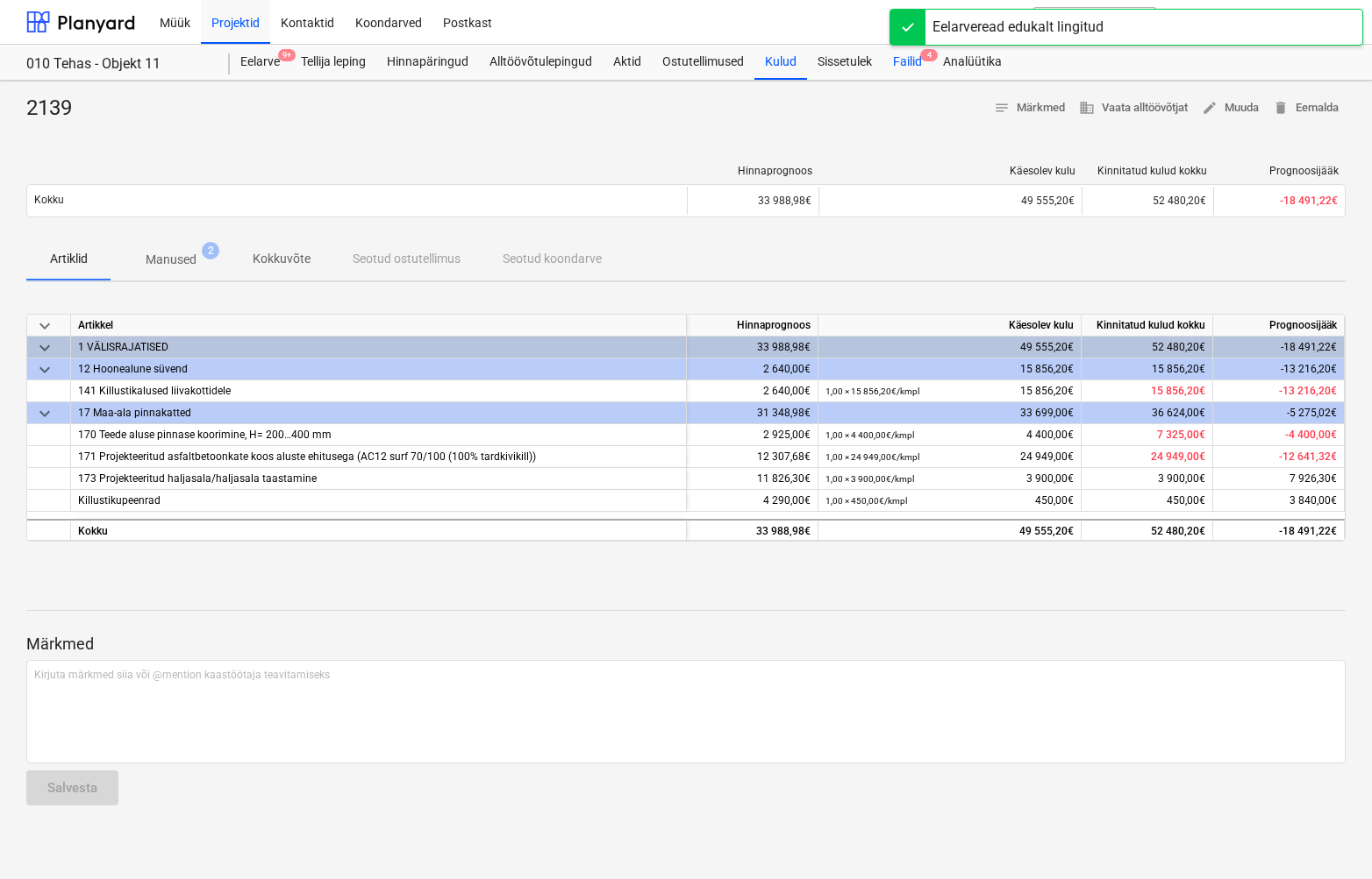
click at [919, 59] on div "Failid 4" at bounding box center [907, 61] width 50 height 35
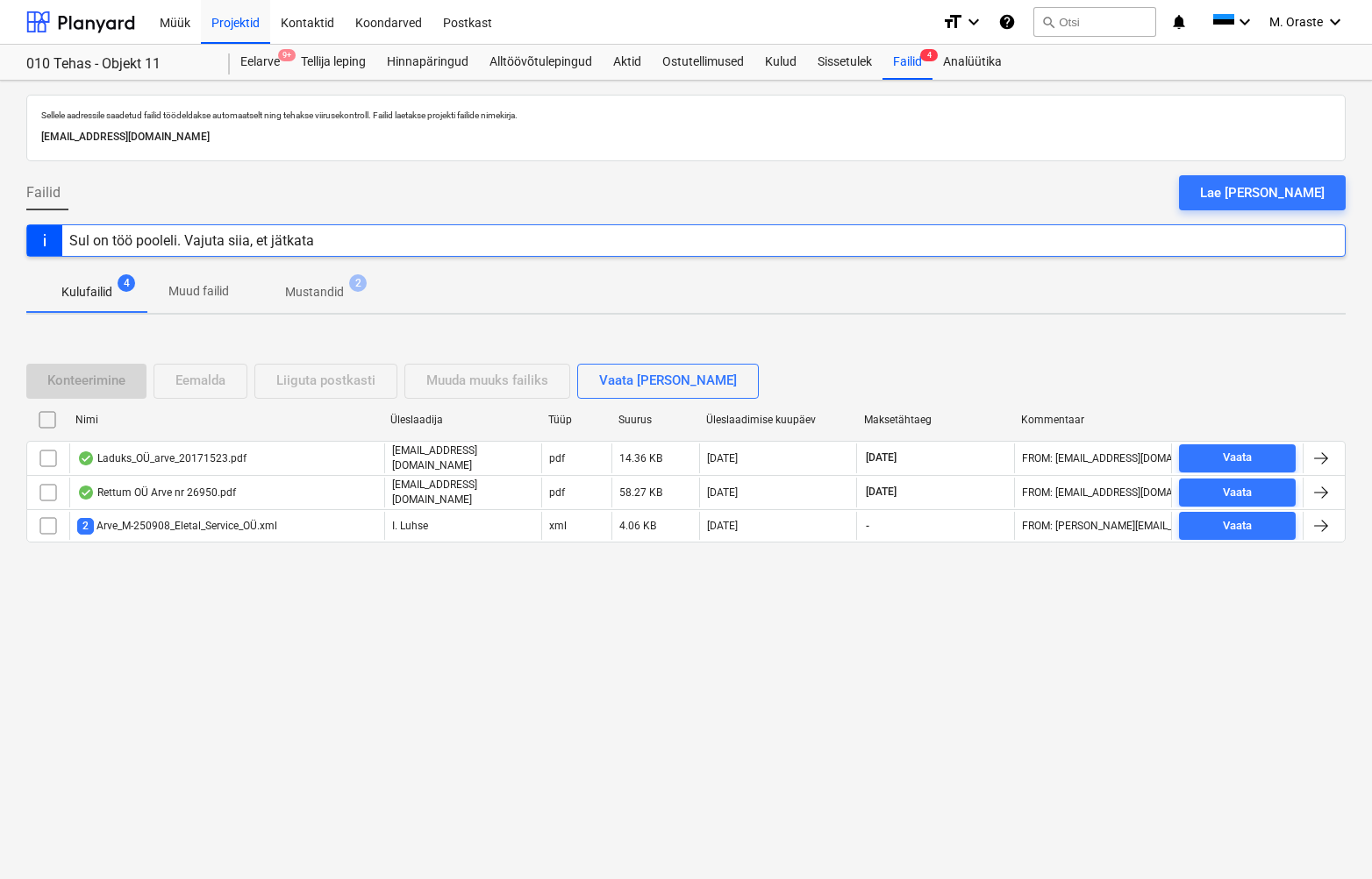
click at [478, 738] on div "Sellele aadressile saadetud failid töödeldakse automaatselt ning tehakse viirus…" at bounding box center [686, 480] width 1372 height 799
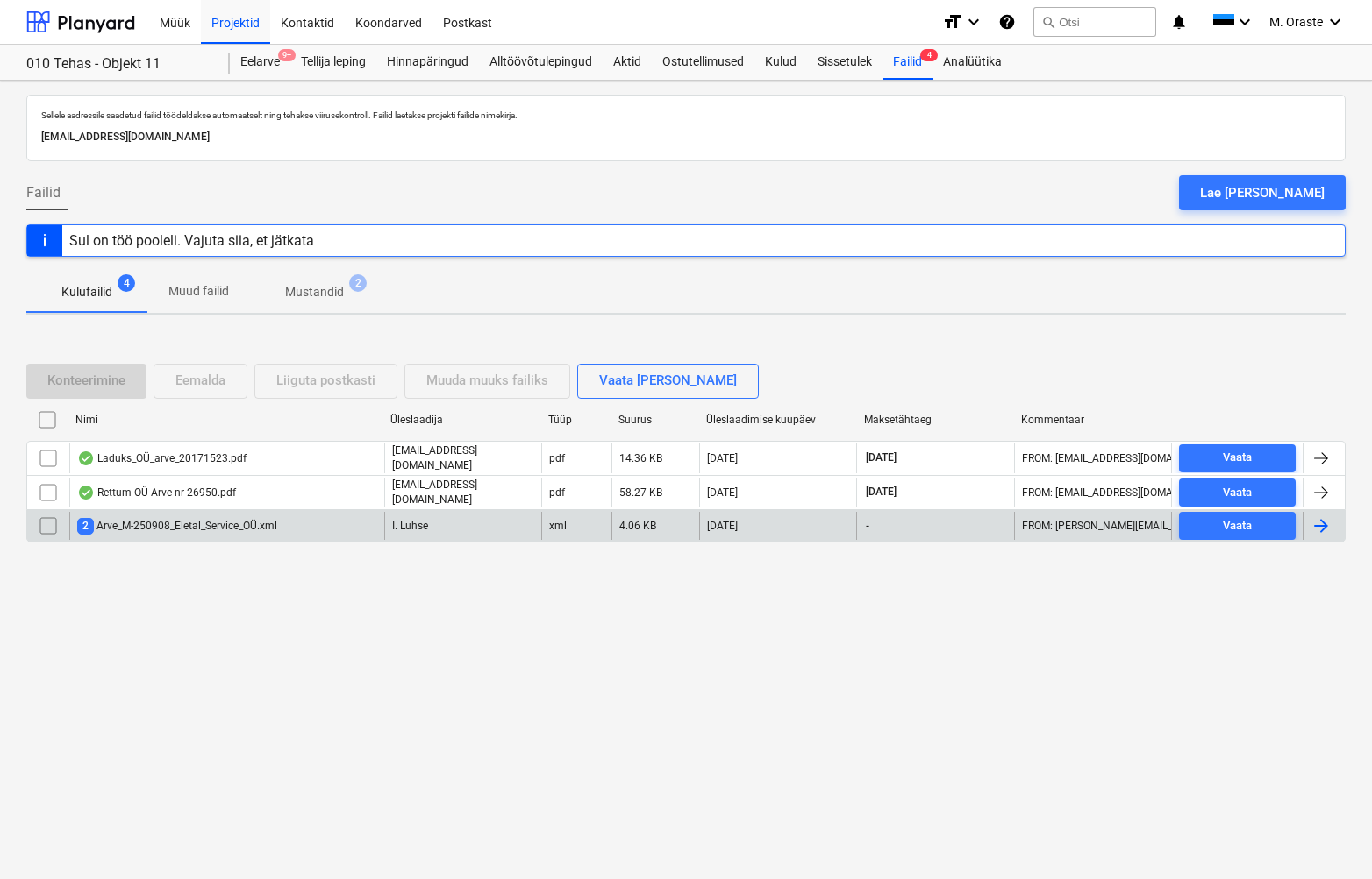
click at [161, 513] on div "2 Arve_M-250908_Eletal_Service_OÜ.xml" at bounding box center [227, 526] width 315 height 28
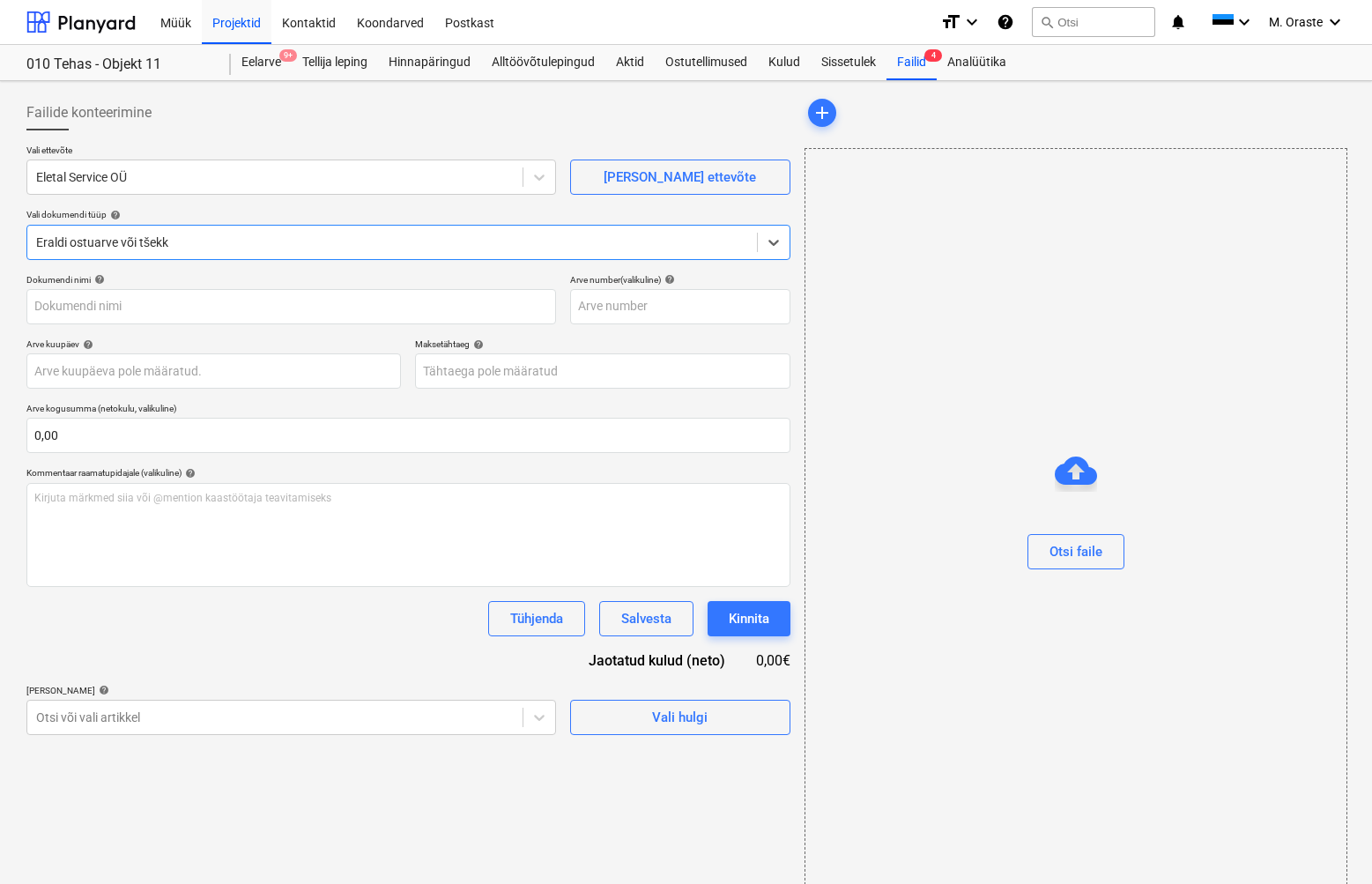
type input "M-250908"
type input "[DATE]"
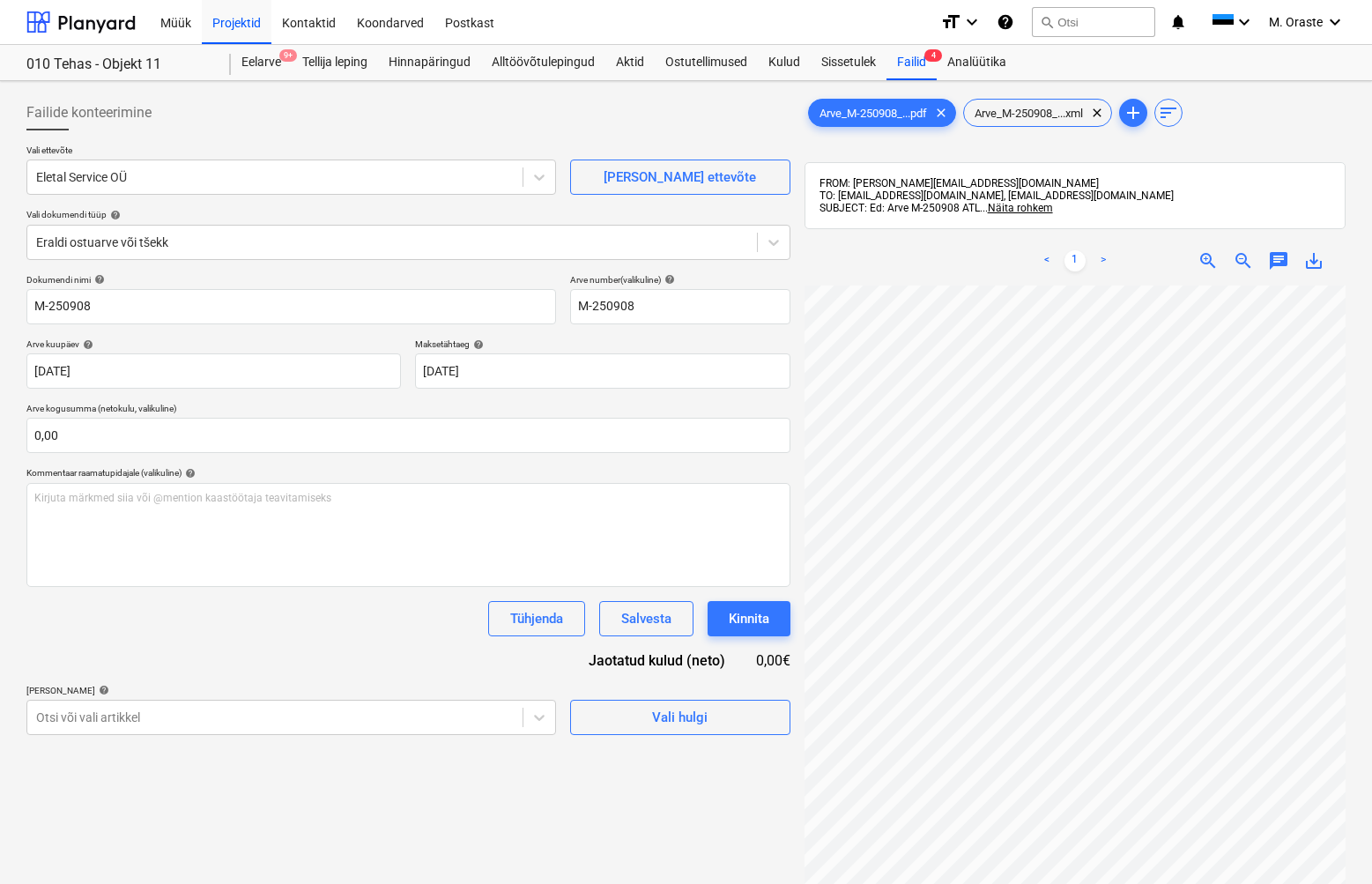
click at [1112, 252] on link ">" at bounding box center [1103, 260] width 21 height 21
click at [1110, 254] on link ">" at bounding box center [1103, 260] width 21 height 21
click at [913, 53] on div "Failid 4" at bounding box center [912, 62] width 50 height 35
